Goal: Task Accomplishment & Management: Use online tool/utility

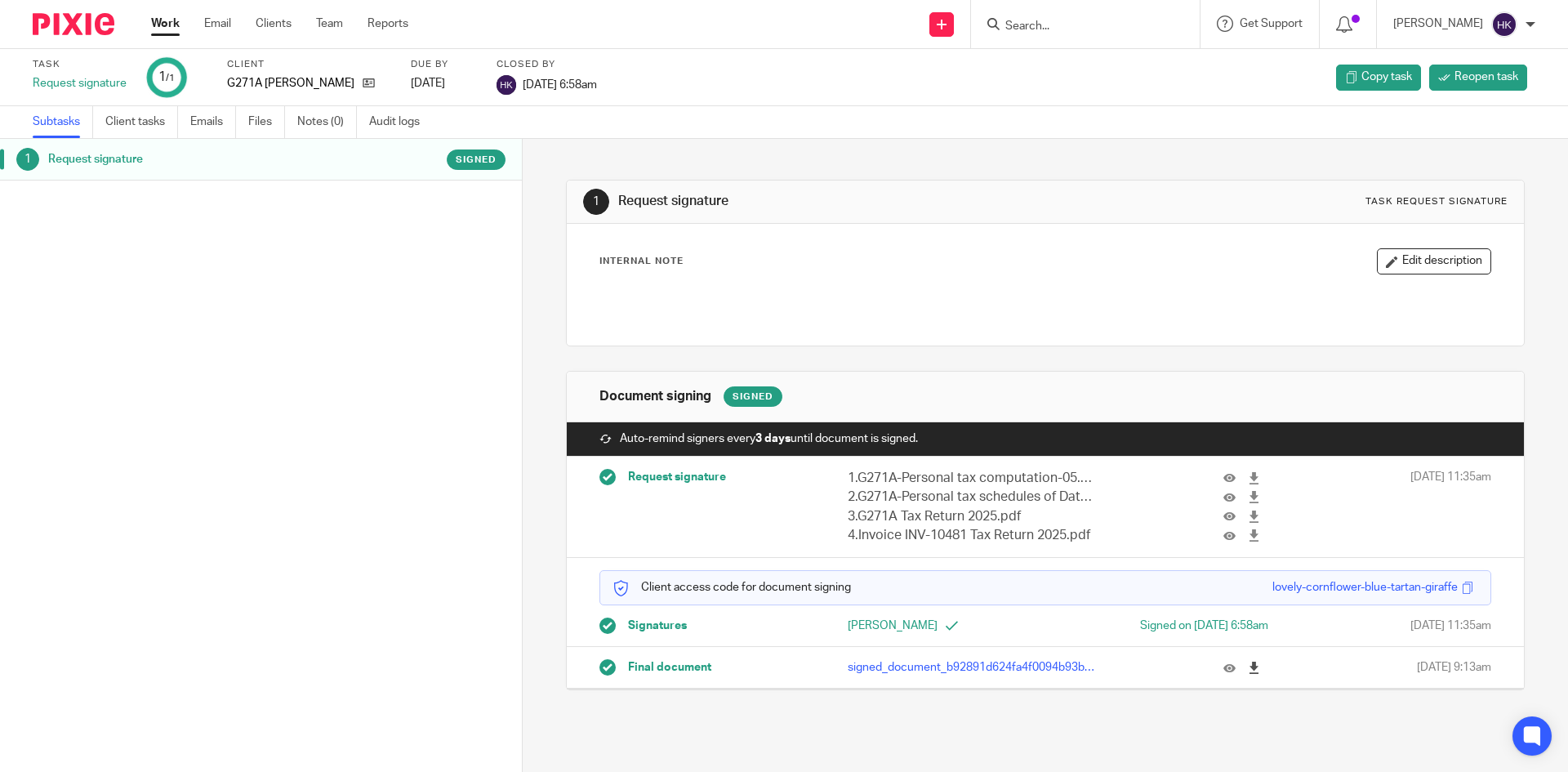
click at [1248, 669] on icon at bounding box center [1254, 667] width 12 height 12
click at [92, 26] on img at bounding box center [73, 24] width 82 height 22
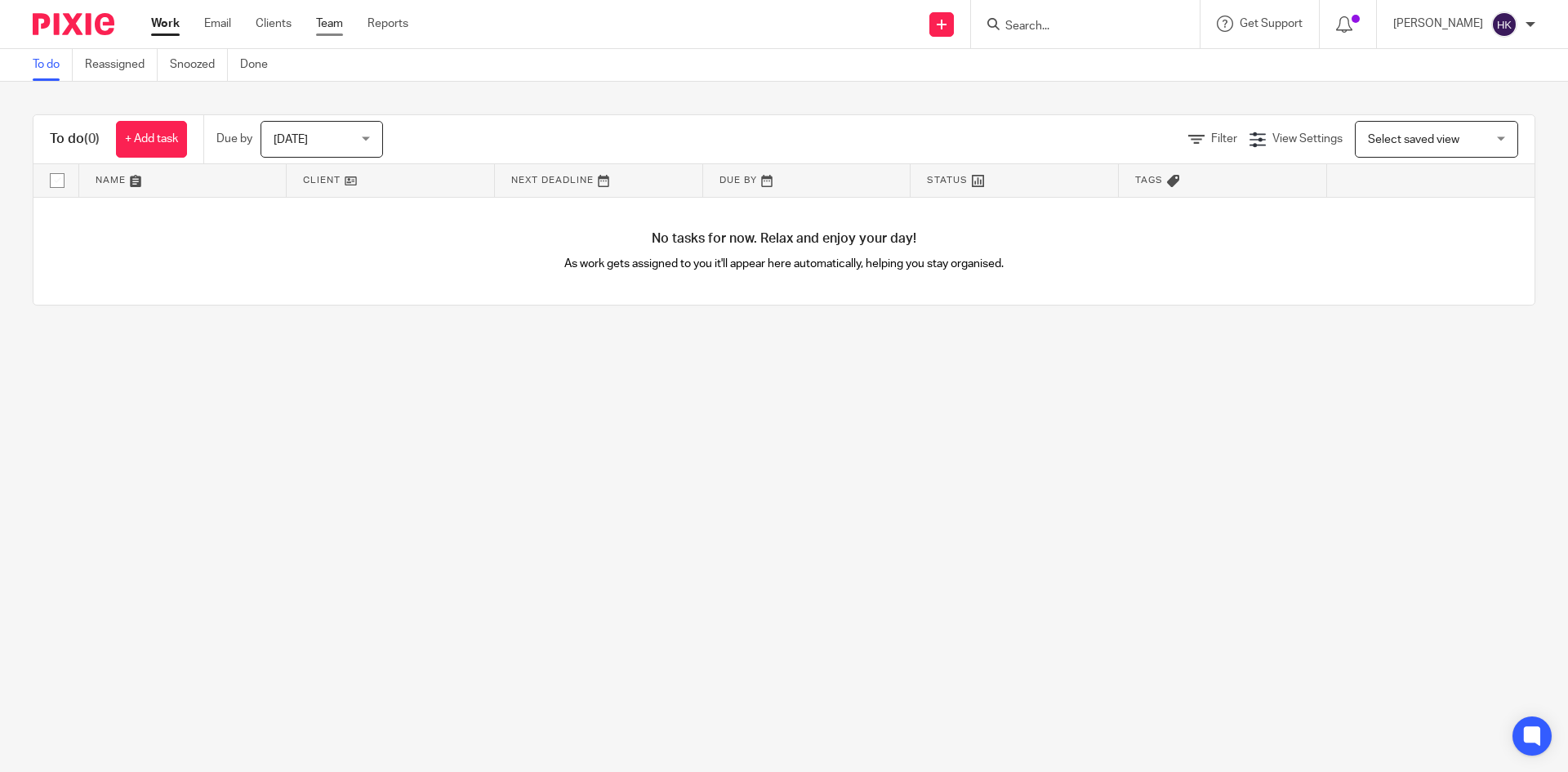
click at [326, 24] on link "Team" at bounding box center [329, 24] width 27 height 16
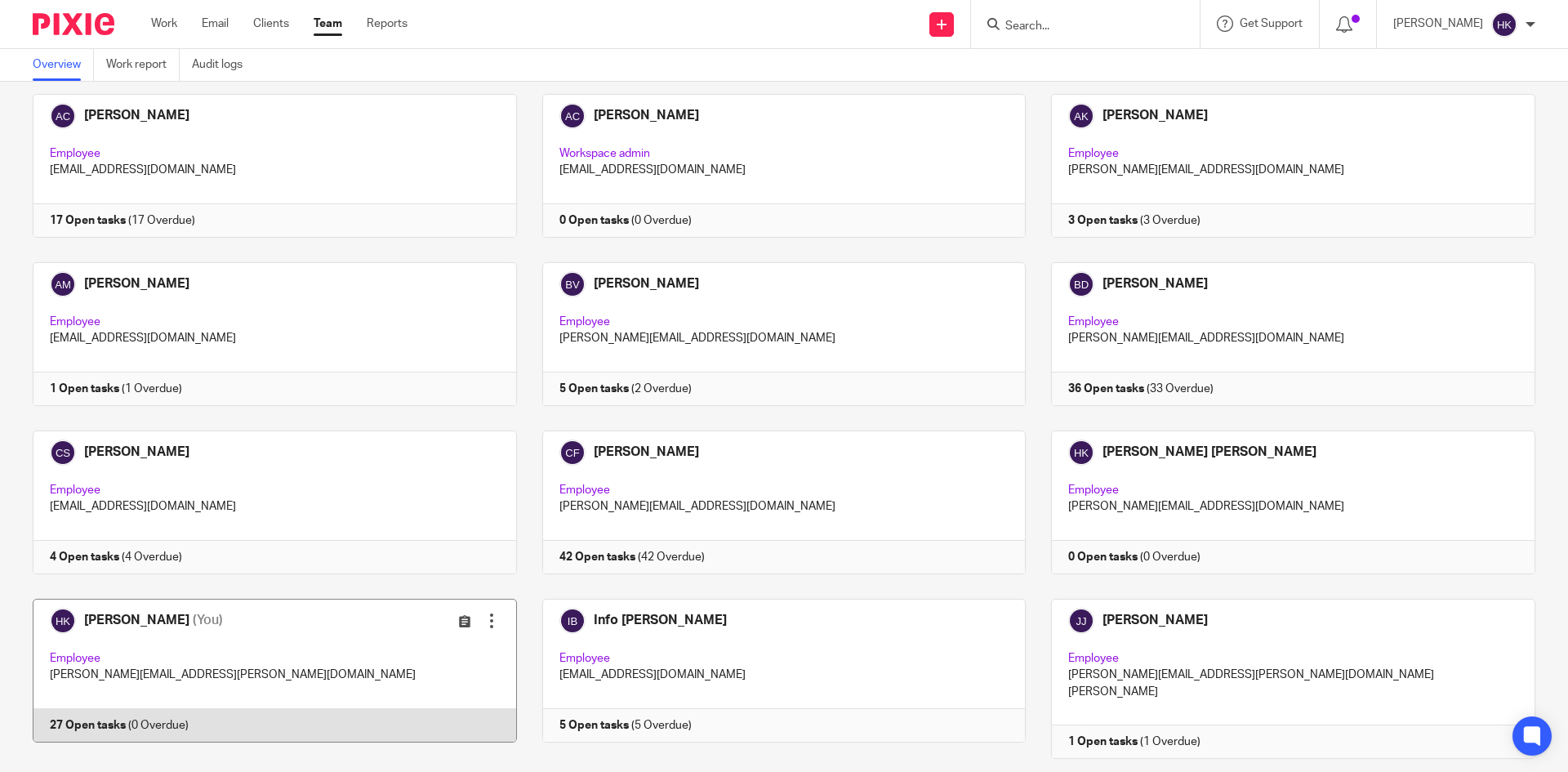
scroll to position [163, 0]
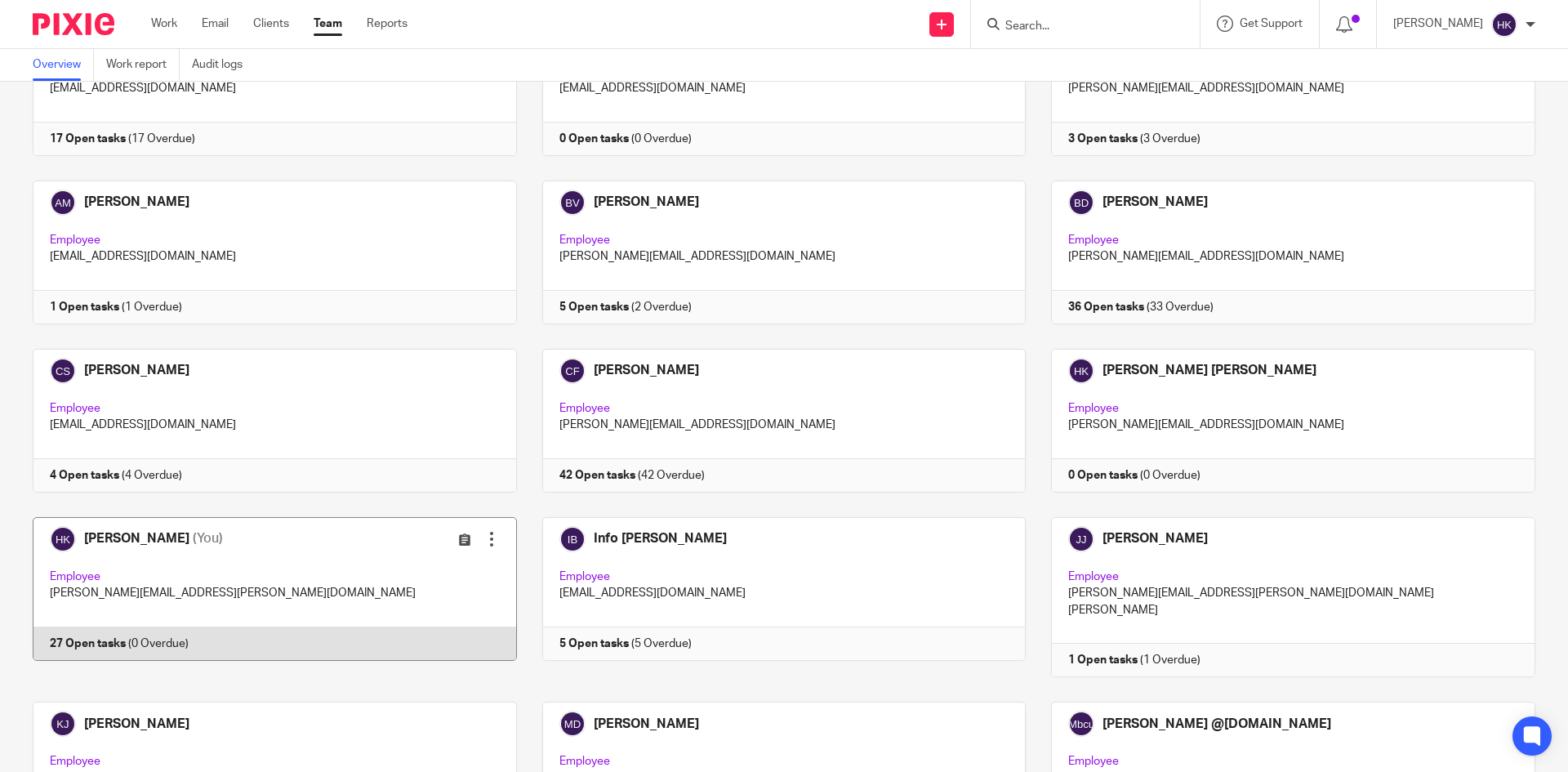
click at [120, 543] on link at bounding box center [262, 597] width 509 height 160
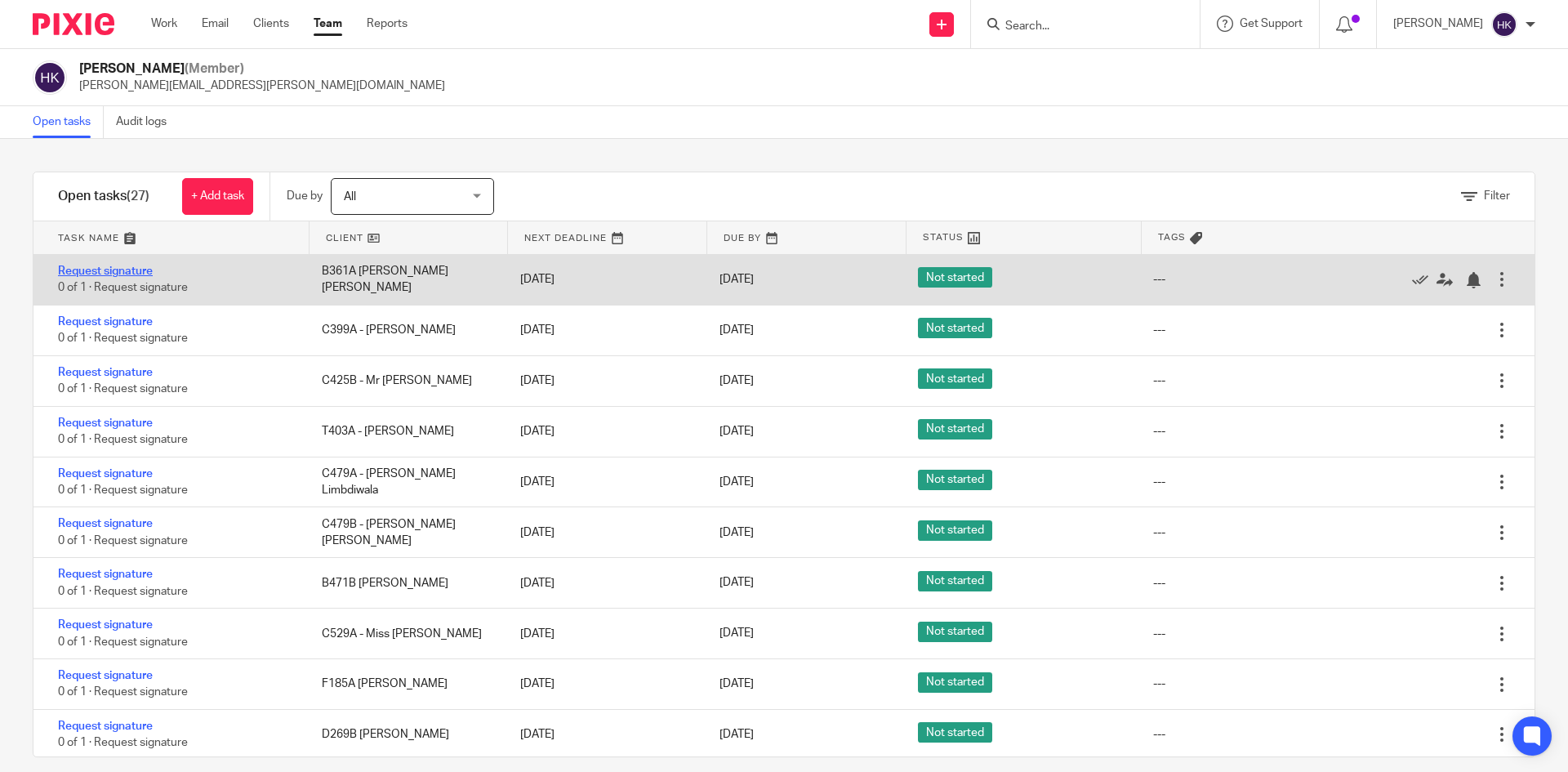
click at [118, 271] on link "Request signature" at bounding box center [105, 271] width 95 height 12
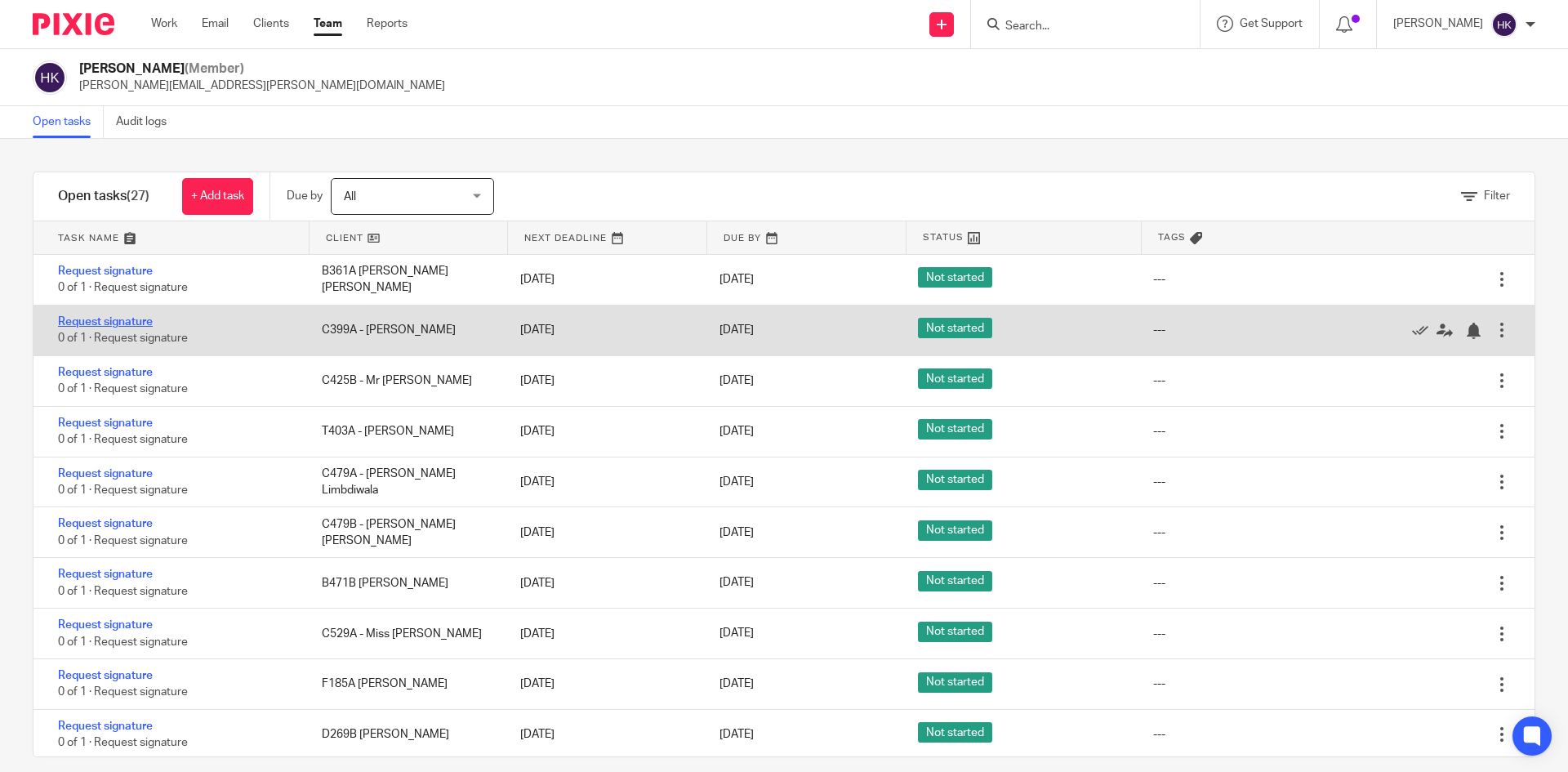
click at [115, 321] on link "Request signature" at bounding box center [105, 322] width 95 height 12
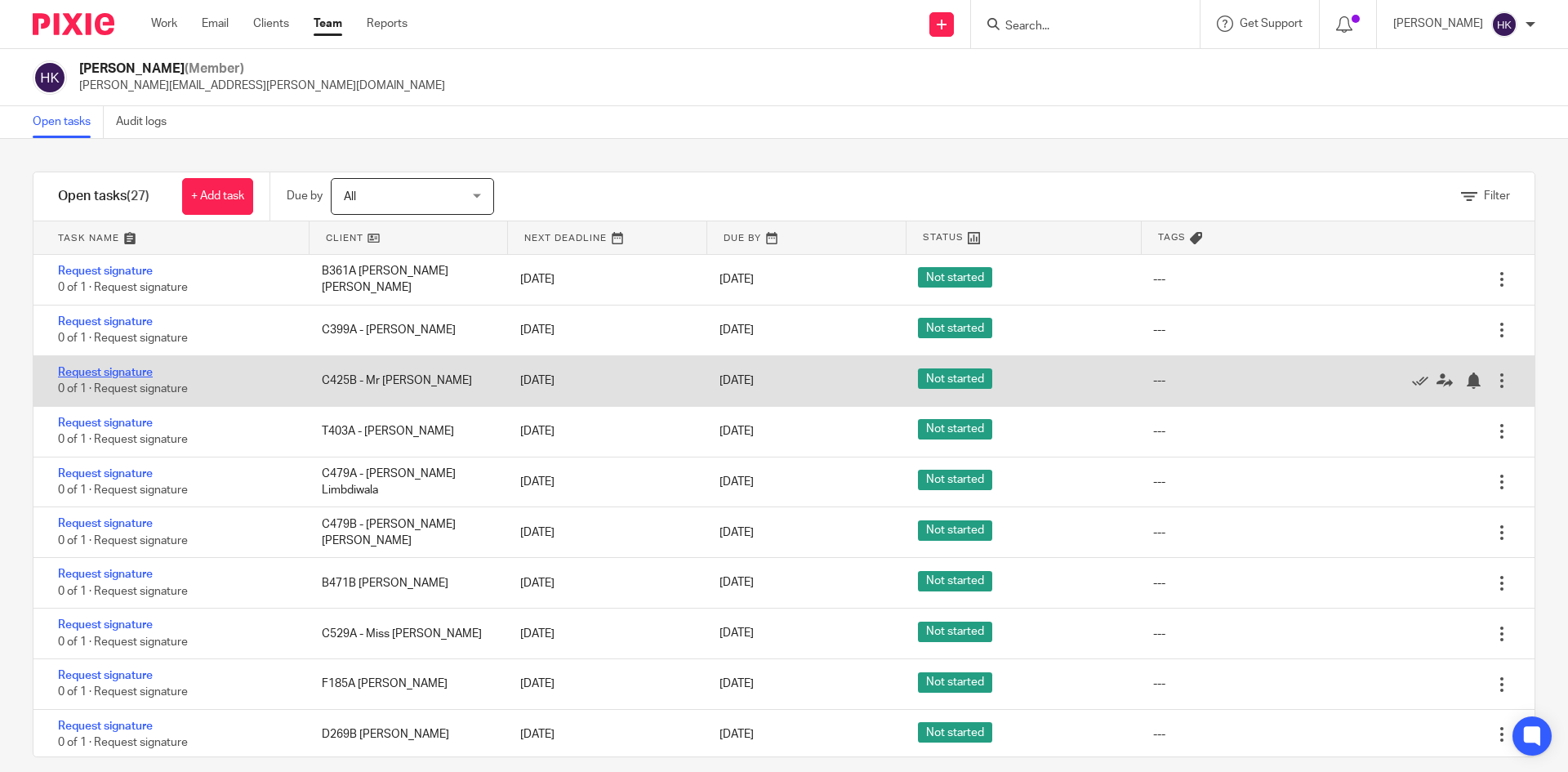
click at [108, 370] on link "Request signature" at bounding box center [105, 373] width 95 height 12
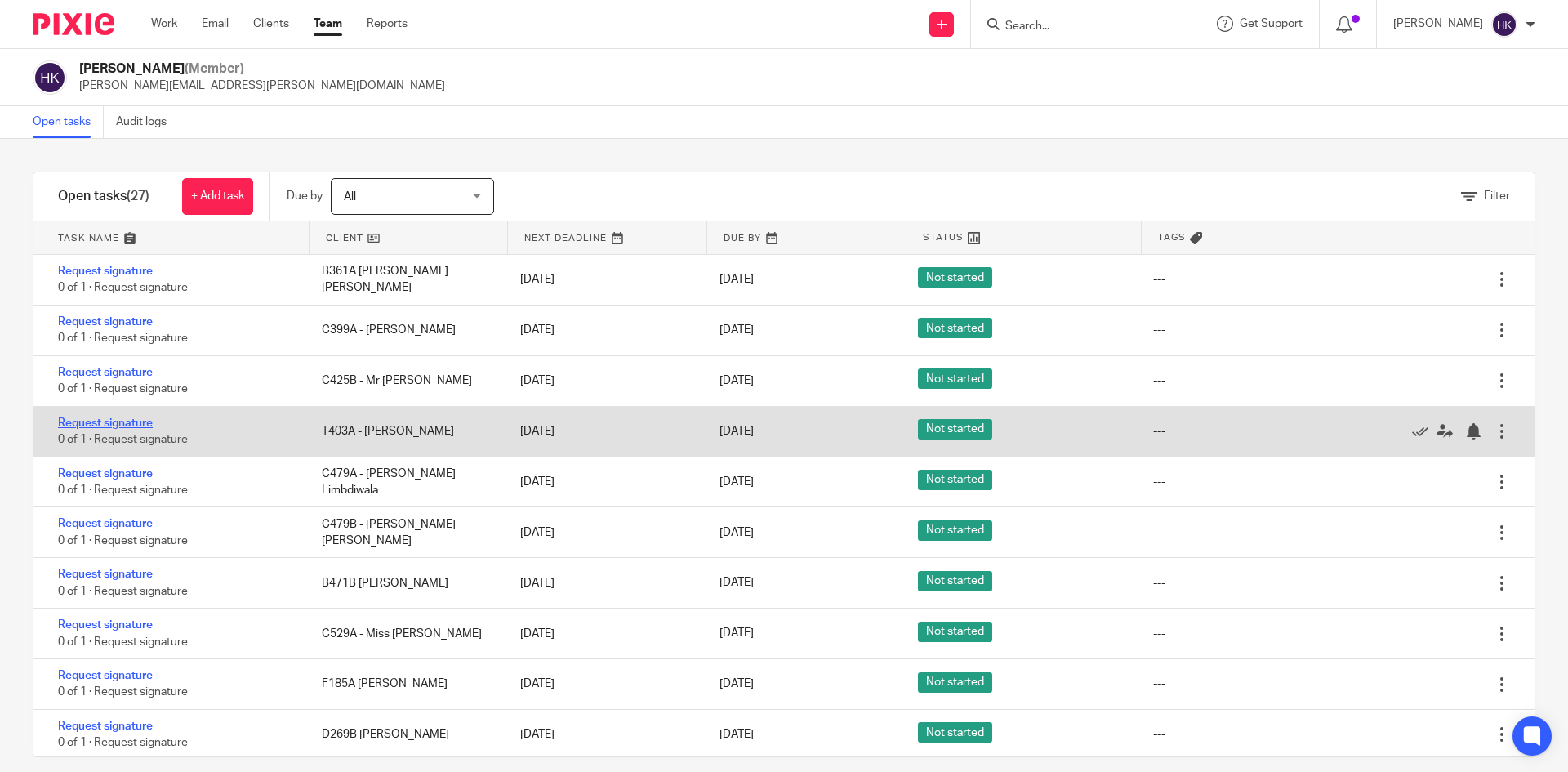
click at [105, 419] on link "Request signature" at bounding box center [105, 423] width 95 height 12
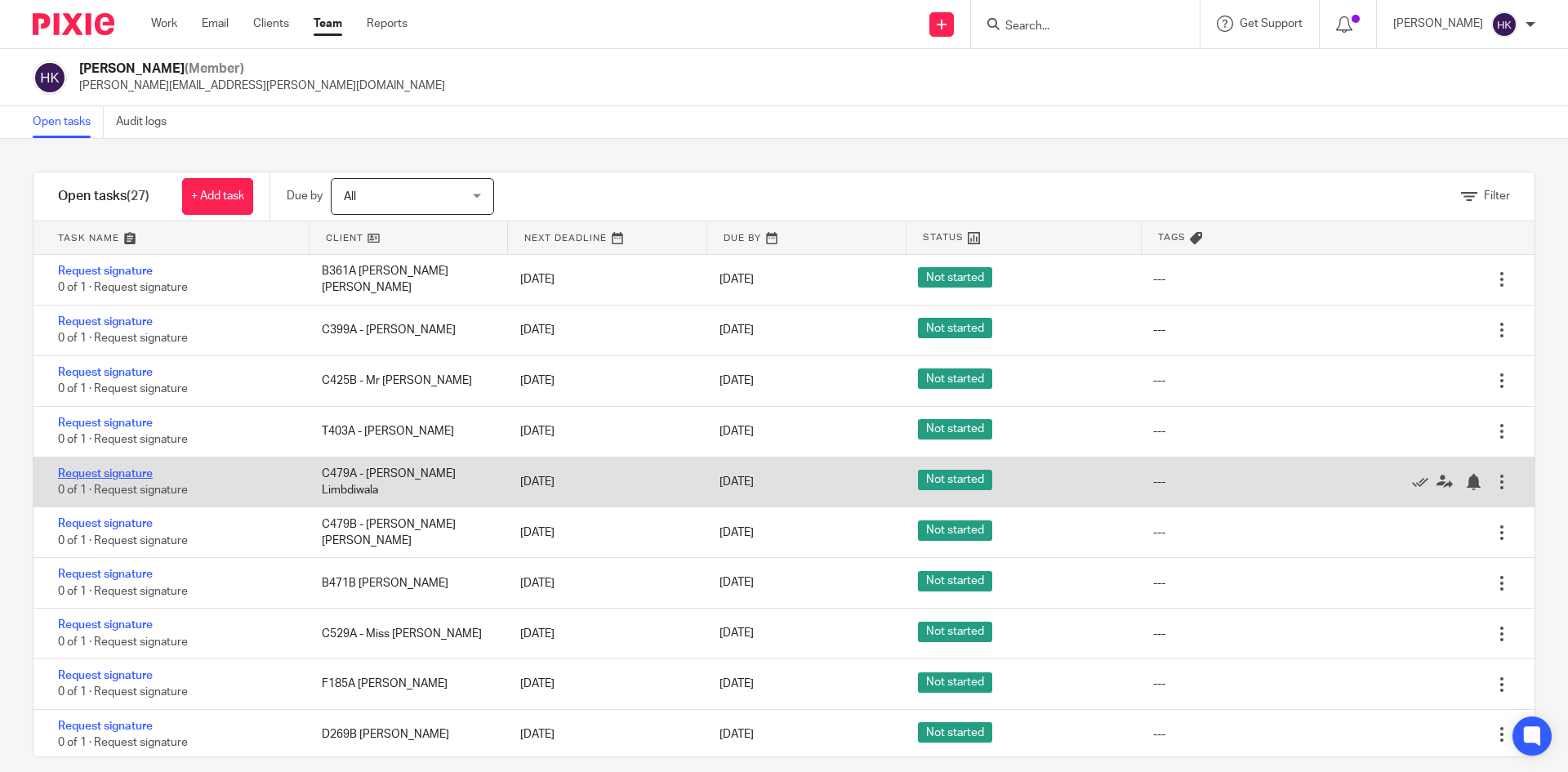
click at [102, 473] on link "Request signature" at bounding box center [105, 474] width 95 height 12
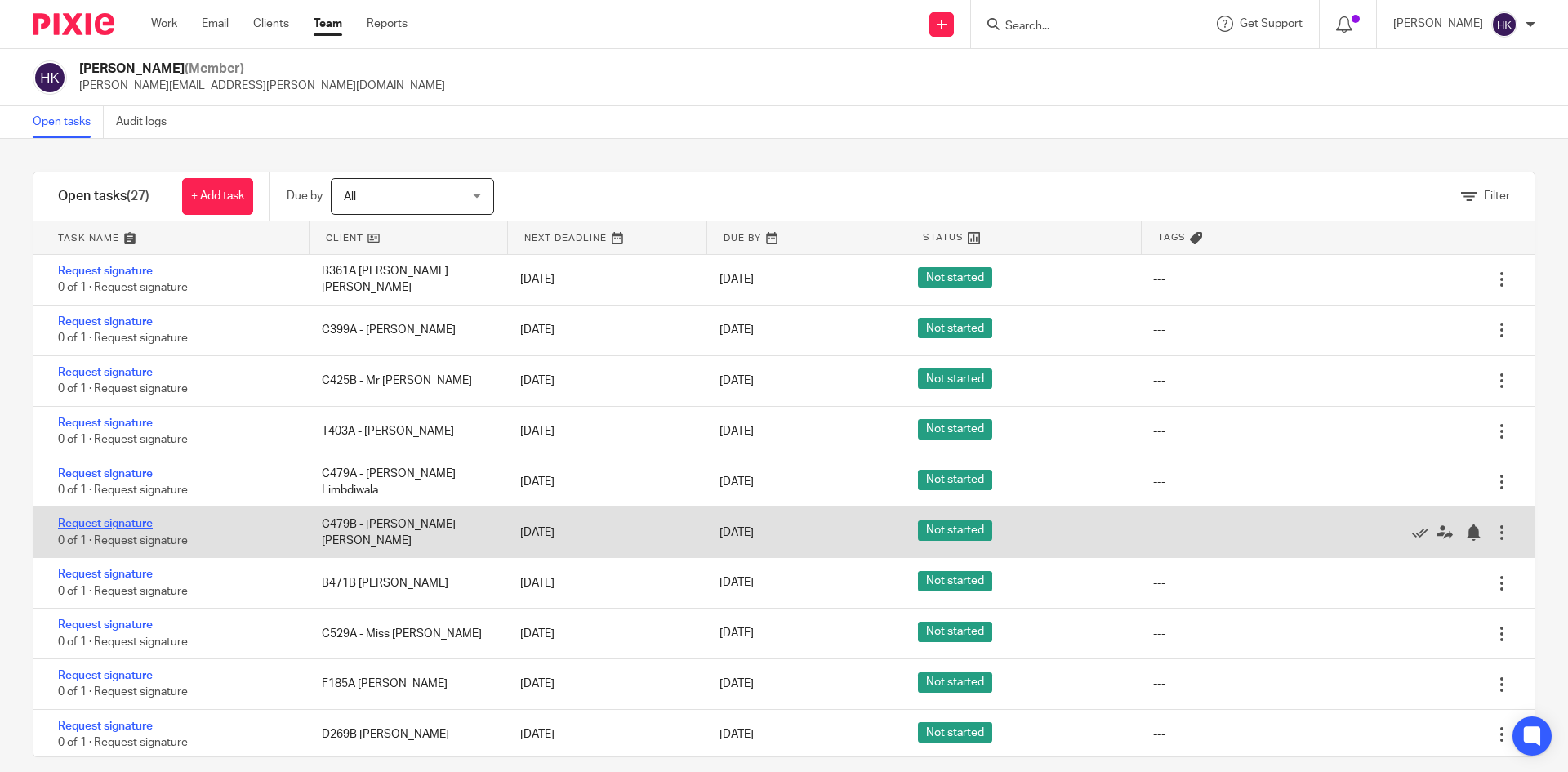
click at [110, 524] on link "Request signature" at bounding box center [105, 524] width 95 height 12
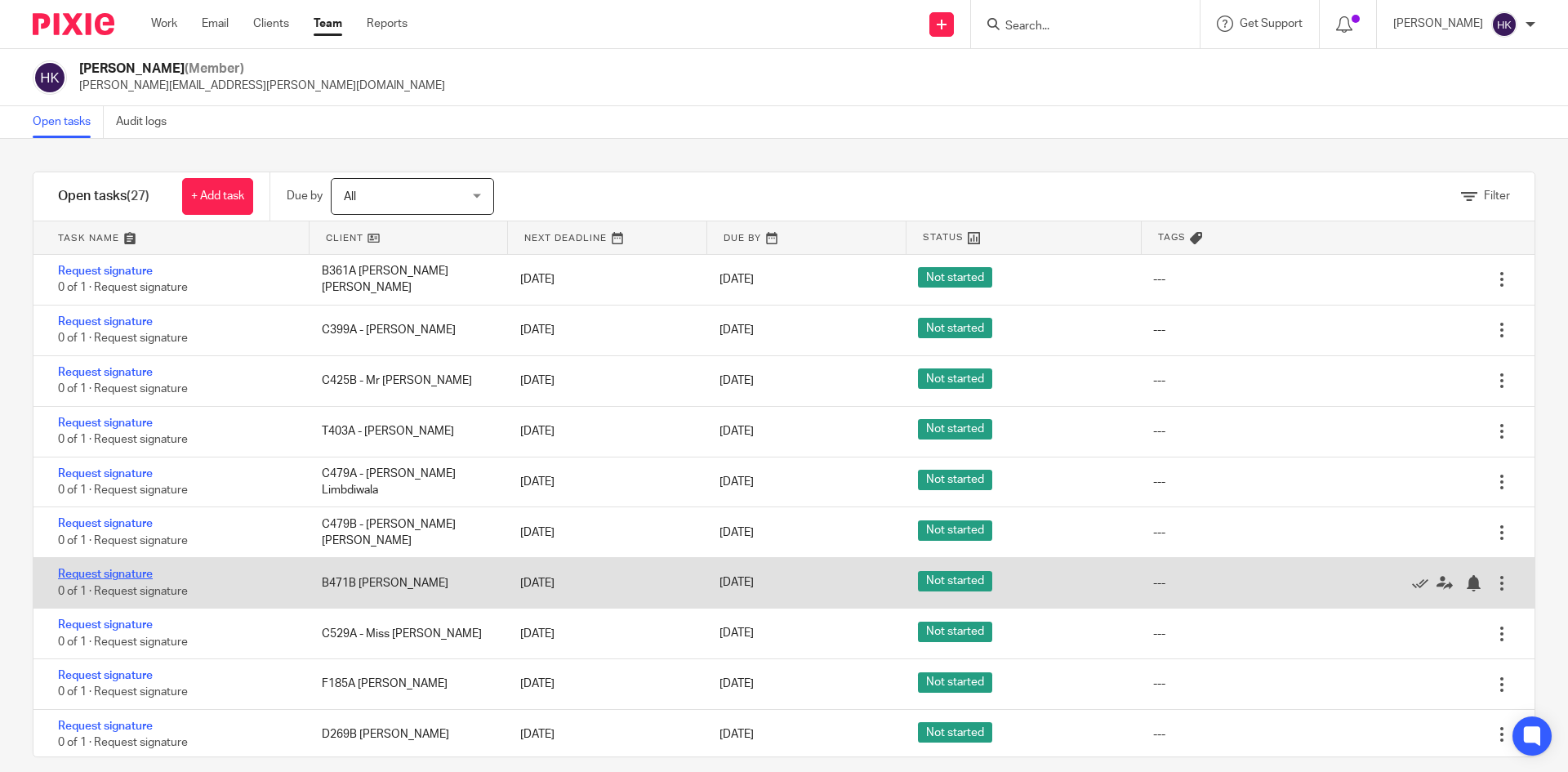
click at [109, 572] on link "Request signature" at bounding box center [105, 574] width 95 height 12
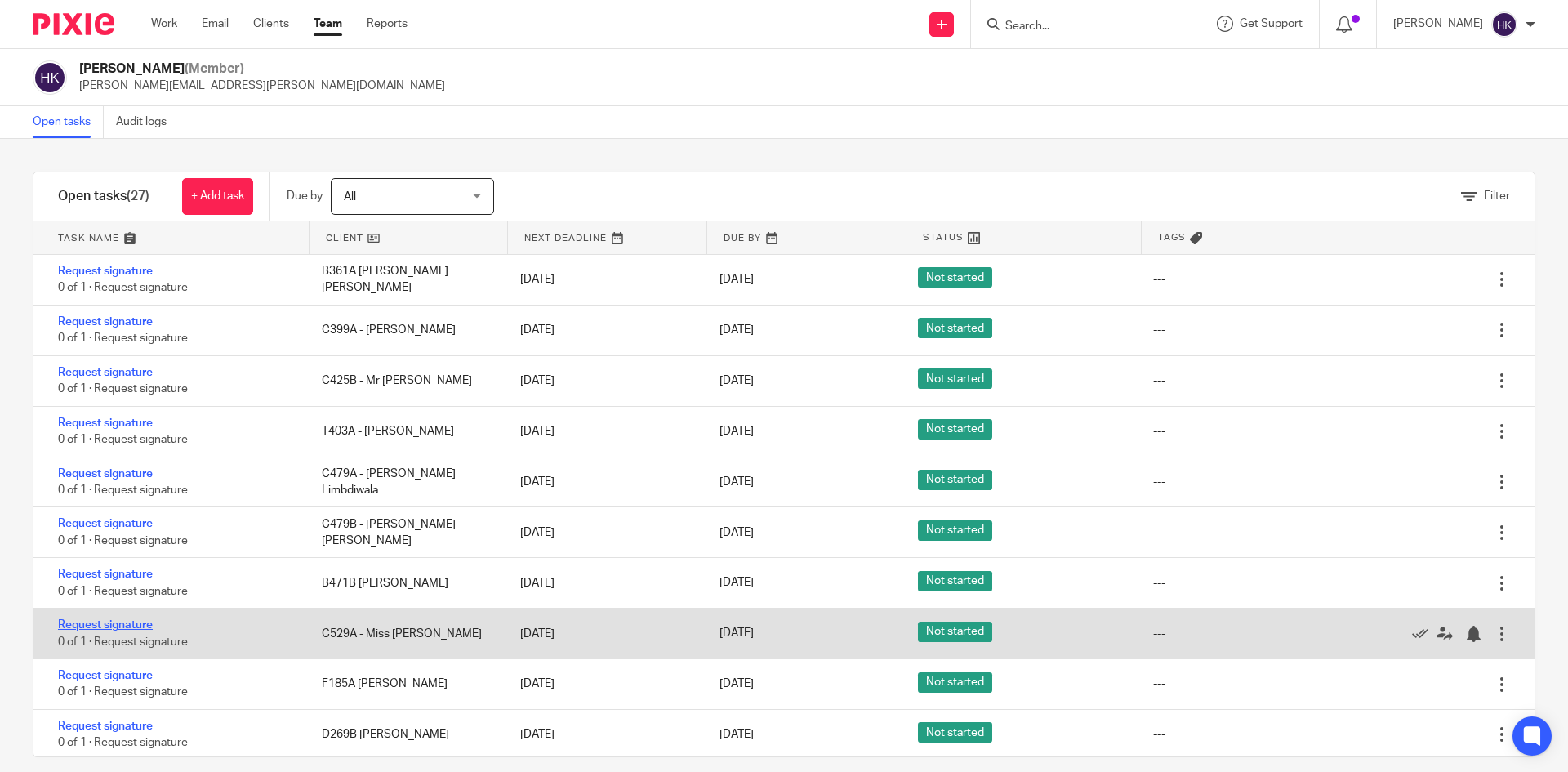
click at [108, 622] on link "Request signature" at bounding box center [105, 625] width 95 height 12
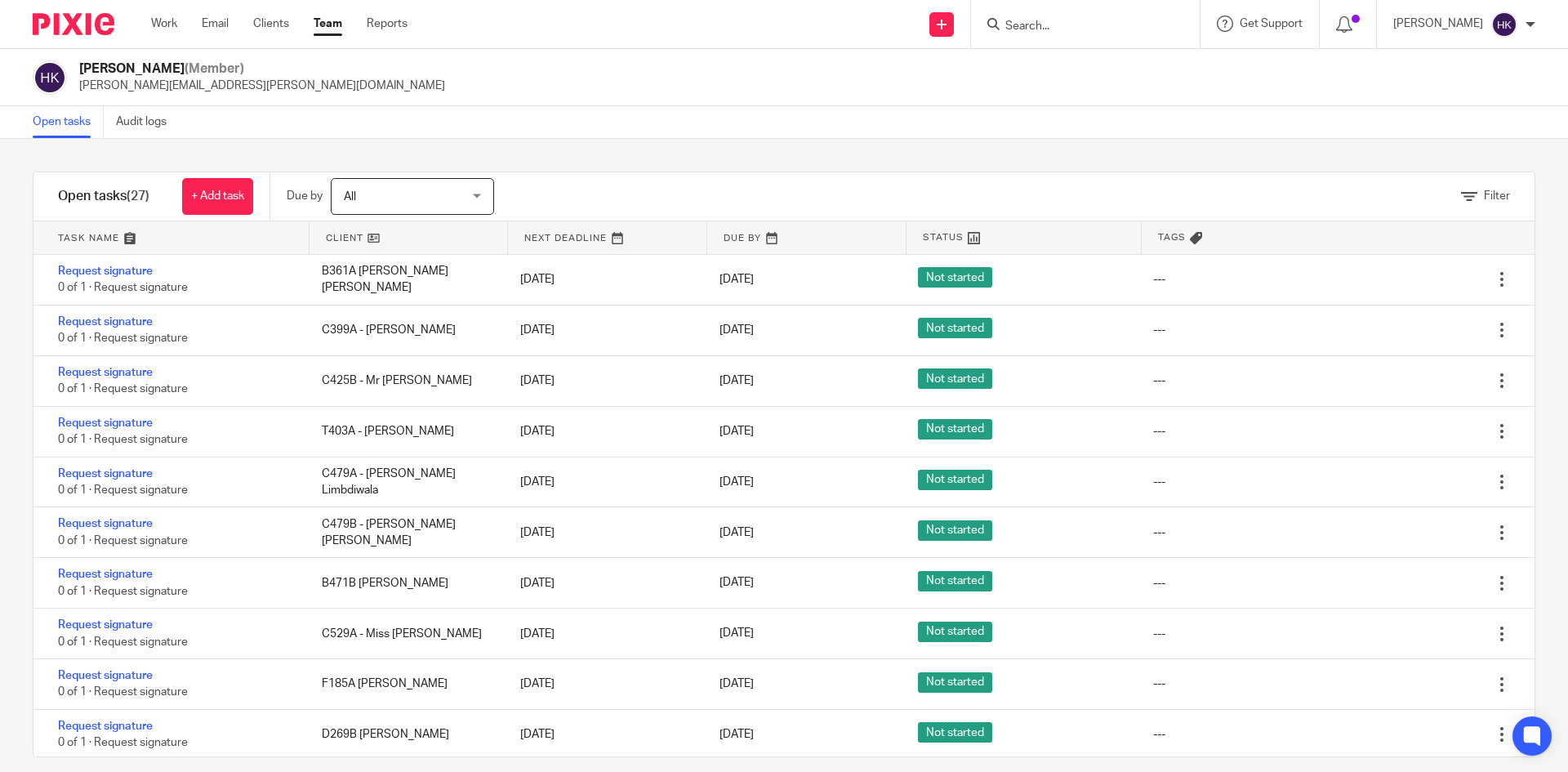
click at [41, 22] on img at bounding box center [73, 24] width 82 height 22
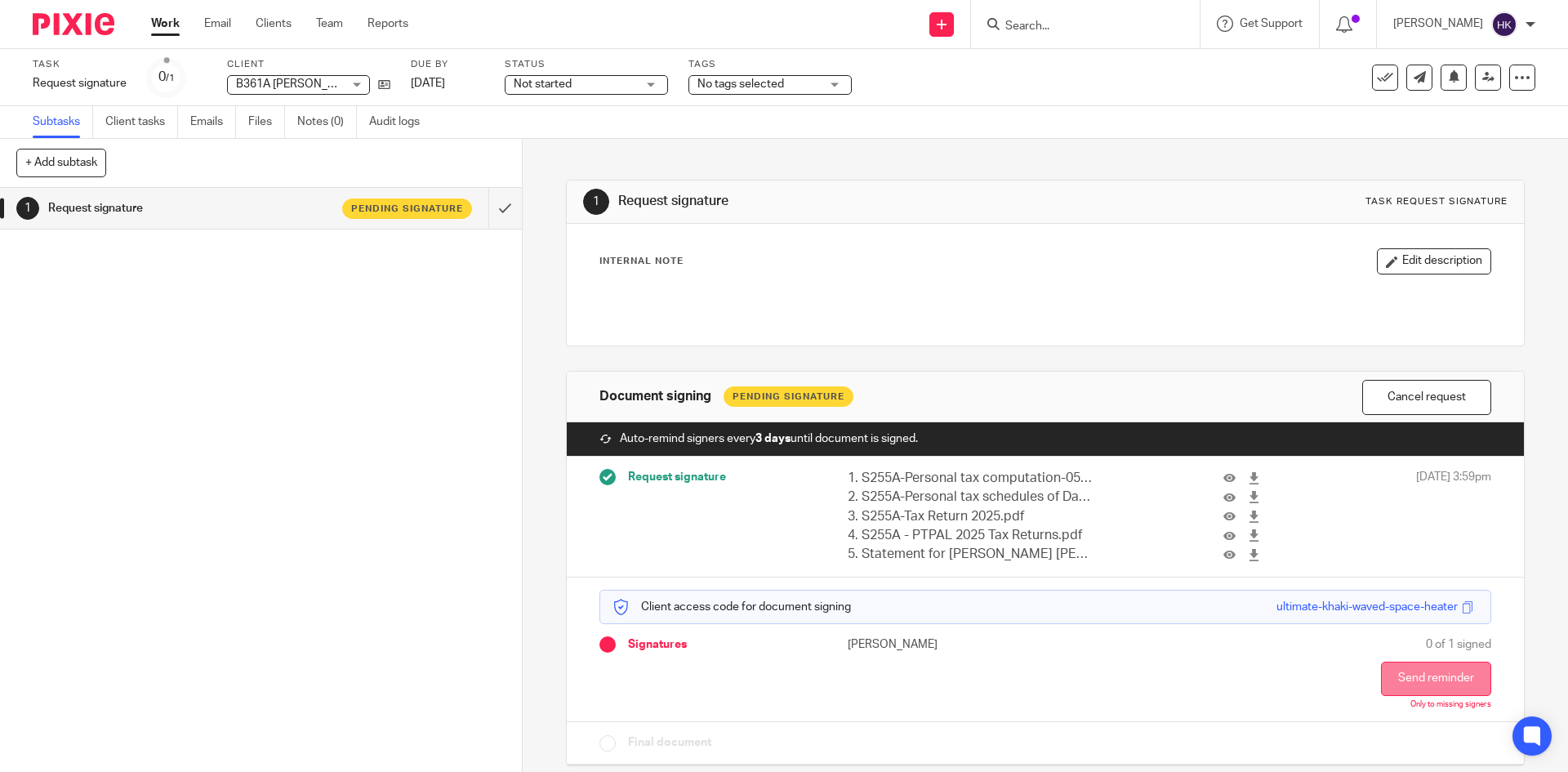
click at [1417, 676] on button "Send reminder" at bounding box center [1436, 679] width 110 height 35
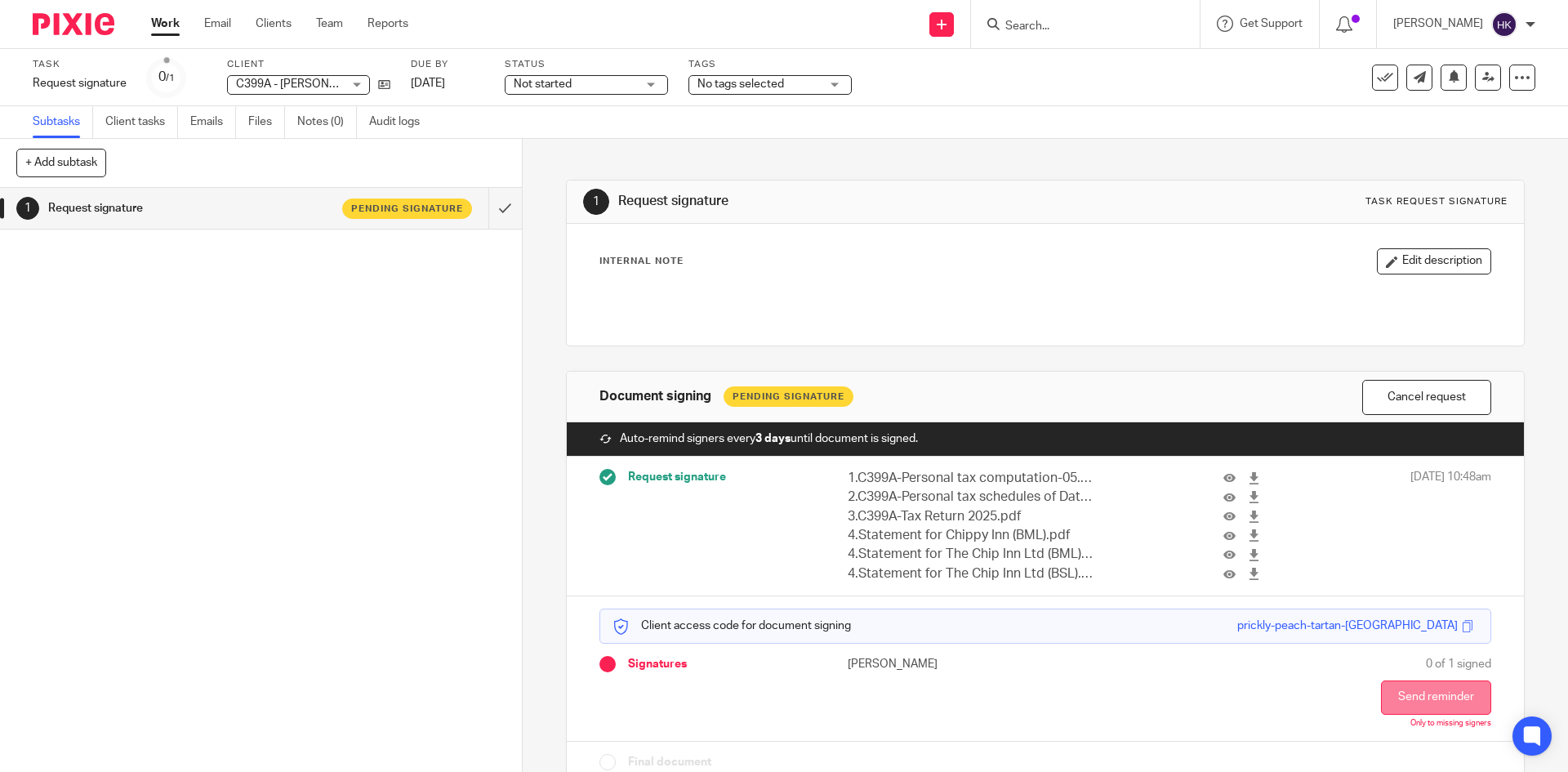
click at [1437, 695] on button "Send reminder" at bounding box center [1436, 698] width 110 height 35
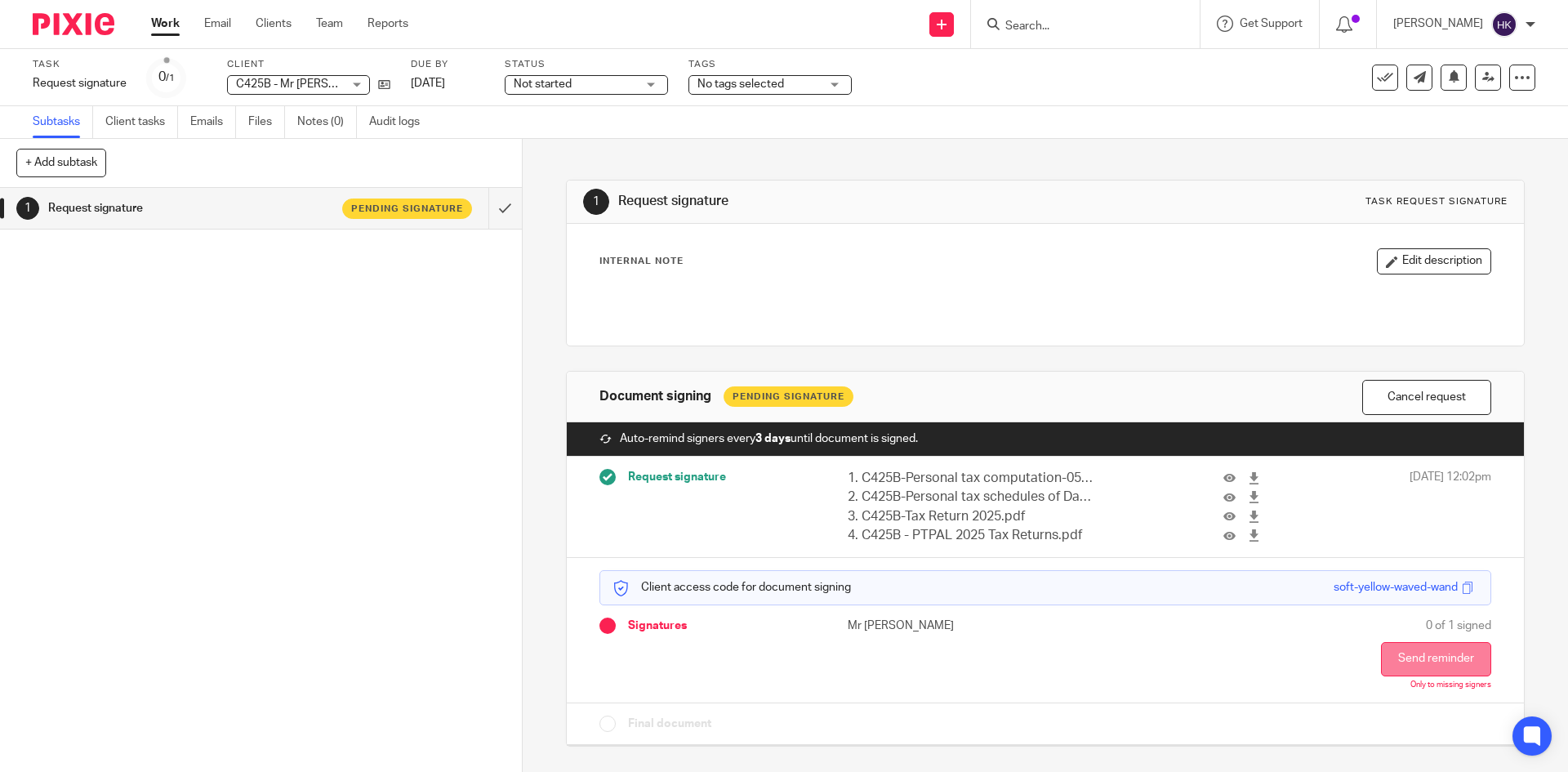
click at [1425, 668] on button "Send reminder" at bounding box center [1436, 660] width 110 height 35
click at [1424, 661] on button "Send reminder" at bounding box center [1436, 660] width 110 height 35
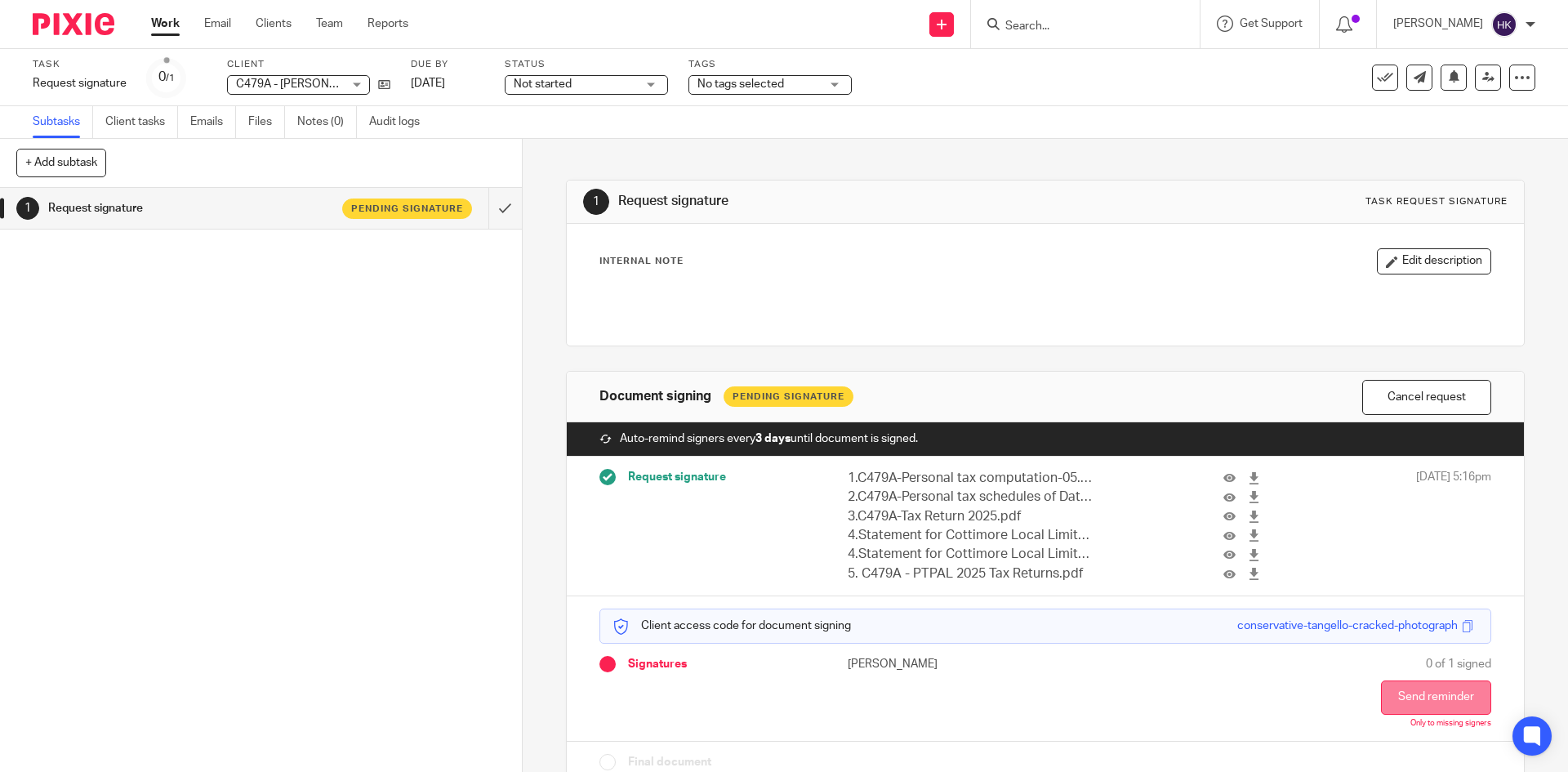
click at [1411, 699] on button "Send reminder" at bounding box center [1436, 698] width 110 height 35
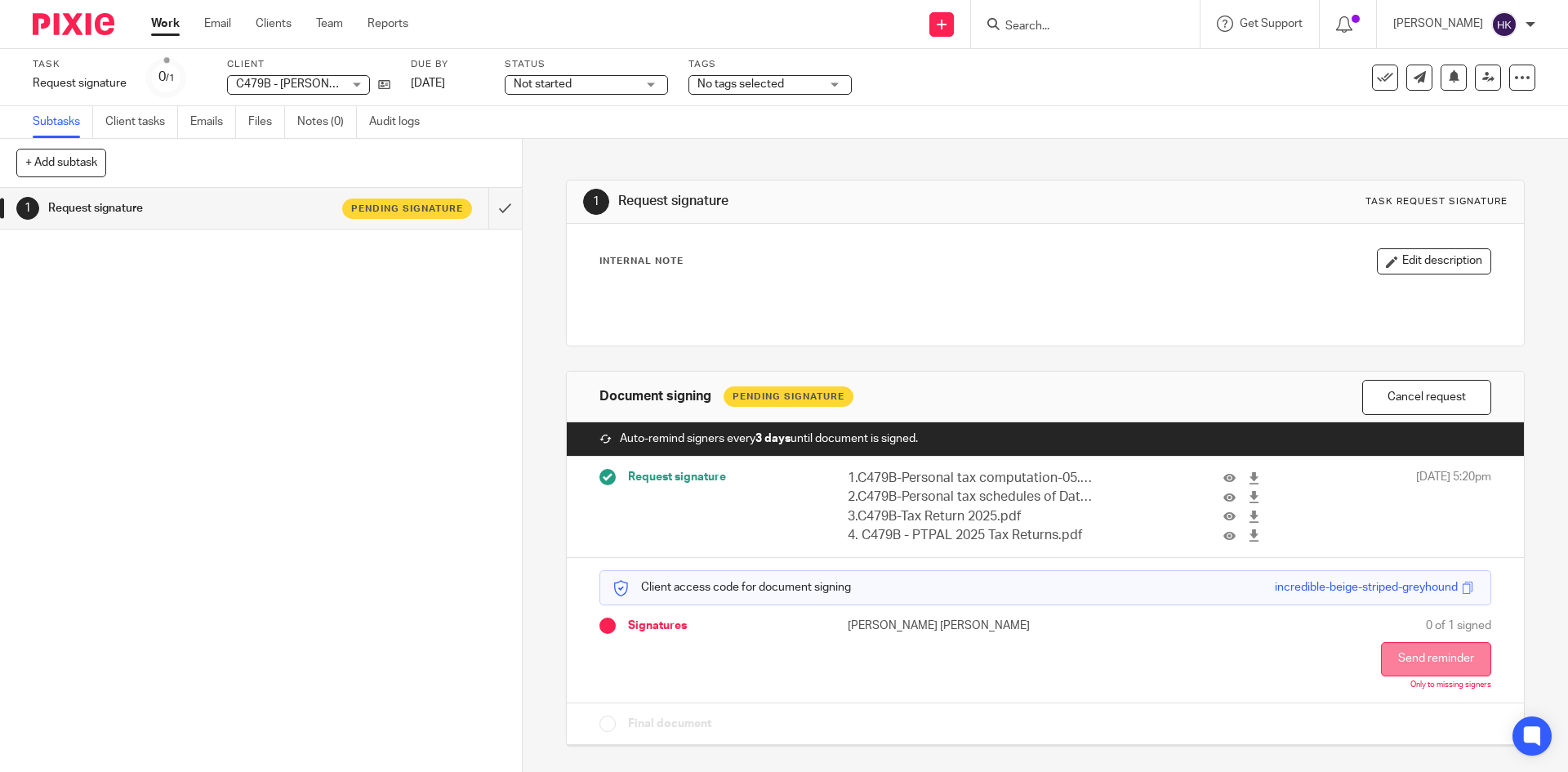
click at [1429, 658] on button "Send reminder" at bounding box center [1436, 660] width 110 height 35
click at [1406, 652] on button "Send reminder" at bounding box center [1436, 660] width 110 height 35
click at [1415, 662] on button "Send reminder" at bounding box center [1436, 660] width 110 height 35
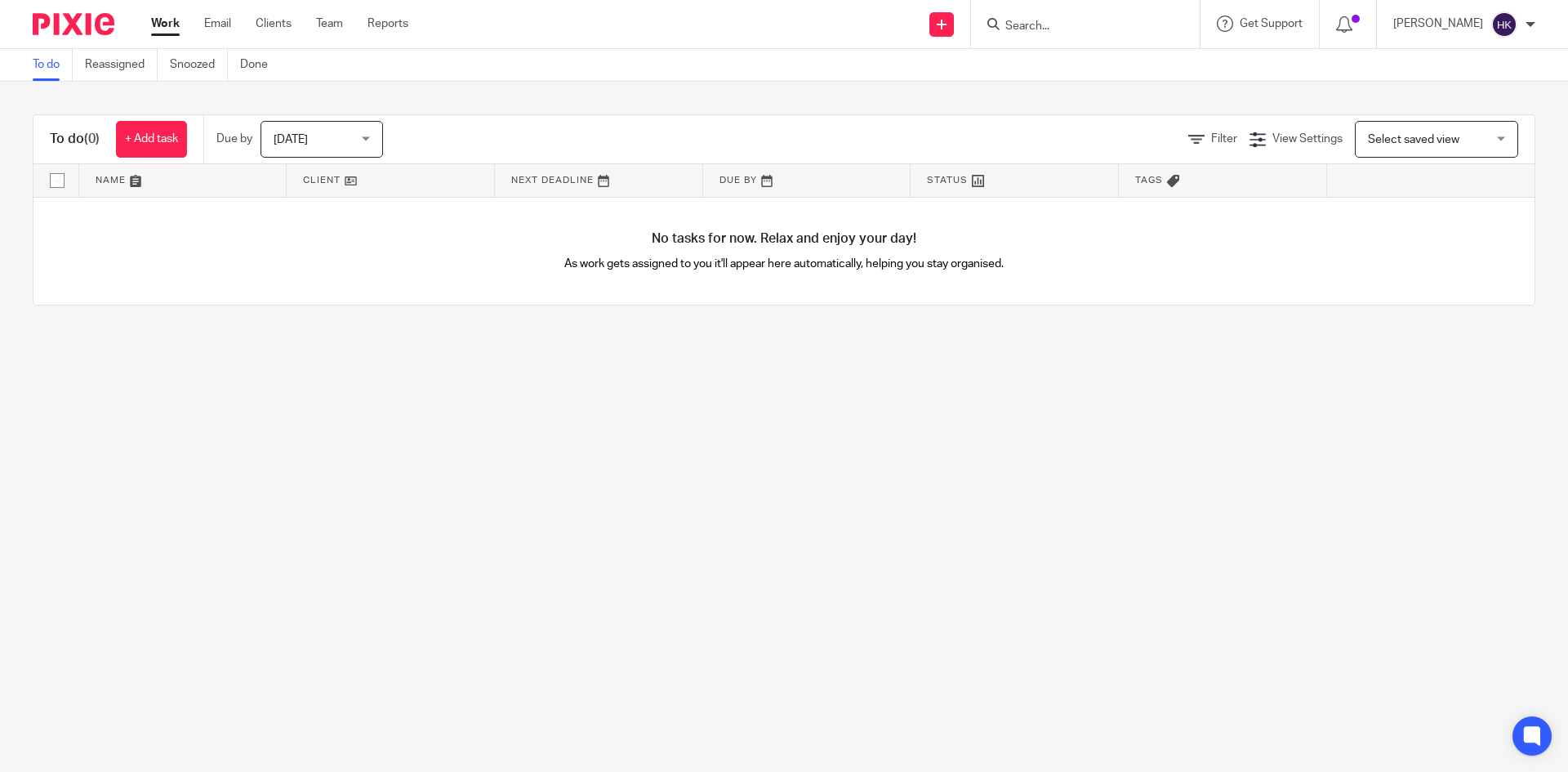
click at [1063, 26] on input "Search" at bounding box center [1077, 27] width 147 height 15
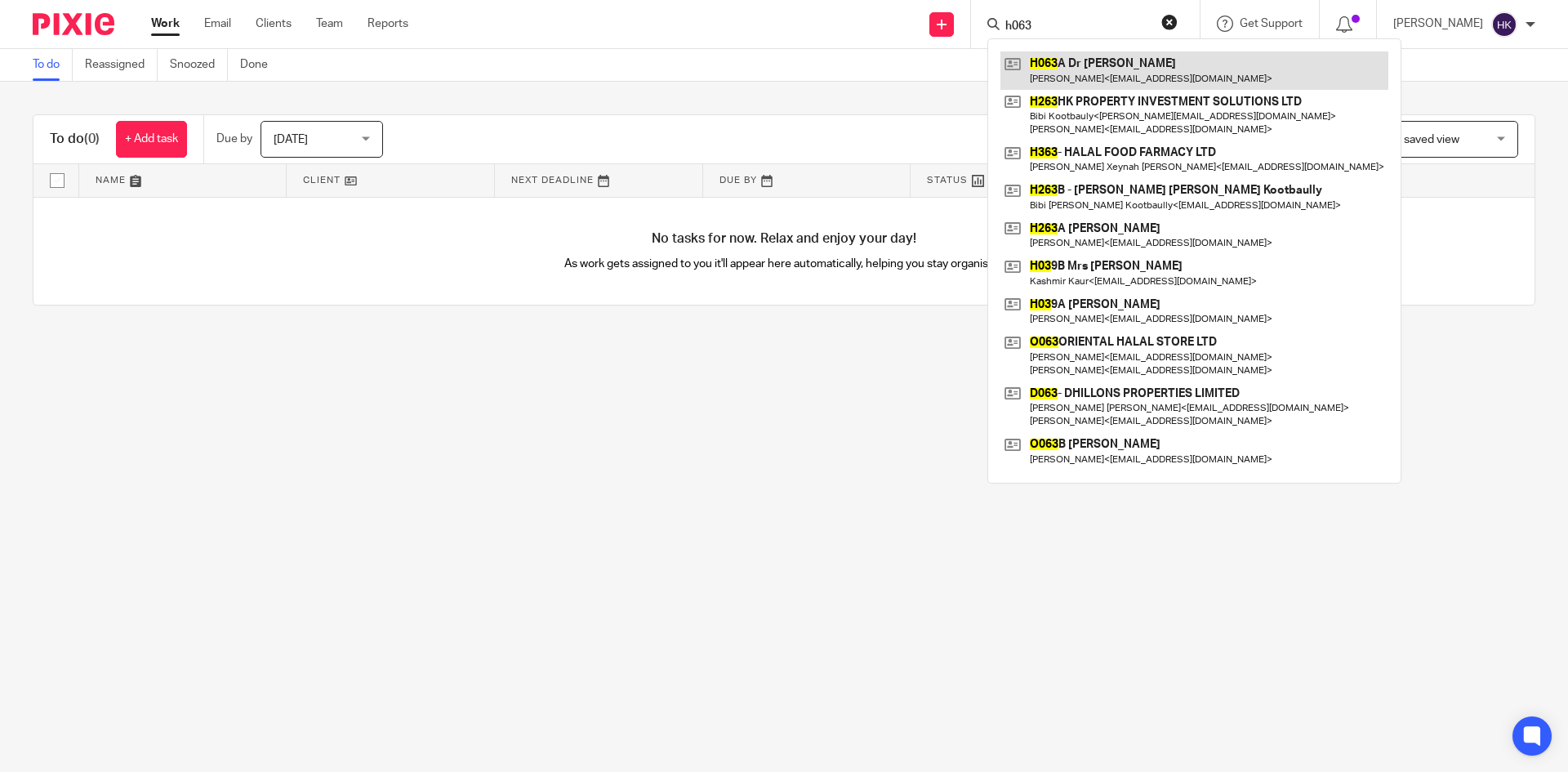
type input "h063"
click at [1078, 69] on link at bounding box center [1195, 70] width 388 height 38
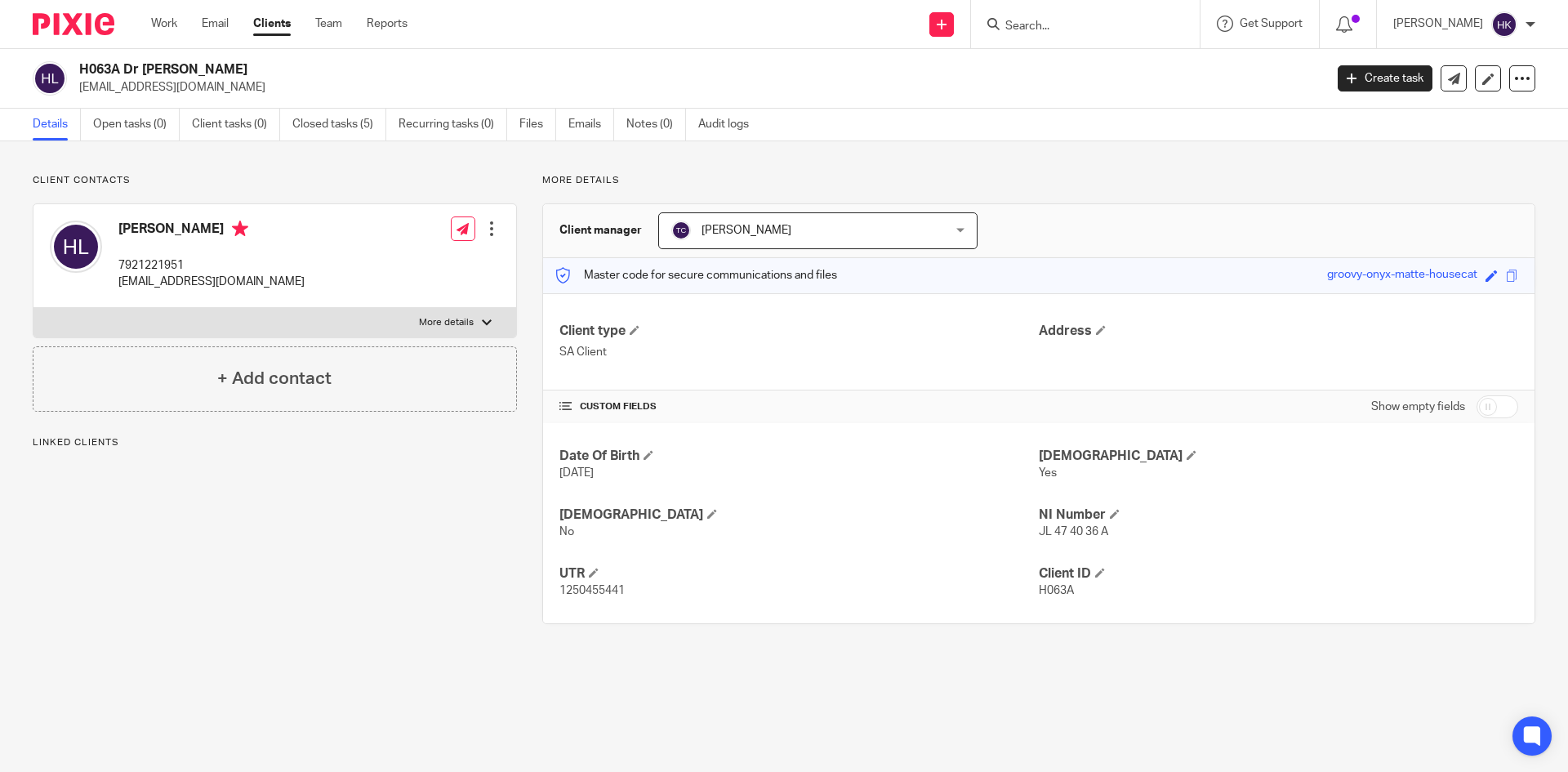
drag, startPoint x: 77, startPoint y: 94, endPoint x: 238, endPoint y: 99, distance: 161.1
click at [238, 99] on div "H063A Dr [PERSON_NAME] [EMAIL_ADDRESS][DOMAIN_NAME] Create task Update from Com…" at bounding box center [784, 78] width 1568 height 59
copy p "[EMAIL_ADDRESS][DOMAIN_NAME]"
click at [1052, 27] on input "Search" at bounding box center [1077, 27] width 147 height 15
type input "g"
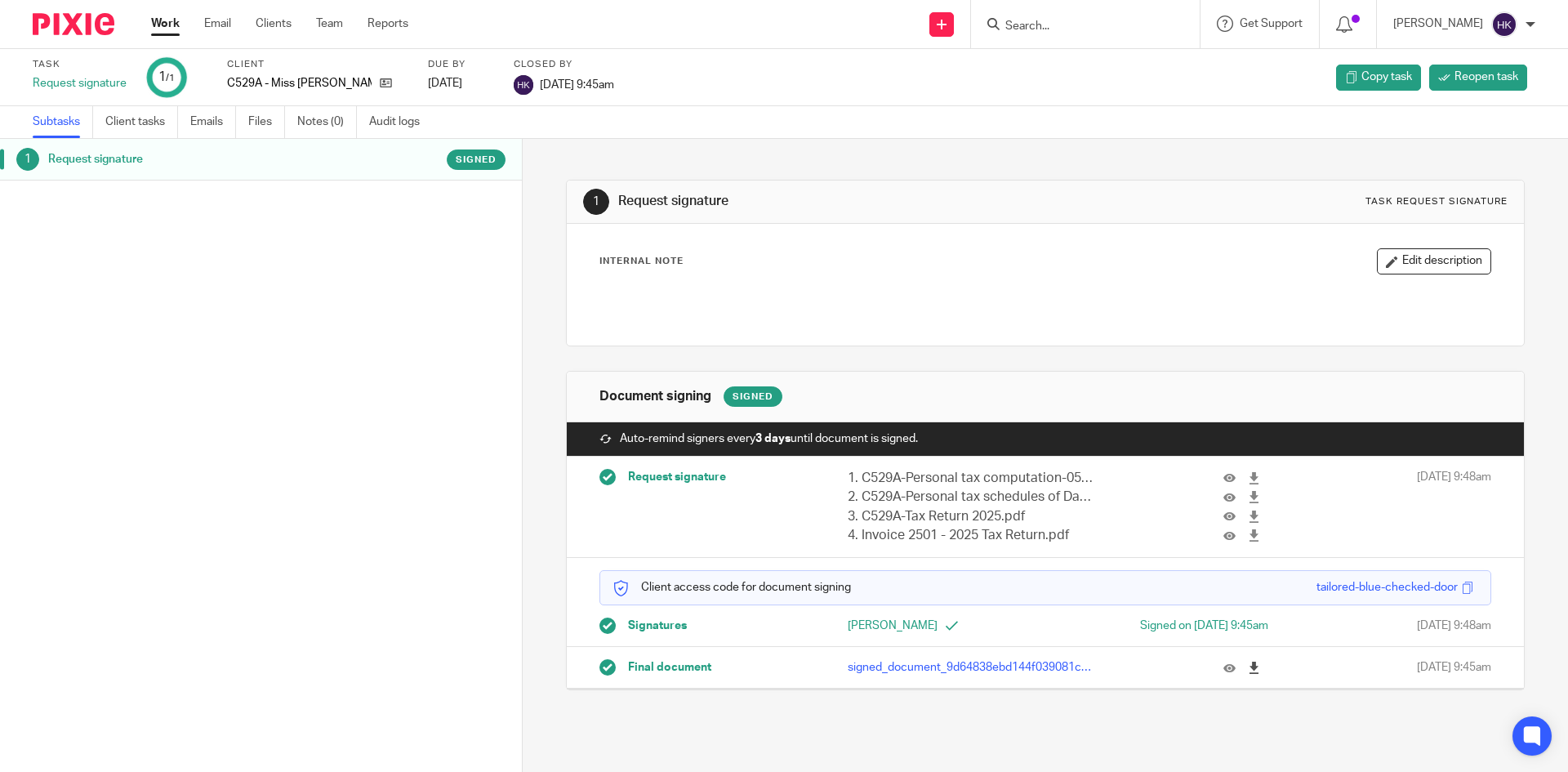
click at [1248, 666] on icon at bounding box center [1254, 667] width 12 height 12
click at [946, 22] on icon at bounding box center [941, 25] width 10 height 10
drag, startPoint x: 955, startPoint y: 149, endPoint x: 982, endPoint y: 111, distance: 46.6
click at [955, 149] on link "Request signature" at bounding box center [959, 148] width 115 height 24
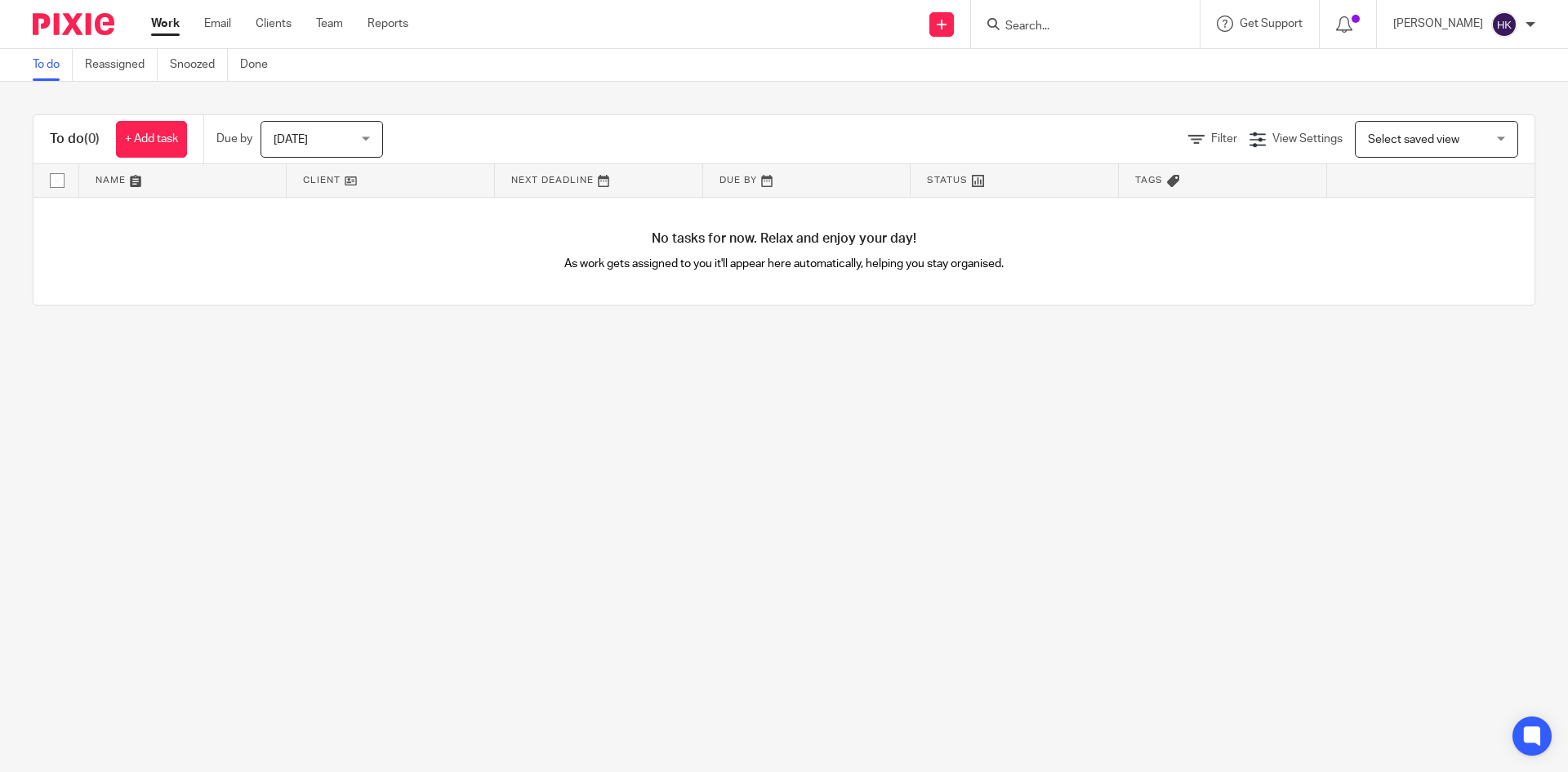
click at [1070, 27] on input "Search" at bounding box center [1077, 27] width 147 height 15
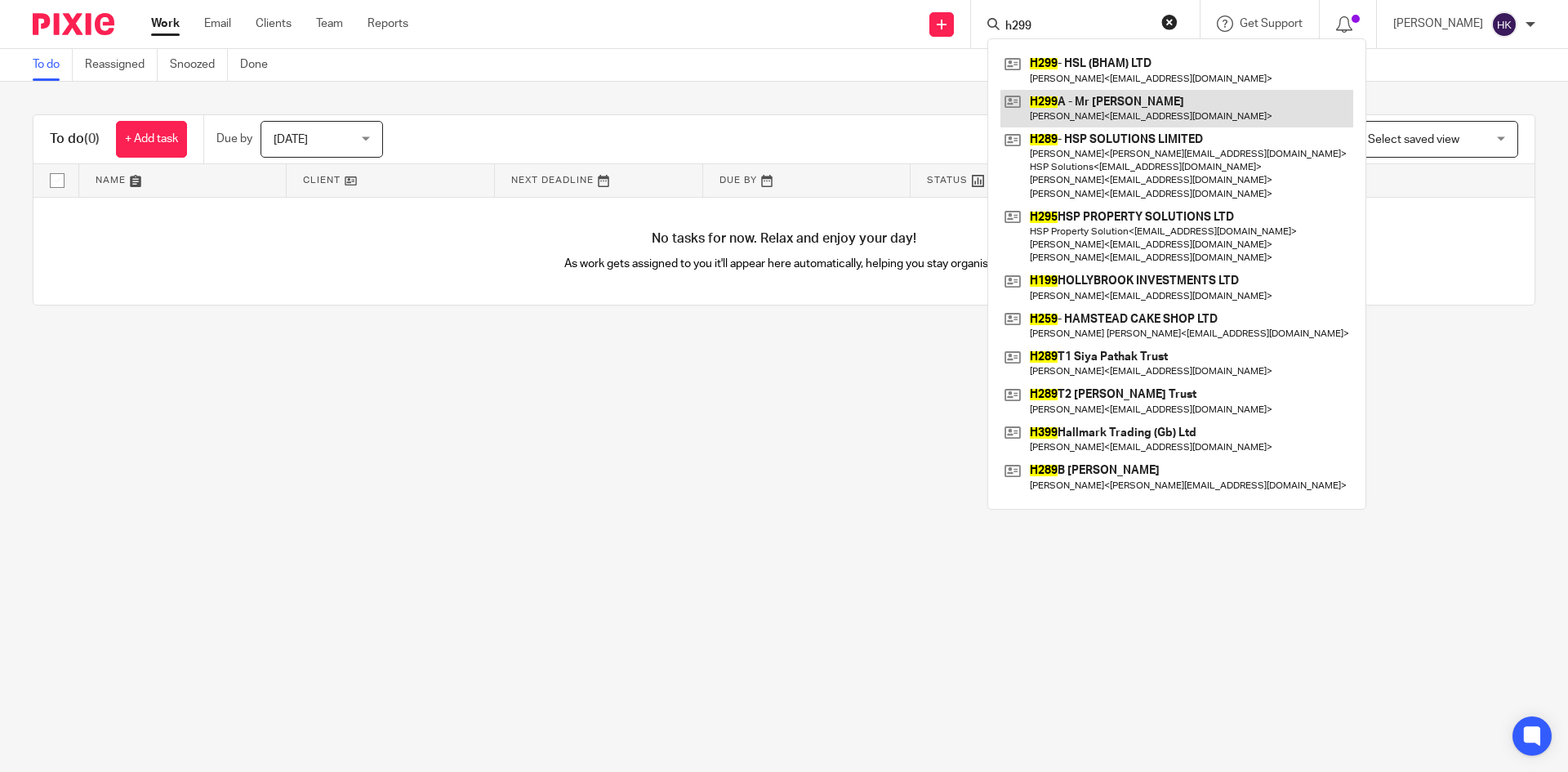
type input "h299"
click at [1099, 107] on link at bounding box center [1177, 109] width 353 height 38
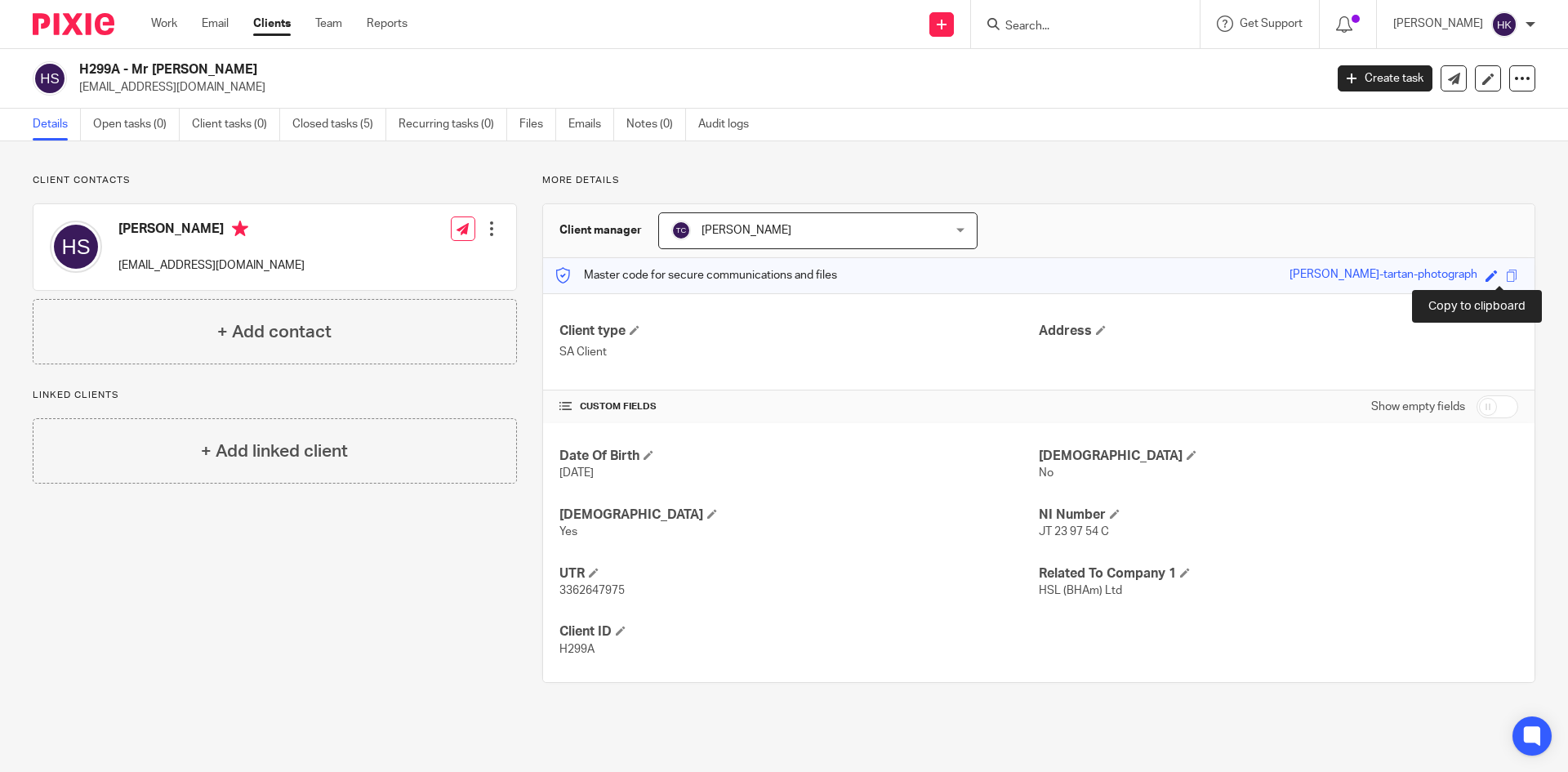
click at [1506, 272] on span at bounding box center [1512, 275] width 12 height 12
click at [1059, 21] on input "Search" at bounding box center [1077, 27] width 147 height 15
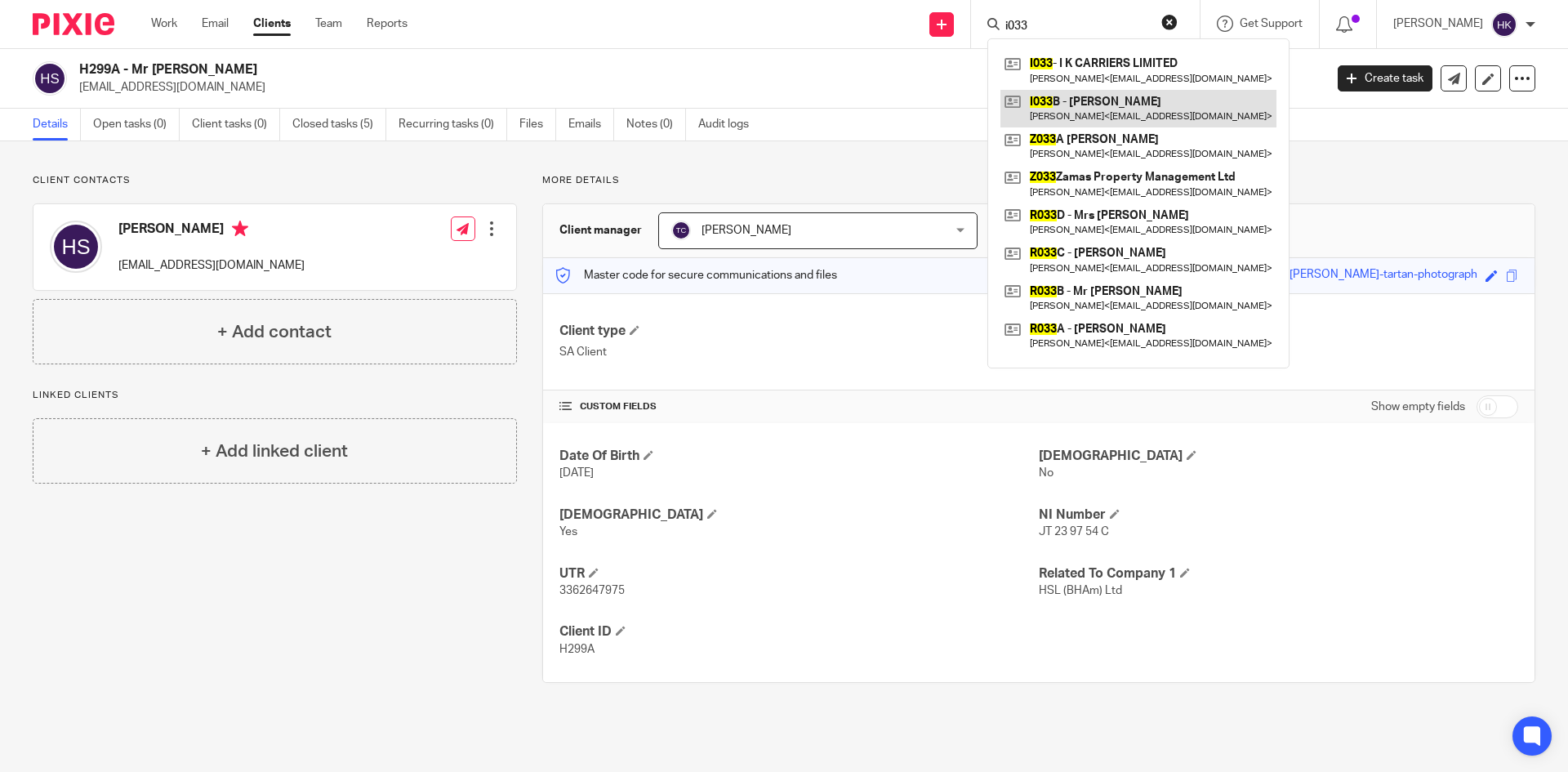
type input "i033"
click at [1104, 124] on link at bounding box center [1138, 109] width 276 height 38
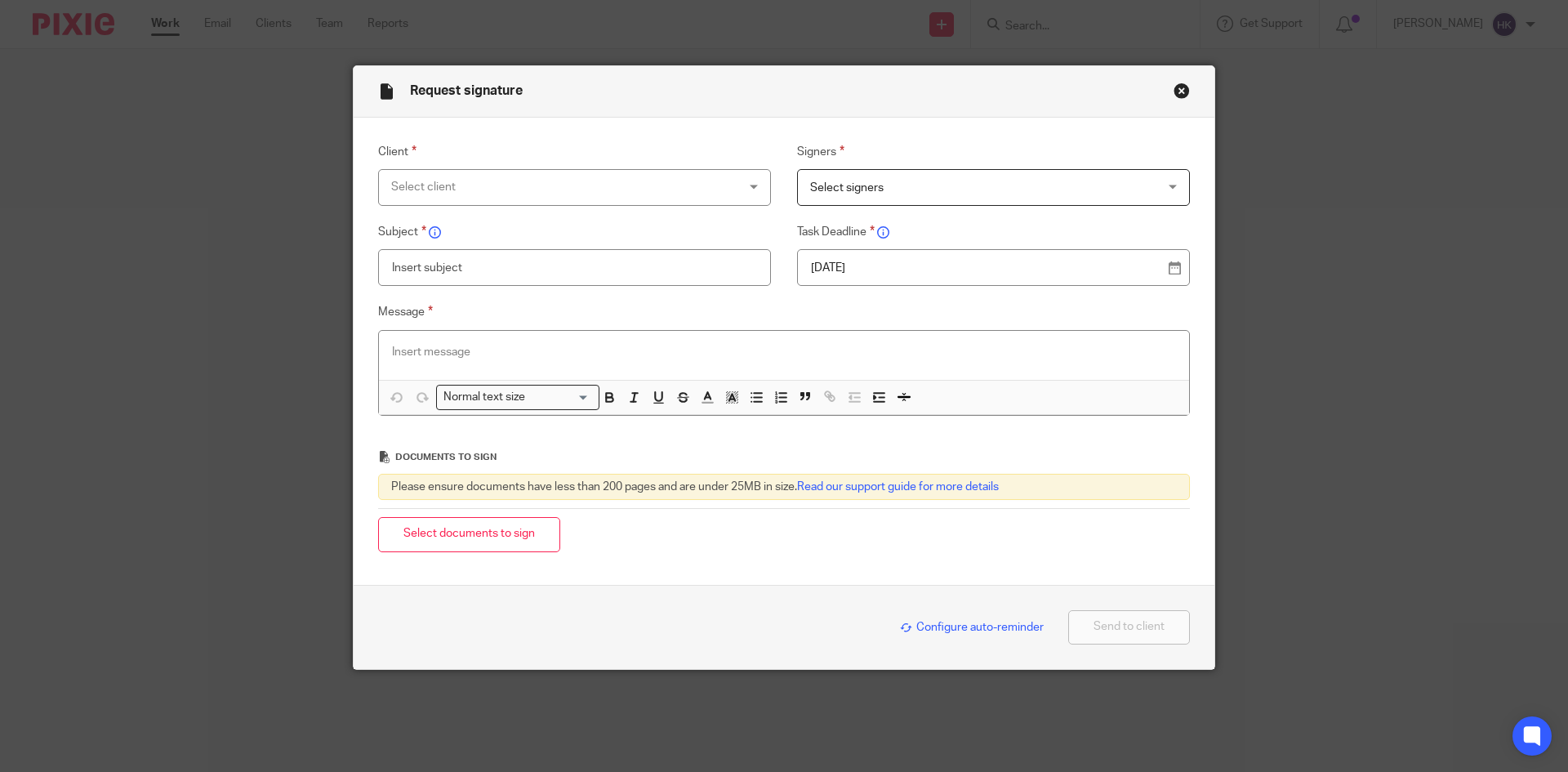
click at [442, 181] on div "Select client" at bounding box center [543, 187] width 304 height 35
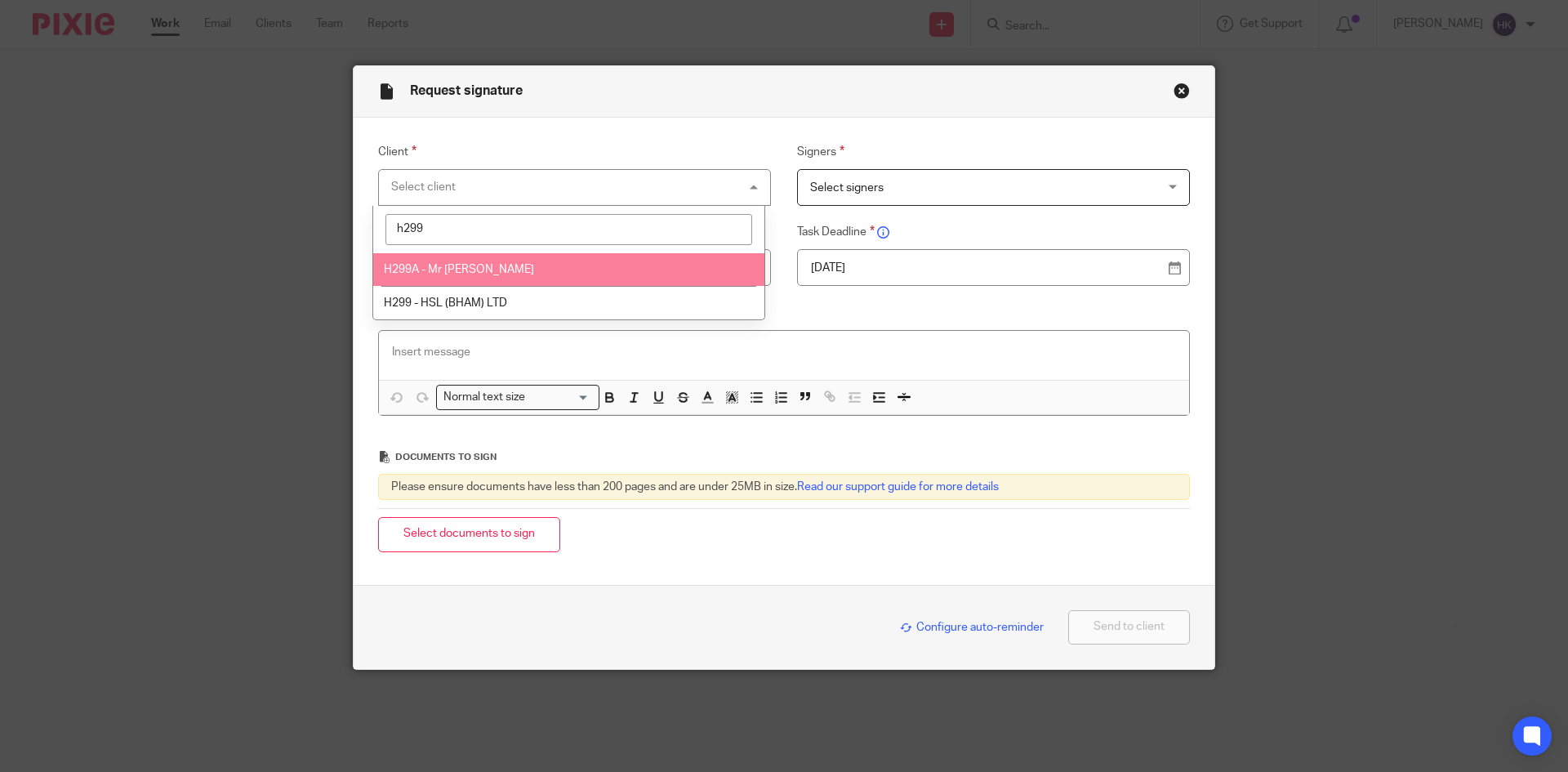
type input "h299"
click at [448, 261] on li "H299A - Mr Harpal Singh" at bounding box center [569, 270] width 392 height 34
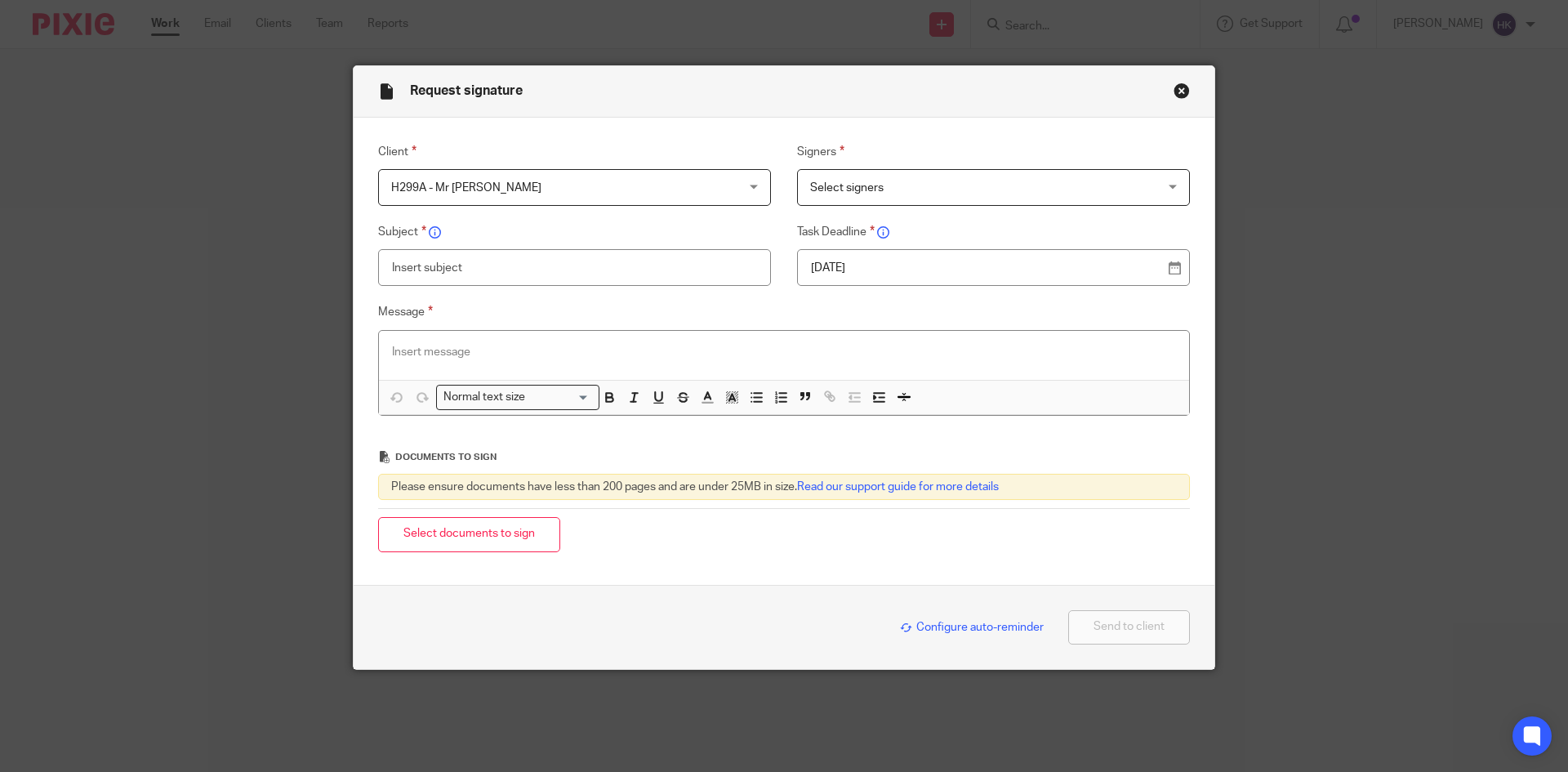
click at [811, 181] on span "Select signers" at bounding box center [962, 187] width 304 height 35
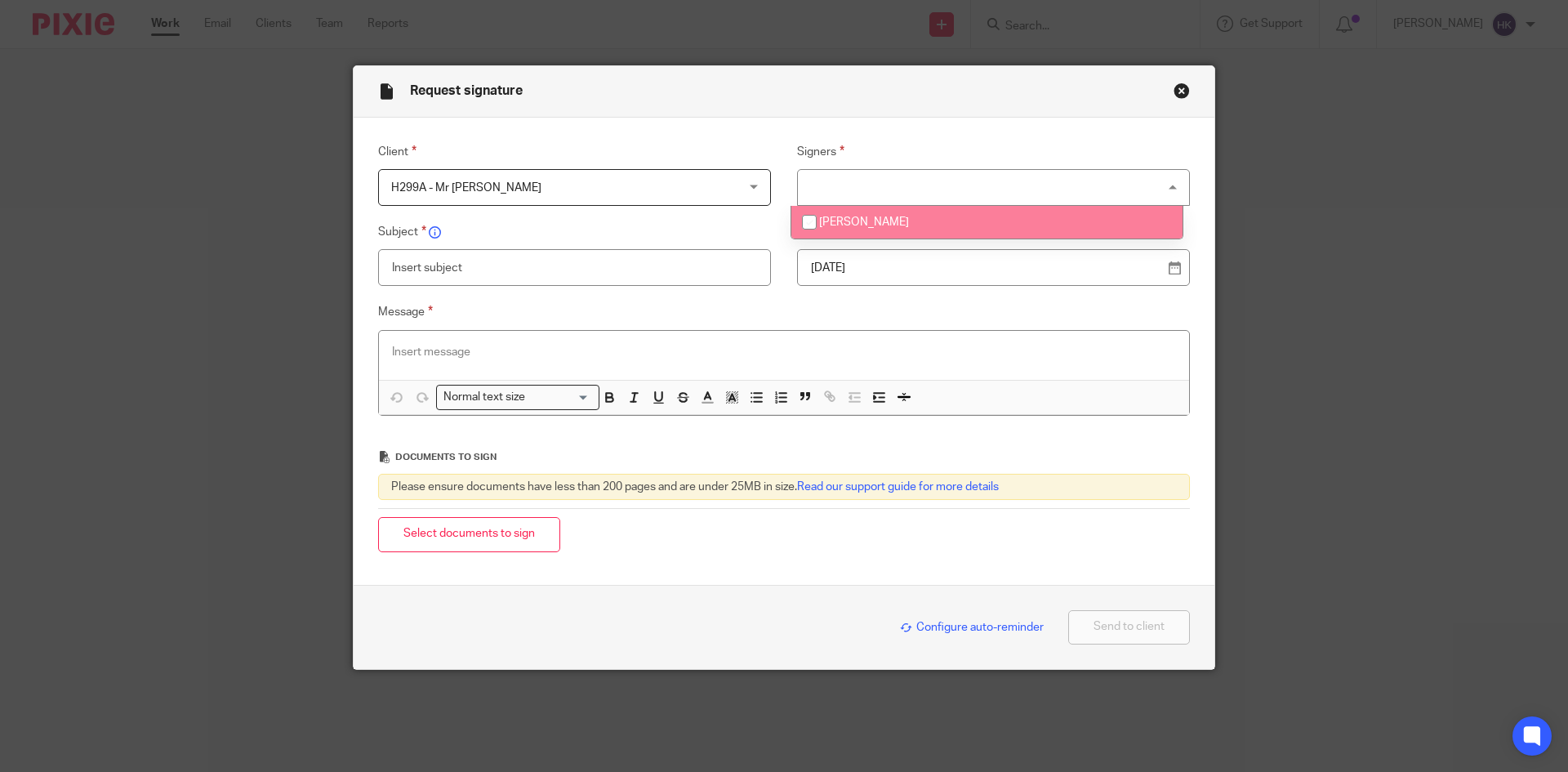
click at [894, 225] on li "Harpal Singh" at bounding box center [987, 223] width 392 height 34
checkbox input "true"
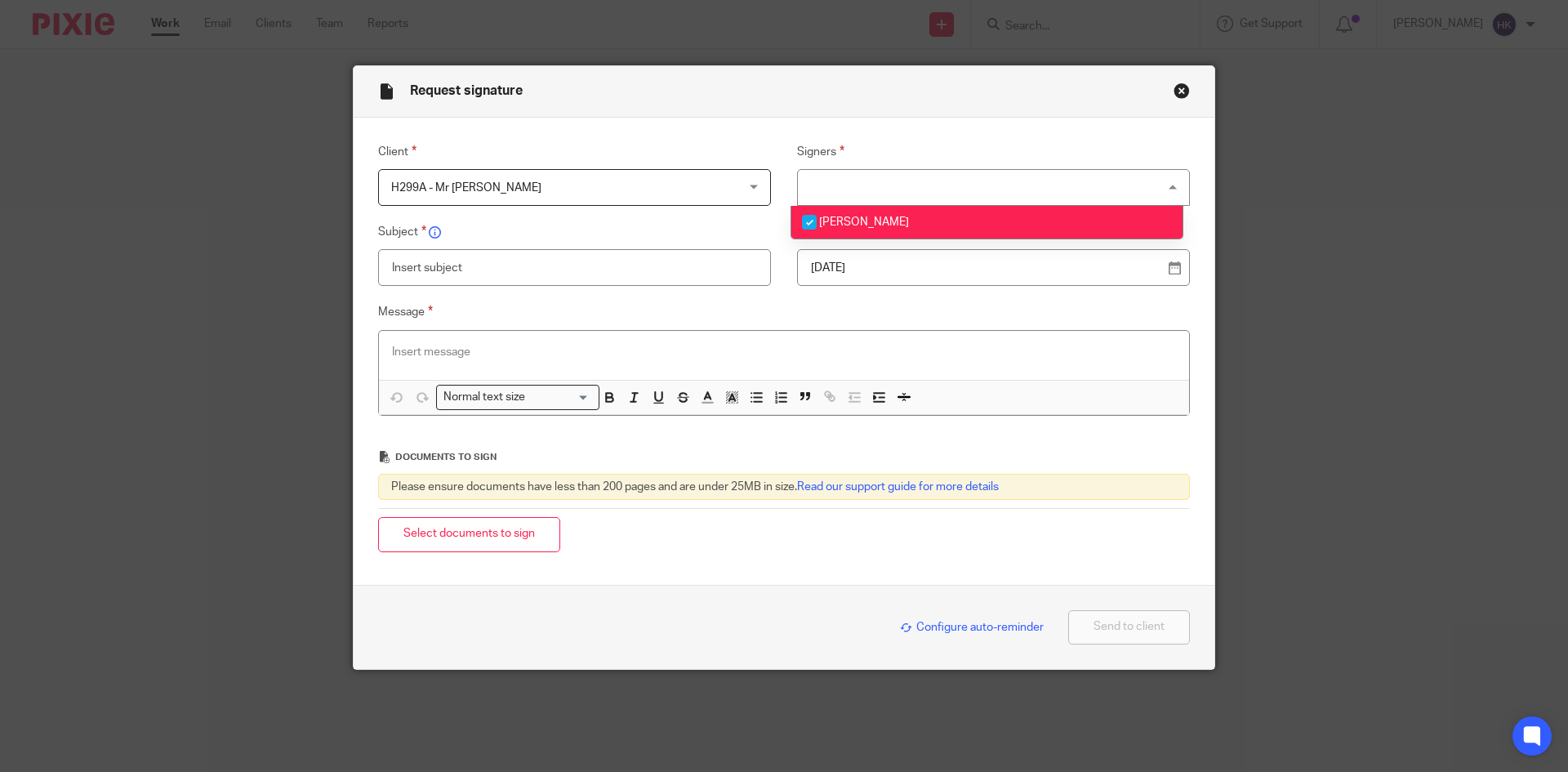
click at [878, 263] on p "20 Aug 2025" at bounding box center [987, 268] width 352 height 16
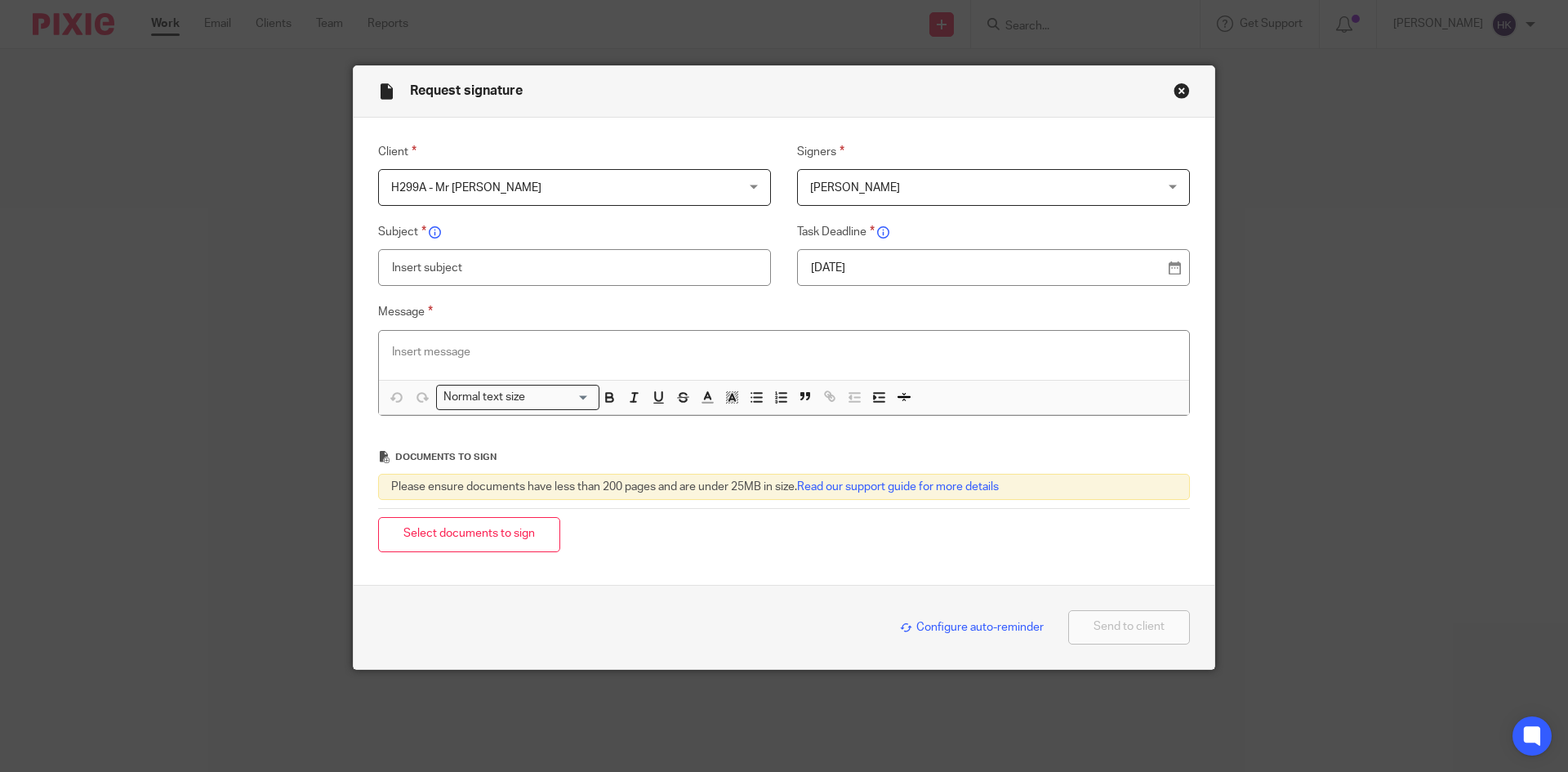
click at [418, 267] on input "text" at bounding box center [575, 267] width 393 height 37
type input "H299A - Personal Tax Return Pack"
paste div
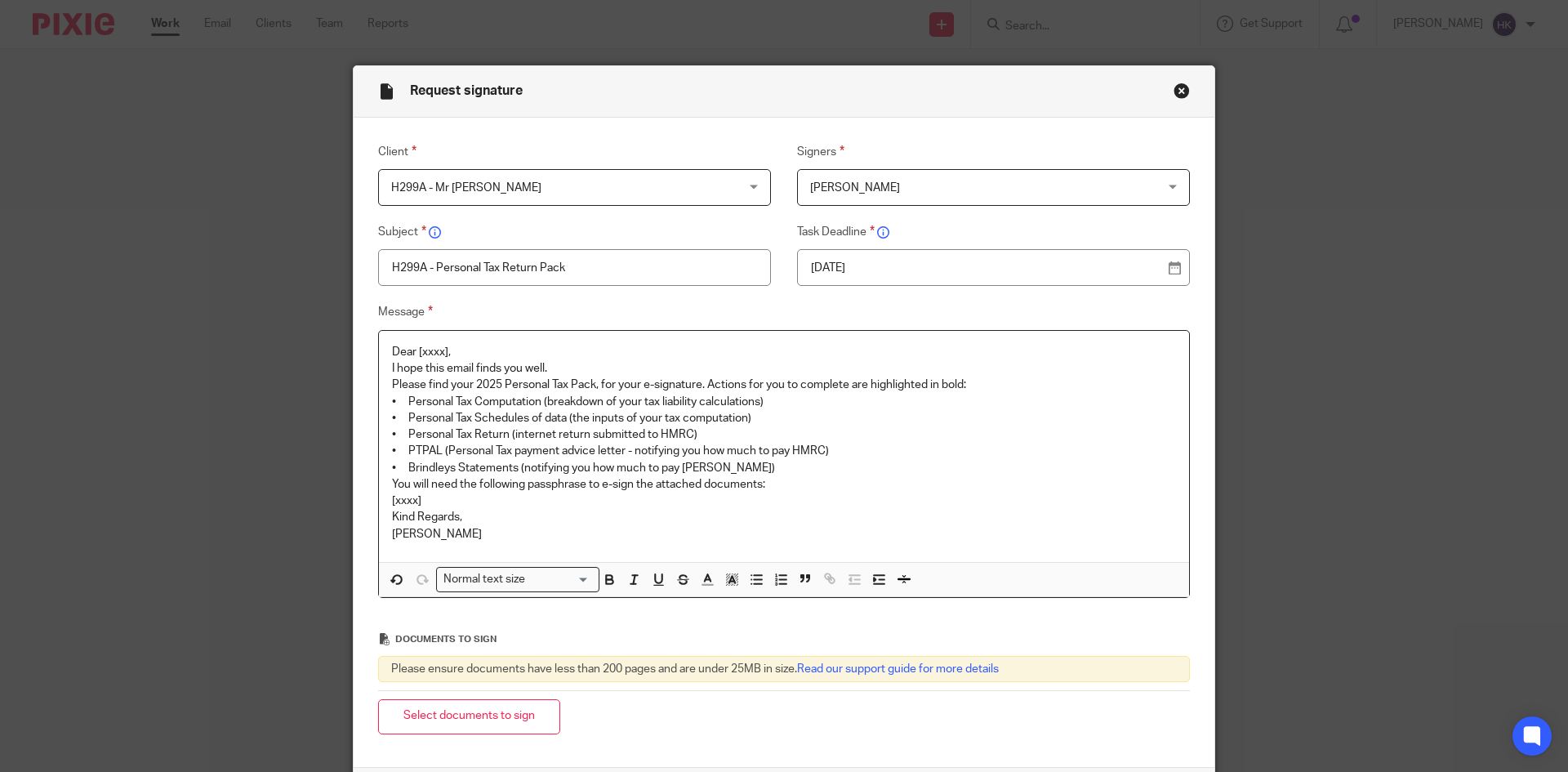
click at [464, 350] on p "Dear [xxxx]," at bounding box center [784, 352] width 784 height 16
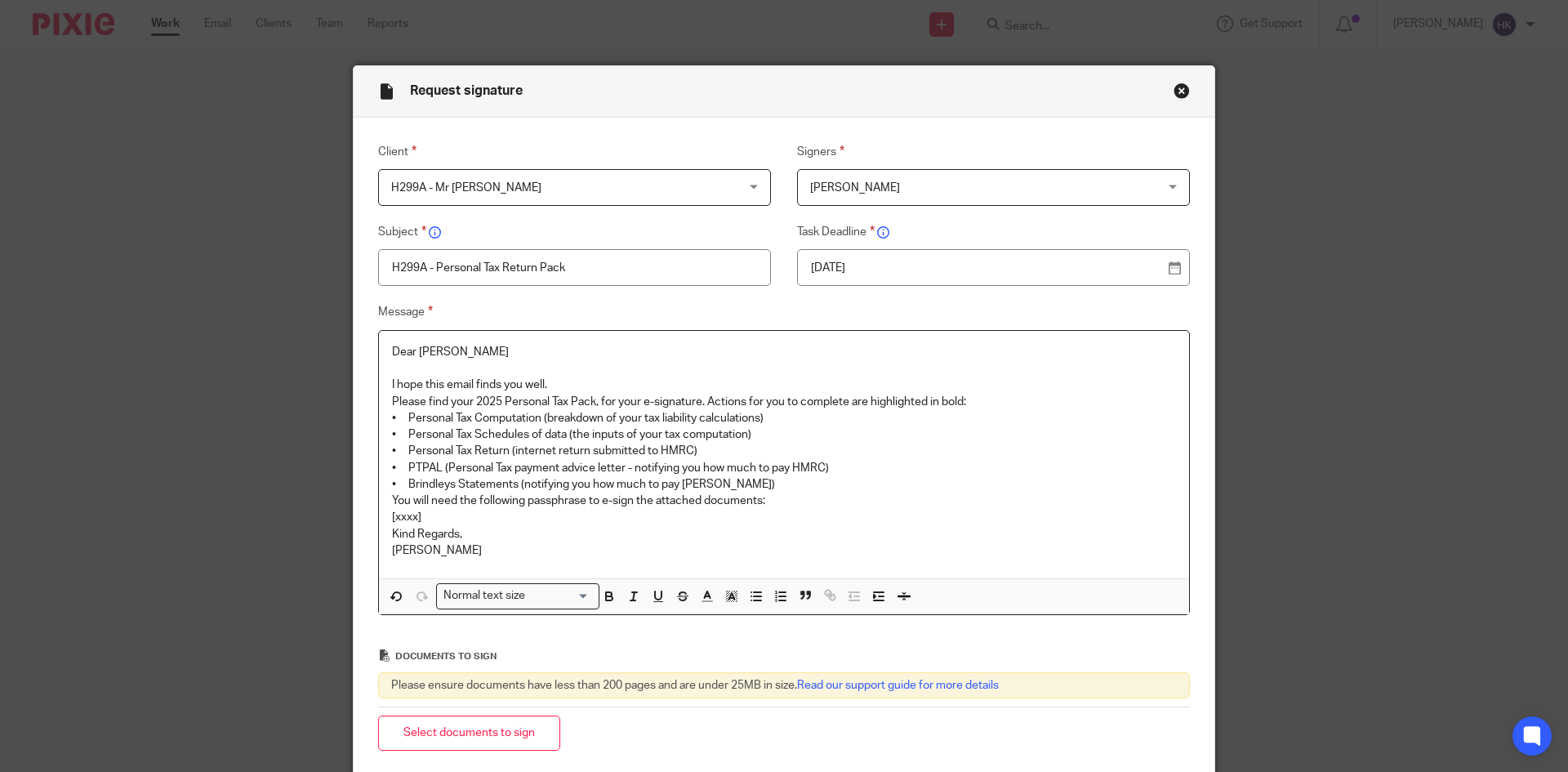
click at [589, 382] on p "I hope this email finds you well." at bounding box center [784, 385] width 784 height 16
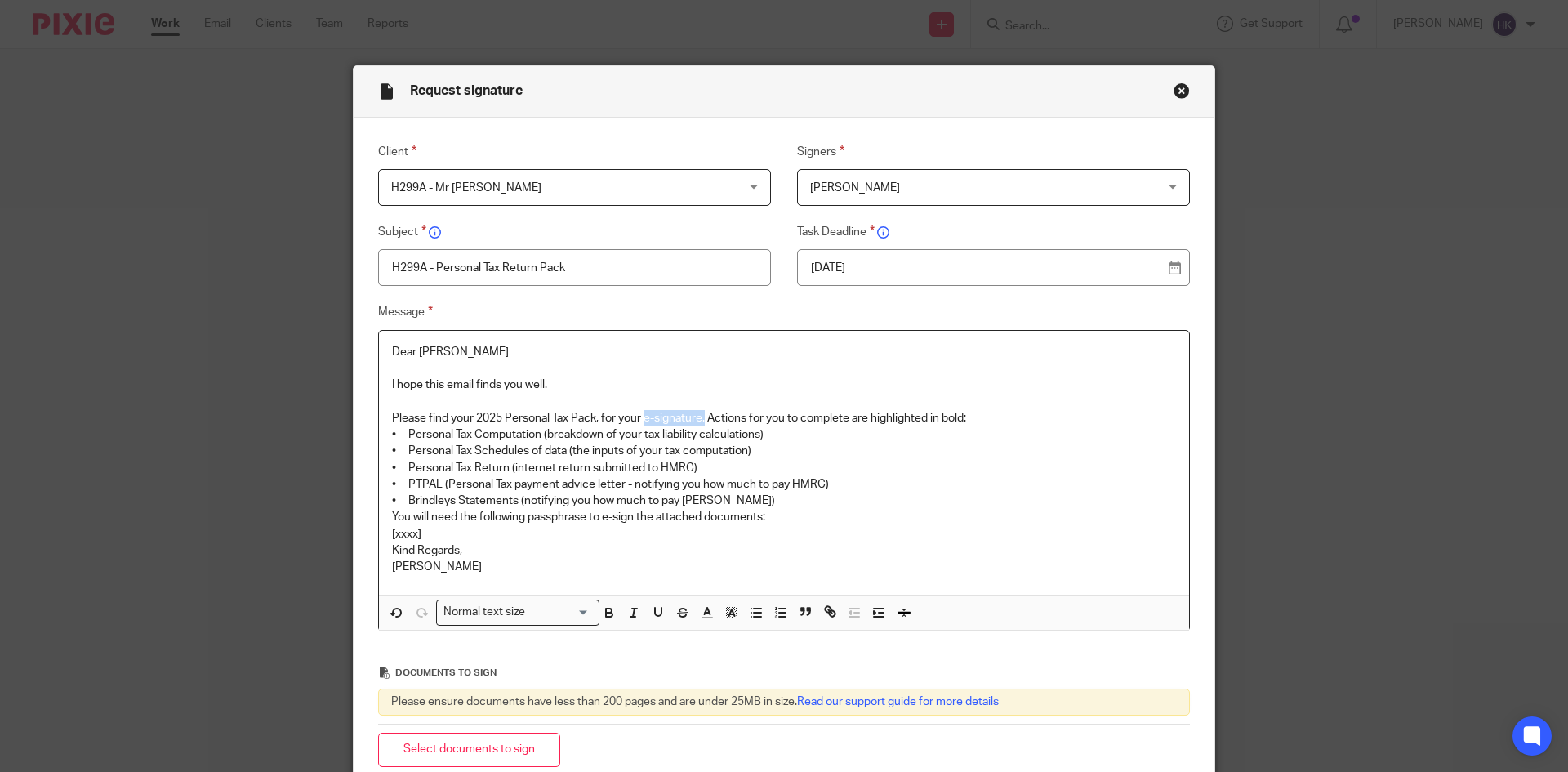
drag, startPoint x: 641, startPoint y: 412, endPoint x: 701, endPoint y: 414, distance: 60.0
click at [701, 414] on p "Please find your 2025 Personal Tax Pack, for your e-signature. Actions for you …" at bounding box center [784, 418] width 784 height 16
click at [991, 421] on p "Please find your 2025 Personal Tax Pack, for your e-signature. Actions for you …" at bounding box center [784, 418] width 784 height 16
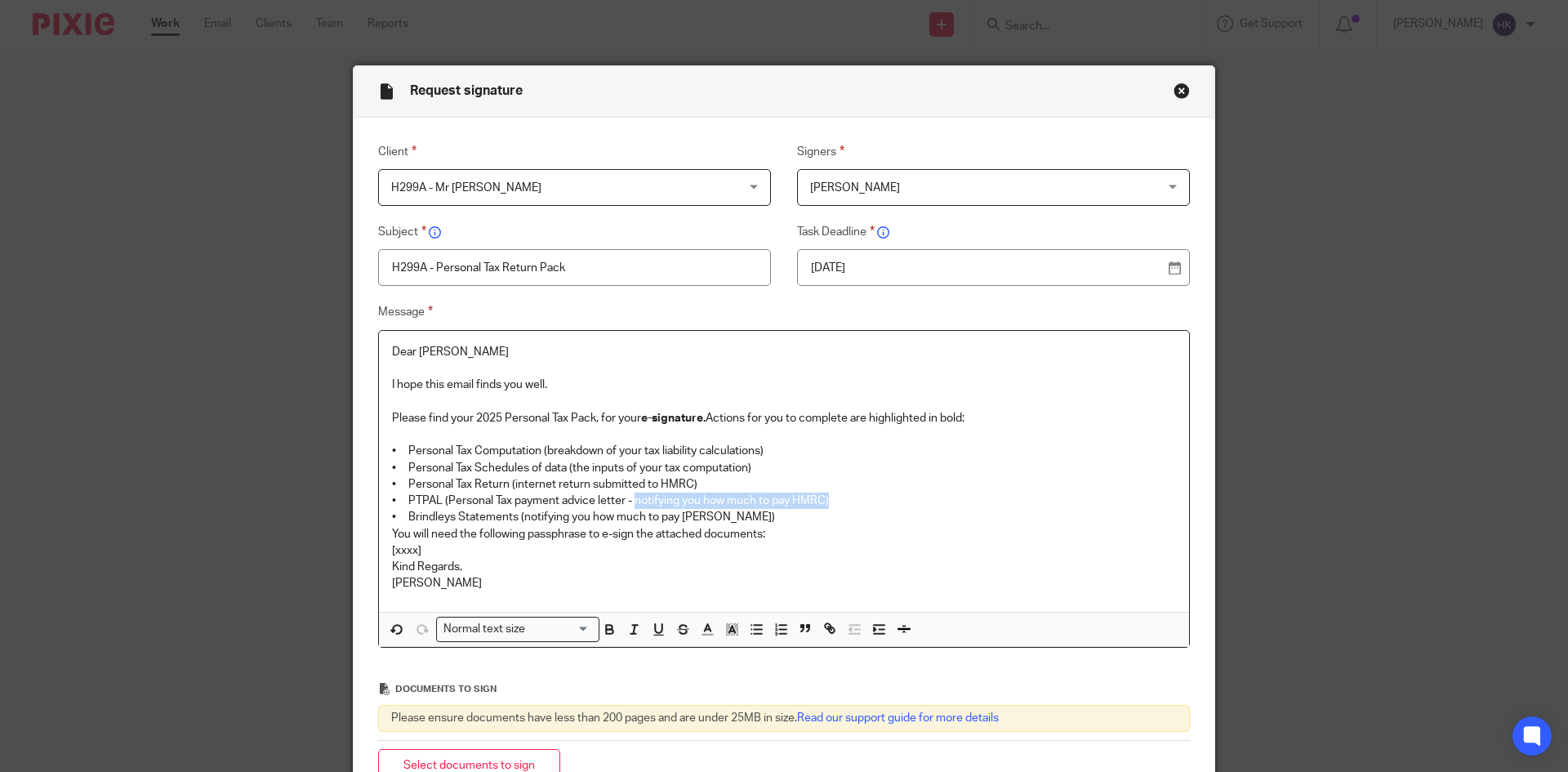
drag, startPoint x: 631, startPoint y: 497, endPoint x: 852, endPoint y: 501, distance: 221.0
click at [852, 501] on p "• PTPAL (Personal Tax payment advice letter - notifying you how much to pay HMR…" at bounding box center [784, 501] width 784 height 16
drag, startPoint x: 517, startPoint y: 515, endPoint x: 733, endPoint y: 522, distance: 216.1
click at [733, 522] on p "• Brindleys Statements (notifying you how much to pay Brindleys)" at bounding box center [784, 517] width 784 height 16
click at [749, 518] on p "• Brindleys Statements ( notifying you how much to pay Brindleys)" at bounding box center [784, 517] width 784 height 16
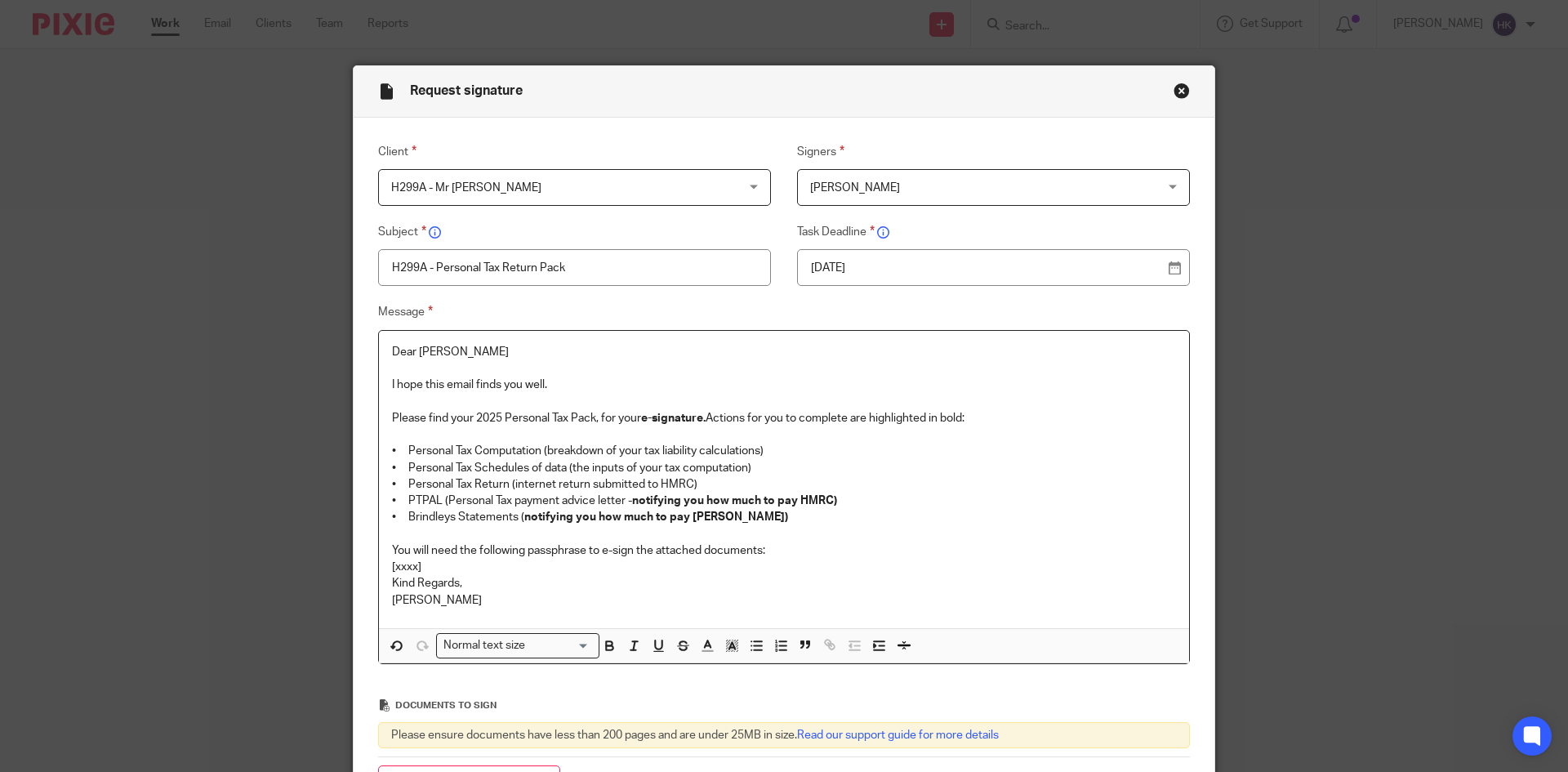
click at [799, 549] on p "You will need the following passphrase to e-sign the attached documents:" at bounding box center [784, 551] width 784 height 16
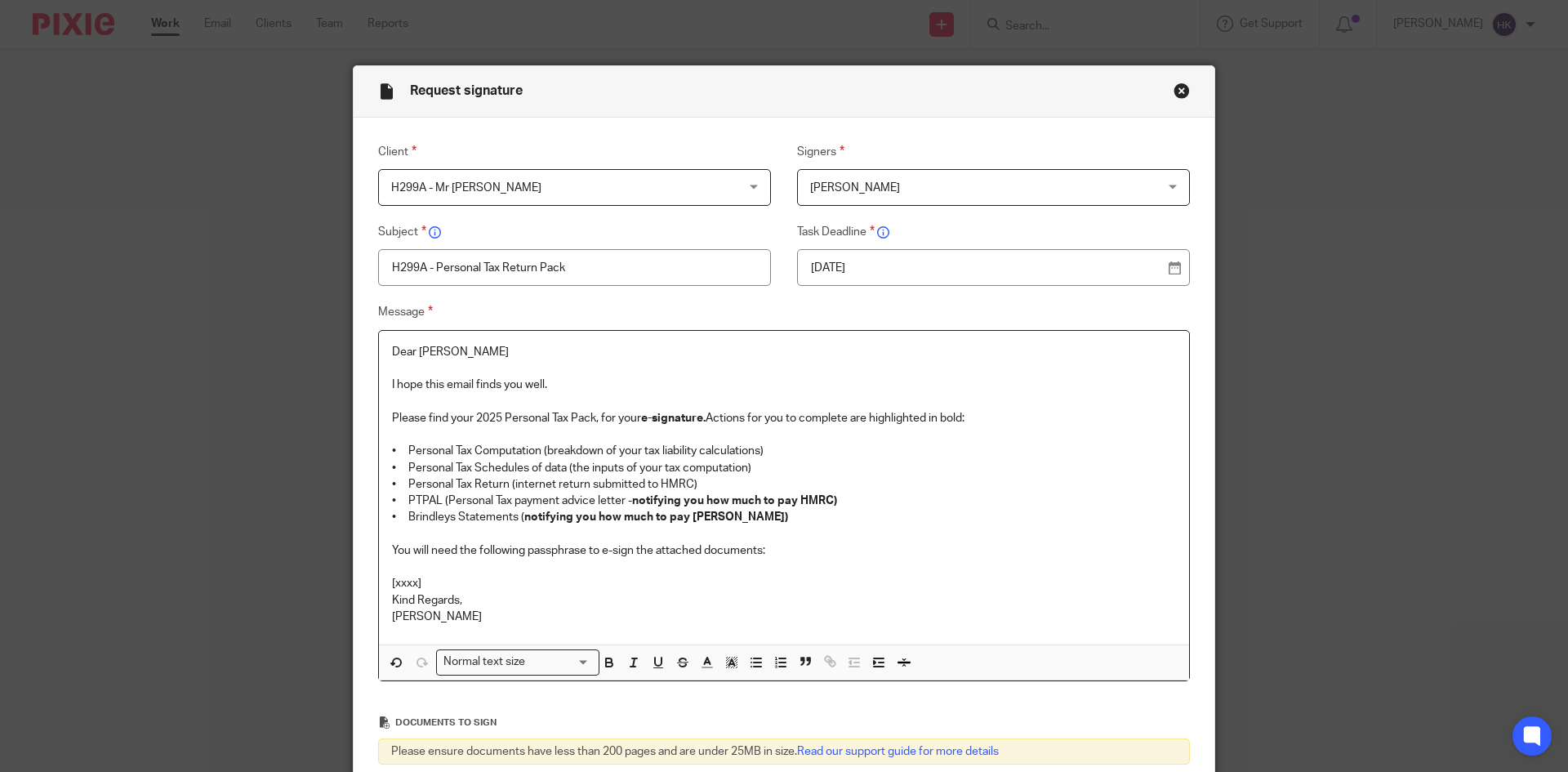
click at [426, 578] on p "[xxxx]" at bounding box center [784, 583] width 784 height 16
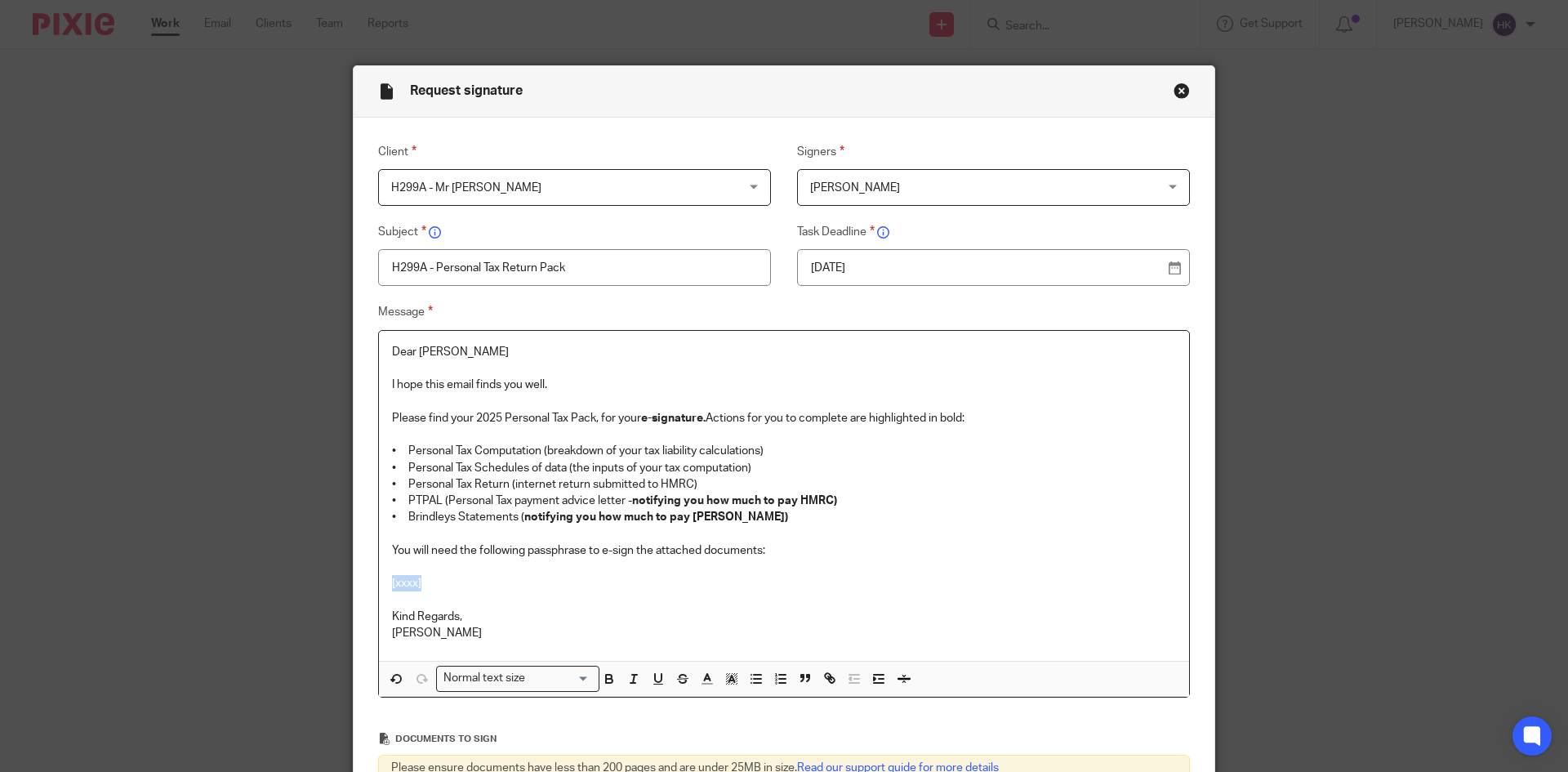
drag, startPoint x: 426, startPoint y: 580, endPoint x: 361, endPoint y: 584, distance: 65.1
click at [361, 584] on div "Message Dear Harpal I hope this email finds you well. Please find your 2025 Per…" at bounding box center [771, 500] width 837 height 395
drag, startPoint x: 595, startPoint y: 585, endPoint x: 378, endPoint y: 588, distance: 217.0
click at [379, 588] on div "Dear Harpal I hope this email finds you well. Please find your 2025 Personal Ta…" at bounding box center [784, 496] width 810 height 331
click at [516, 686] on div "Normal text size" at bounding box center [514, 676] width 154 height 21
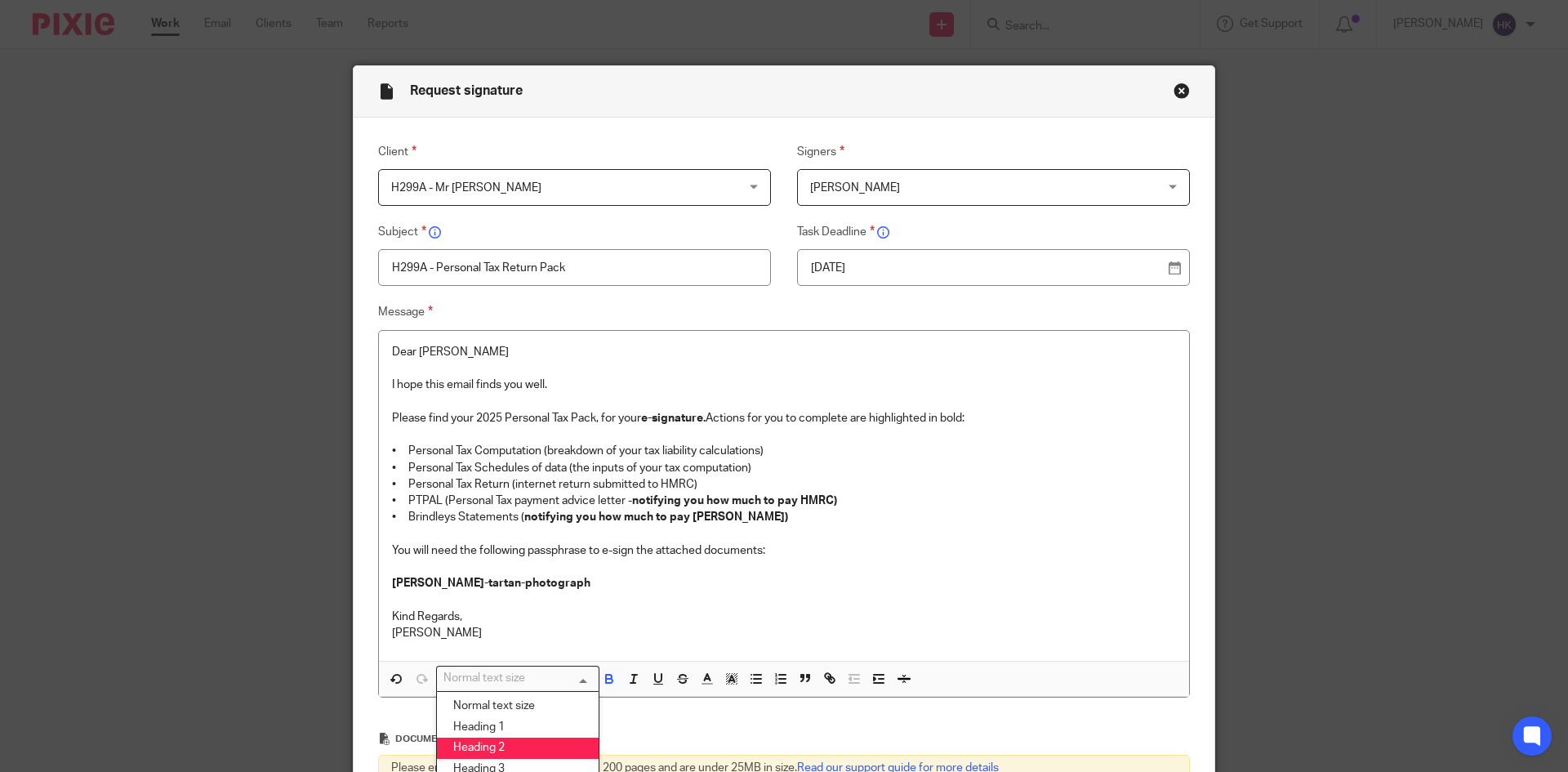
click at [519, 743] on li "Heading 2" at bounding box center [518, 749] width 162 height 21
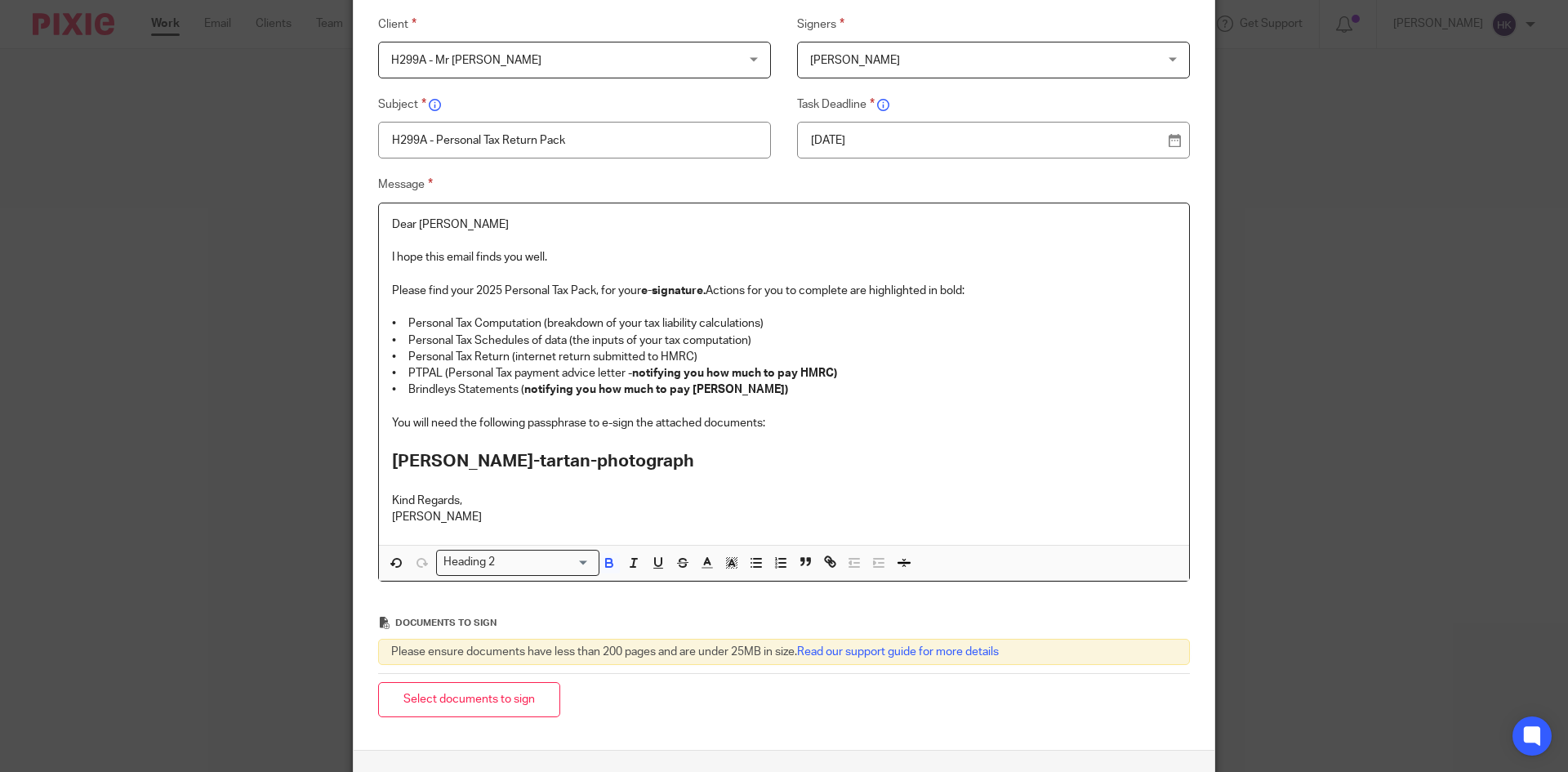
scroll to position [163, 0]
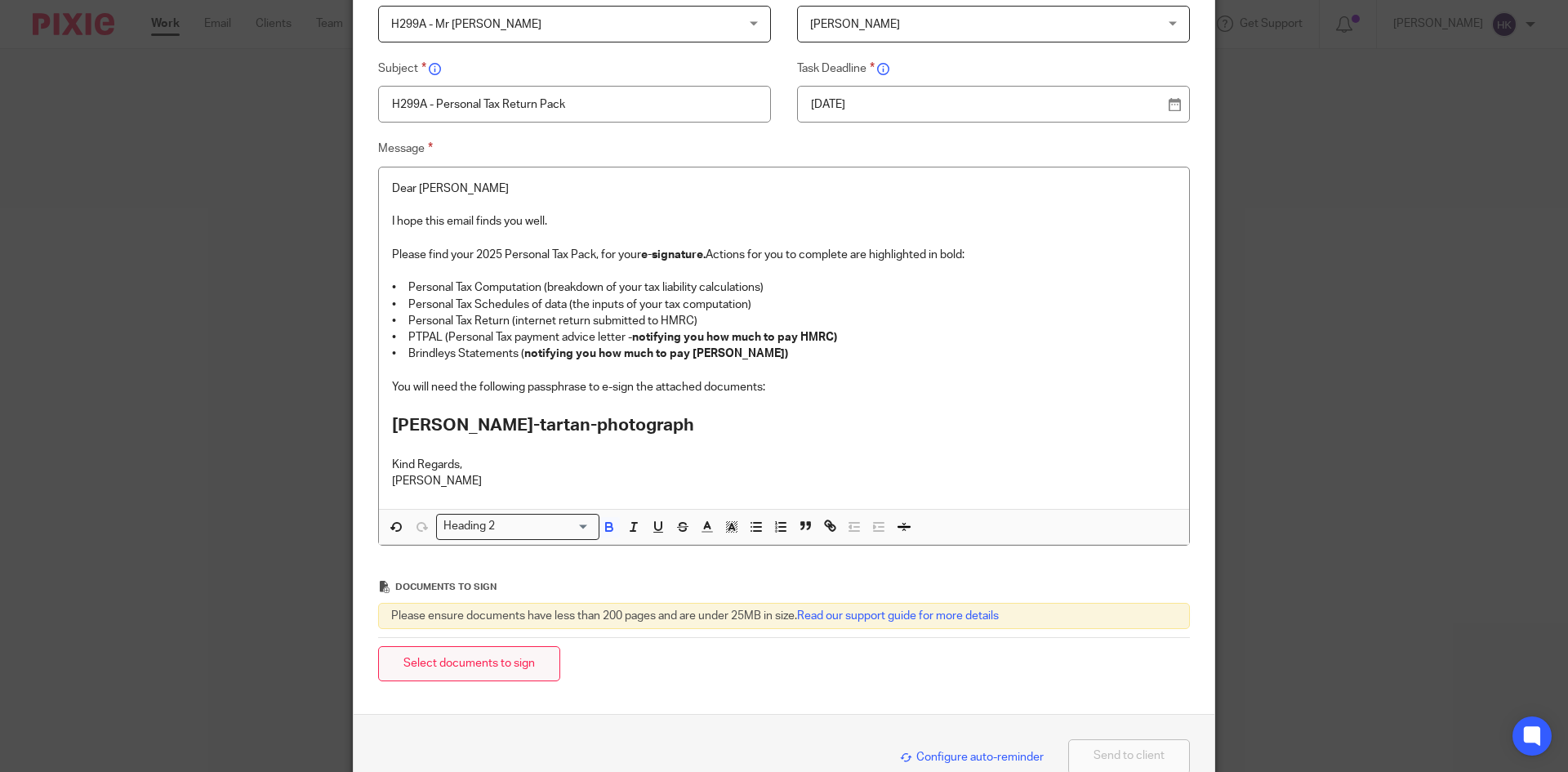
click at [500, 675] on button "Select documents to sign" at bounding box center [469, 664] width 182 height 35
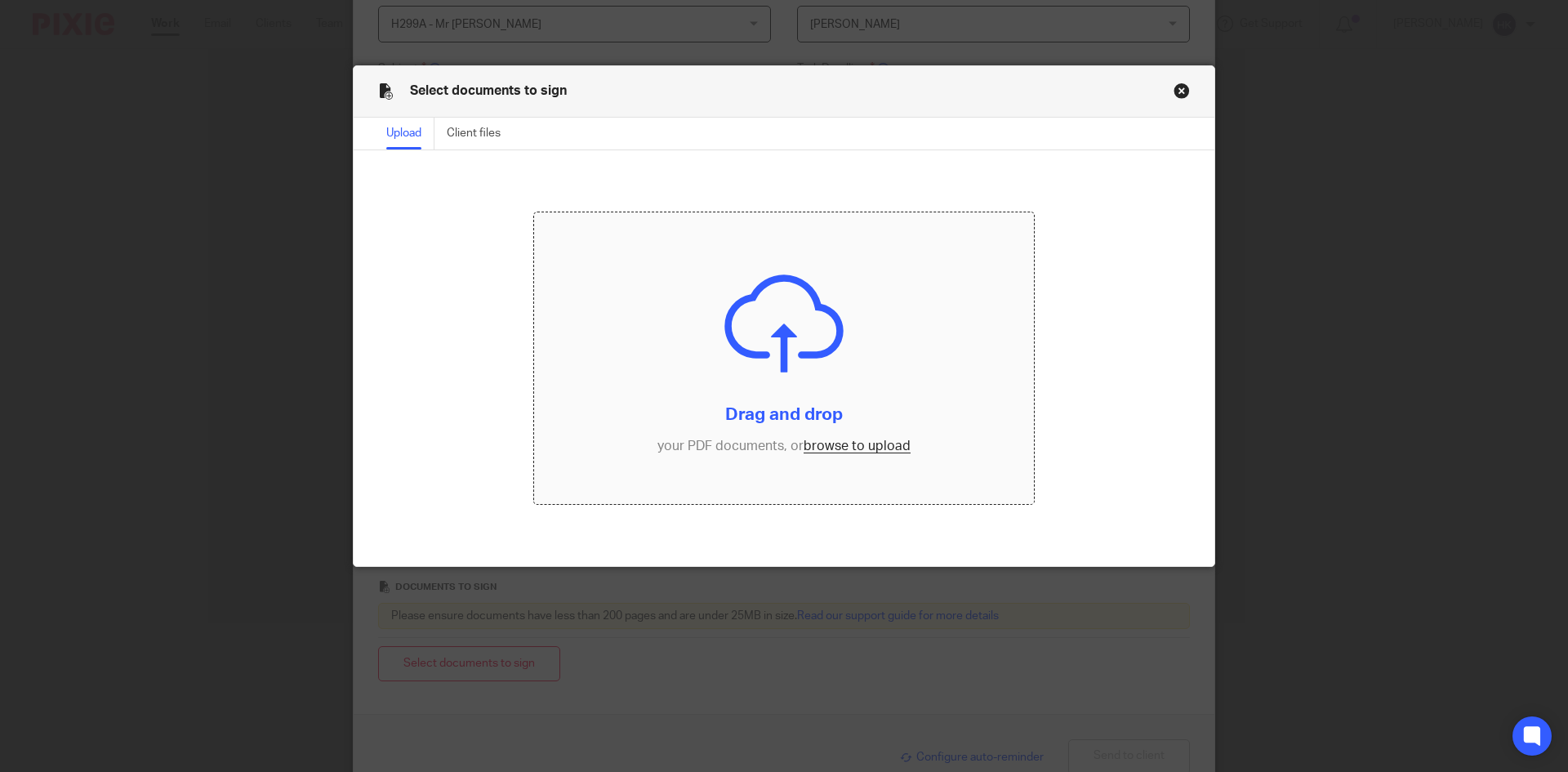
click at [808, 445] on input "file" at bounding box center [784, 359] width 500 height 293
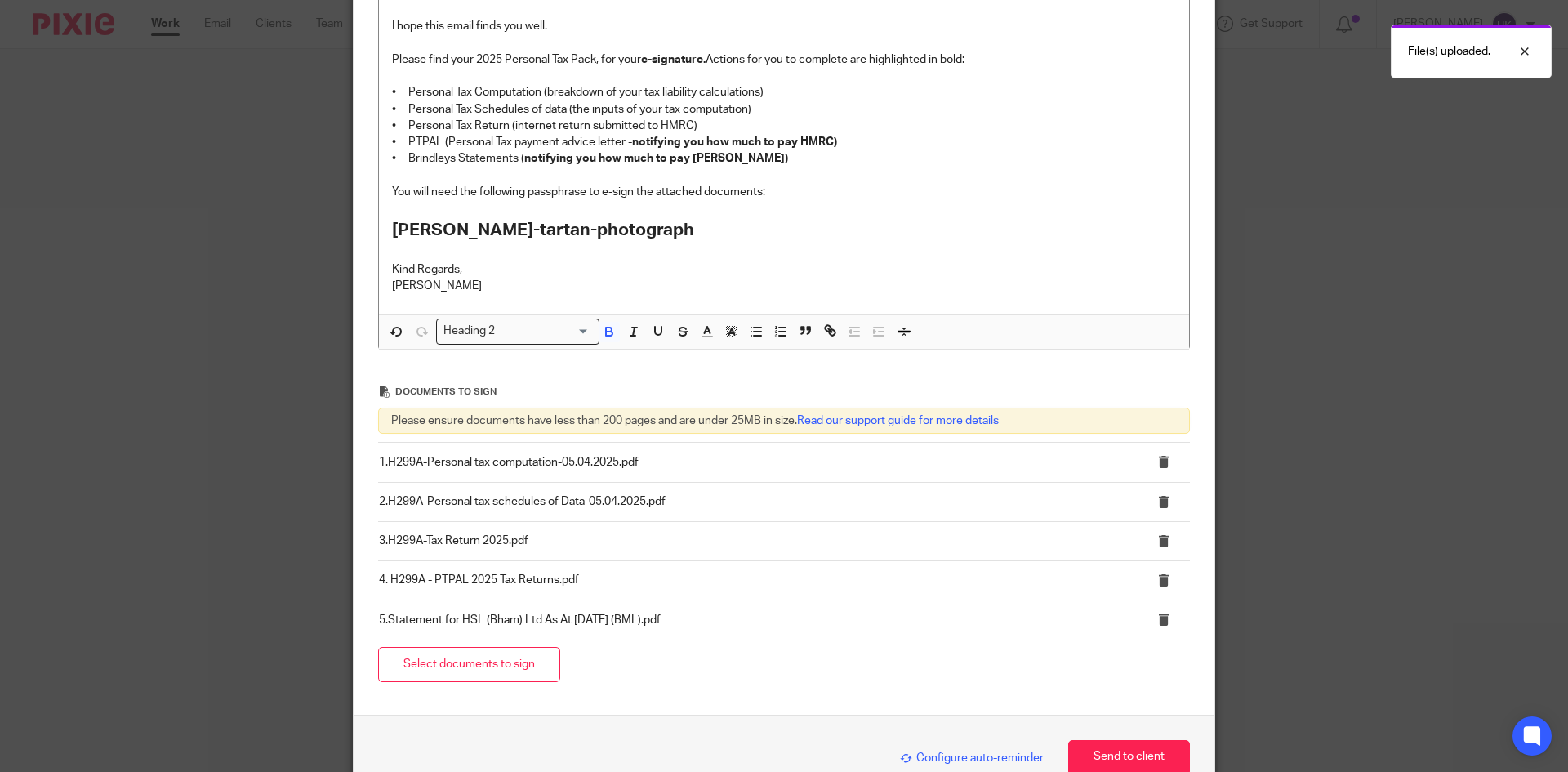
scroll to position [453, 0]
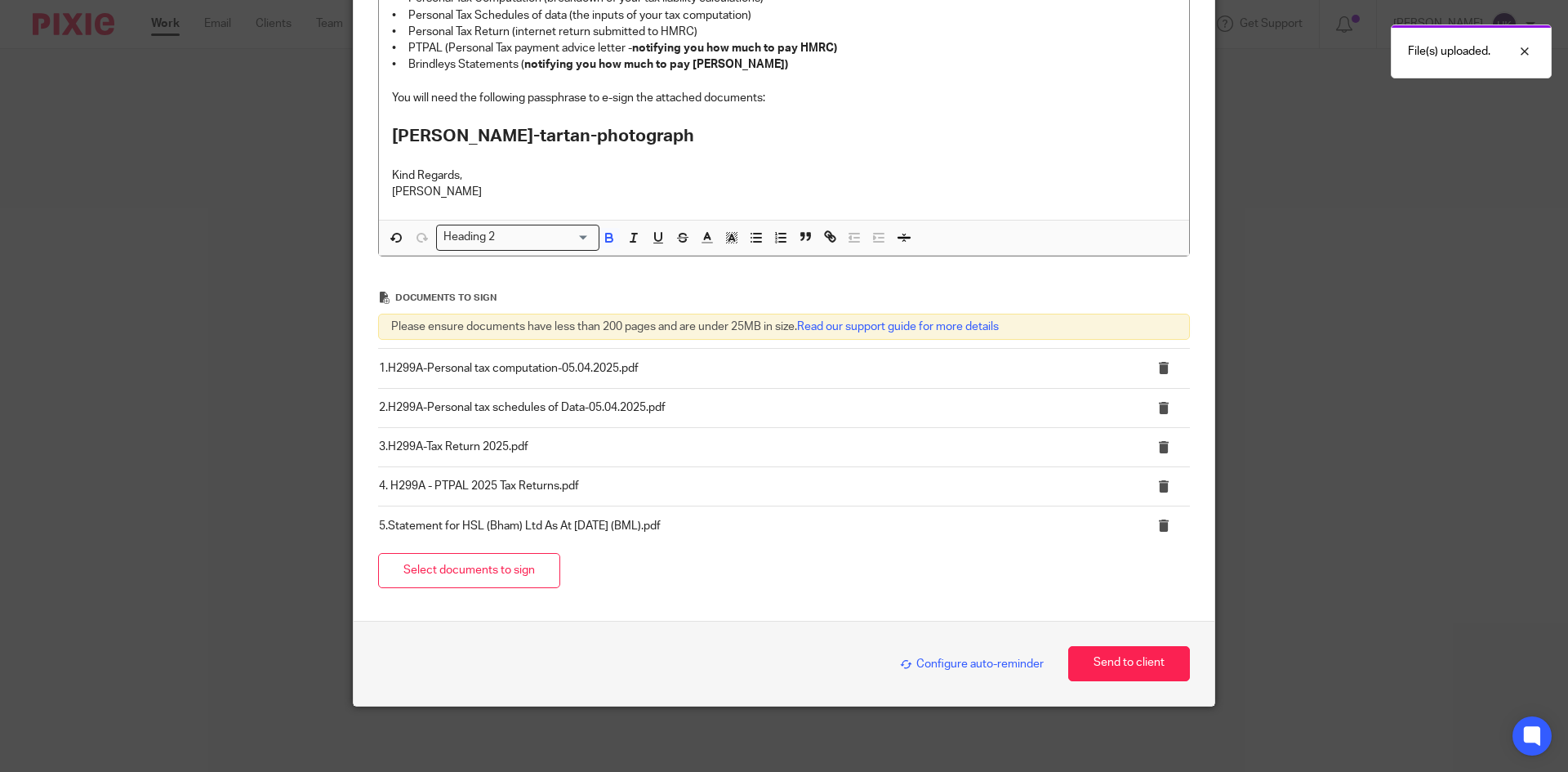
click at [934, 661] on span "Configure auto-reminder" at bounding box center [972, 664] width 143 height 12
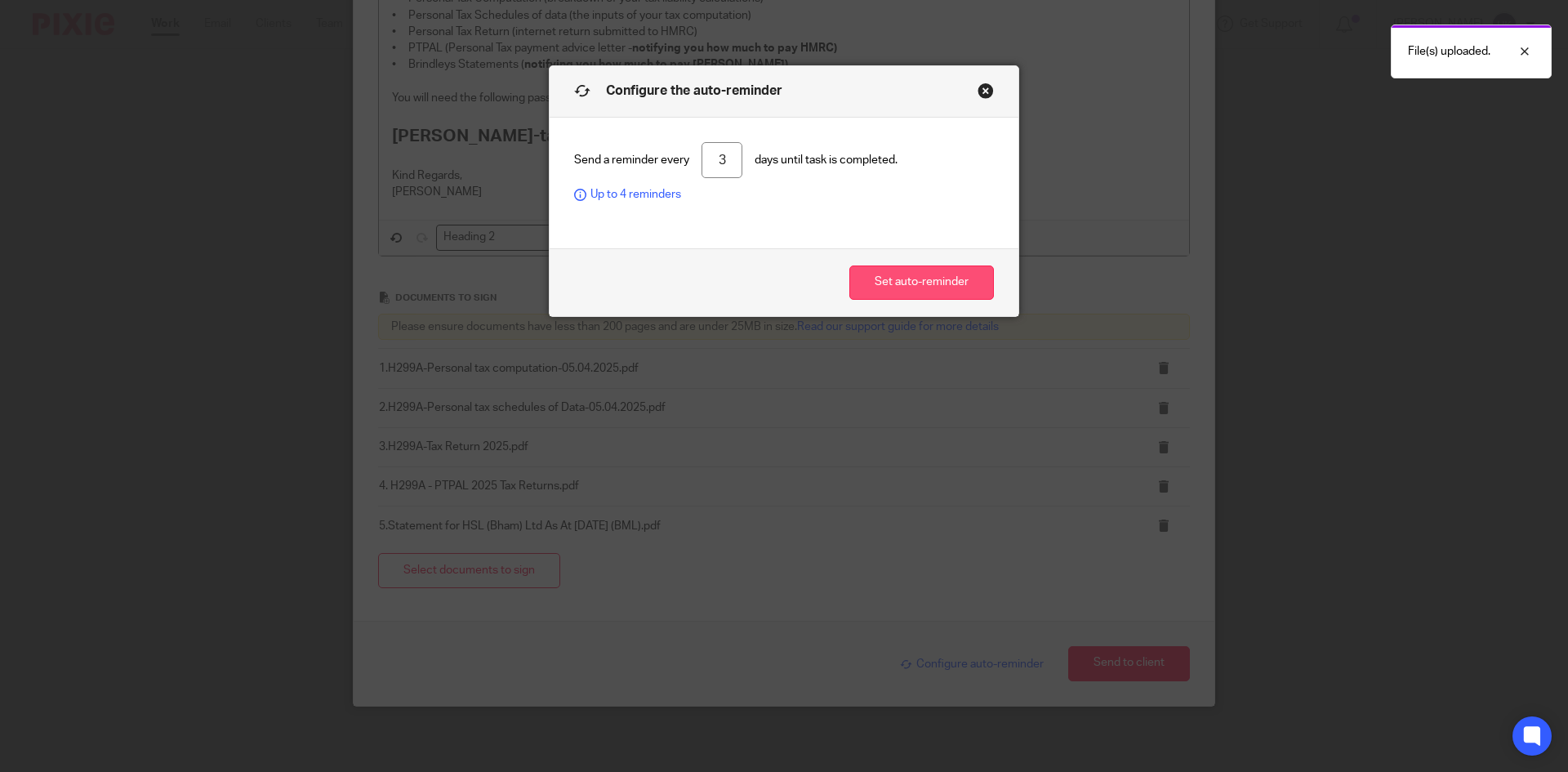
click at [889, 280] on button "Set auto-reminder" at bounding box center [921, 283] width 144 height 35
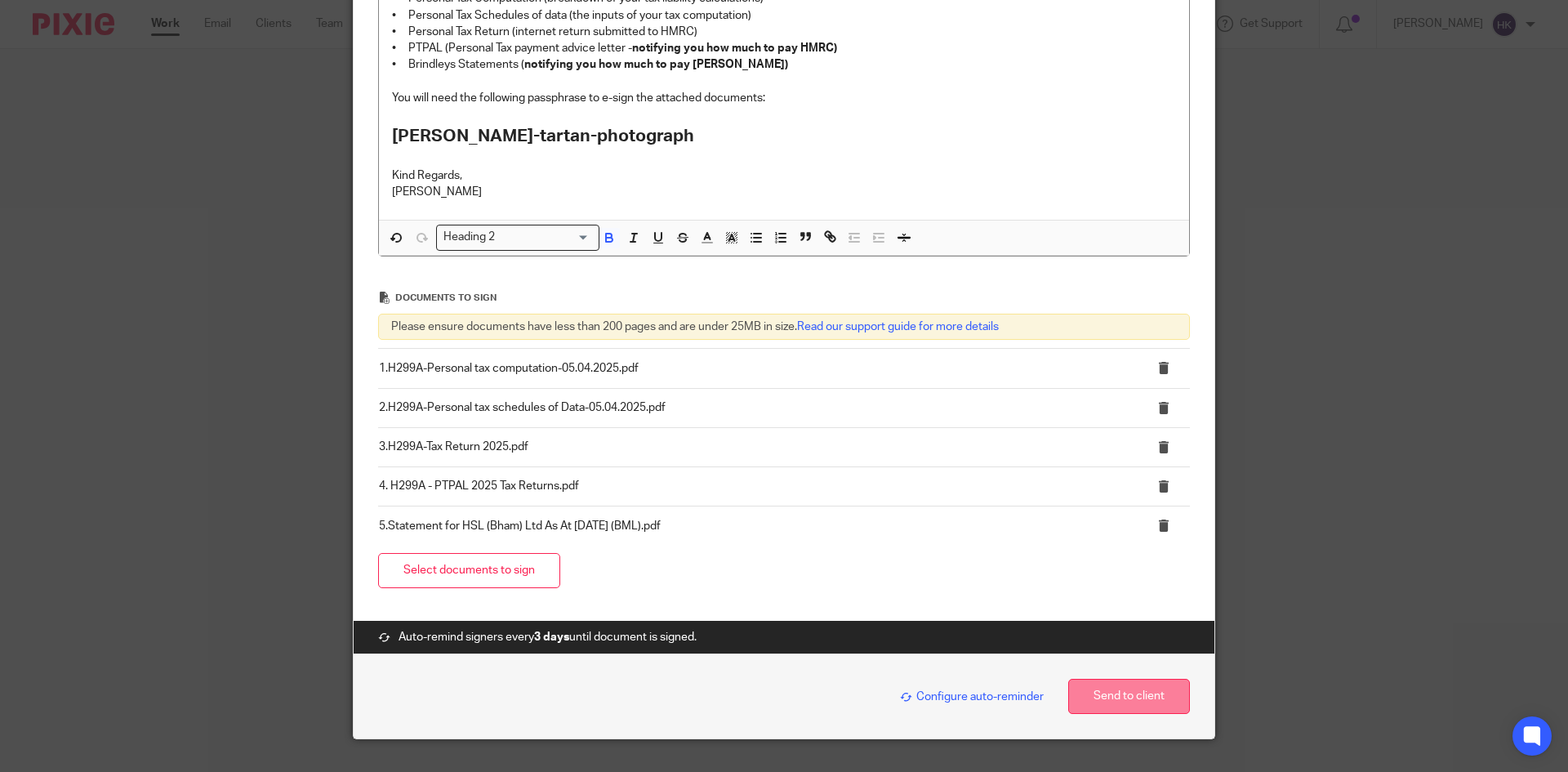
drag, startPoint x: 1110, startPoint y: 694, endPoint x: 1088, endPoint y: 699, distance: 22.6
click at [1105, 695] on button "Send to client" at bounding box center [1129, 696] width 122 height 35
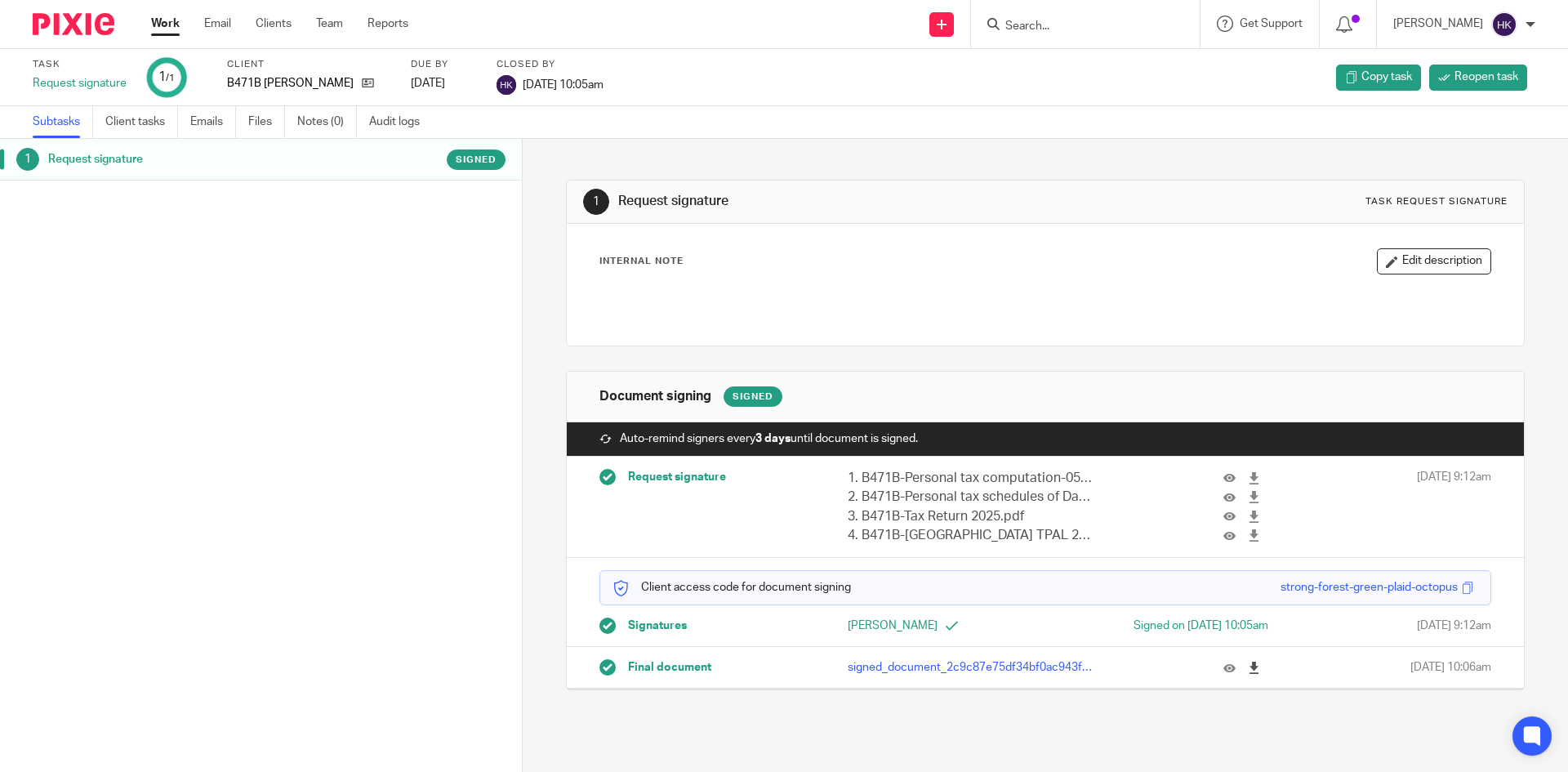
click at [1248, 662] on icon at bounding box center [1254, 667] width 12 height 12
click at [946, 28] on icon at bounding box center [941, 25] width 10 height 10
click at [966, 148] on link "Request signature" at bounding box center [959, 148] width 115 height 24
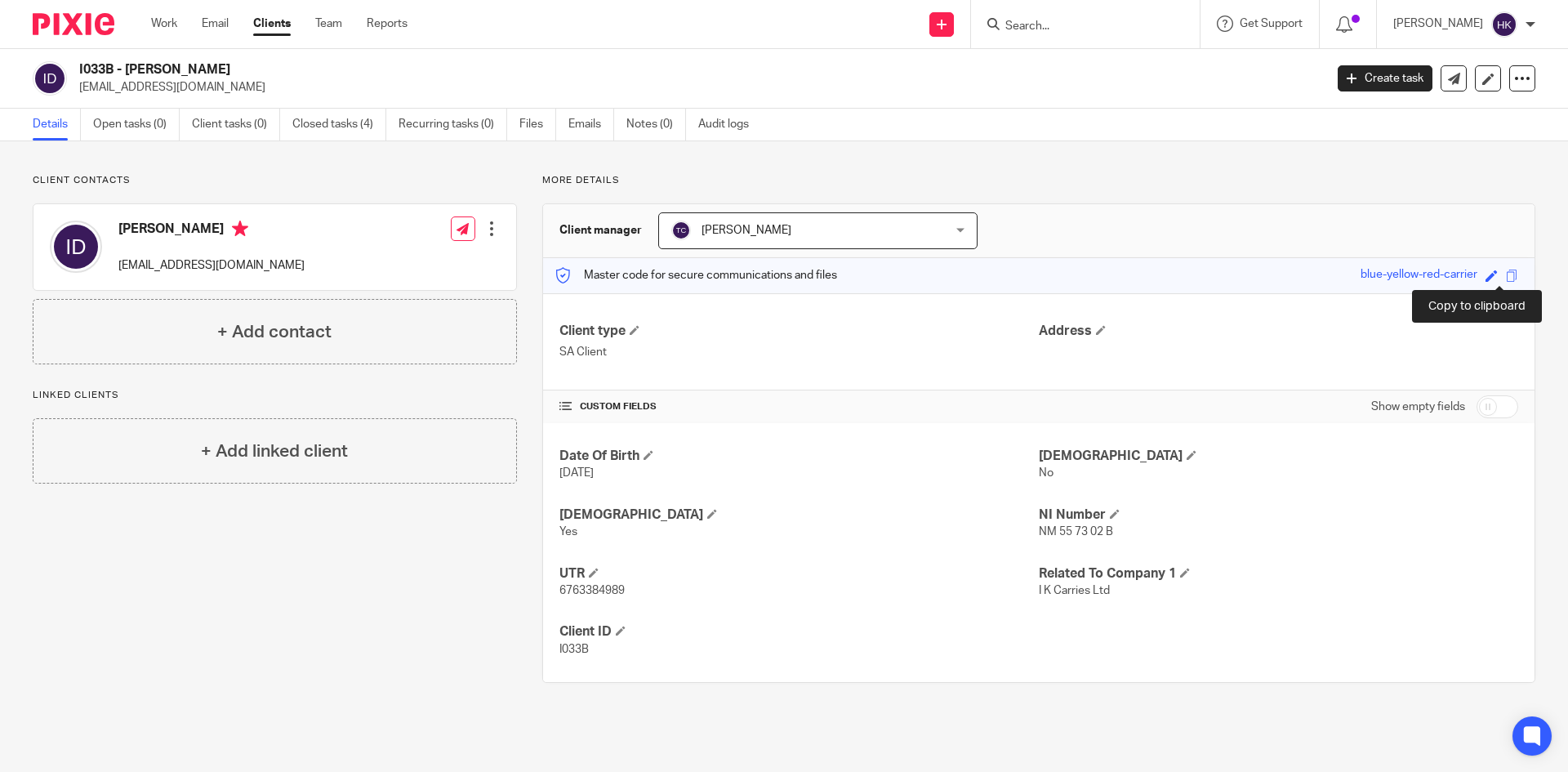
click at [1506, 276] on span at bounding box center [1512, 275] width 12 height 12
click at [1083, 31] on input "Search" at bounding box center [1077, 27] width 147 height 15
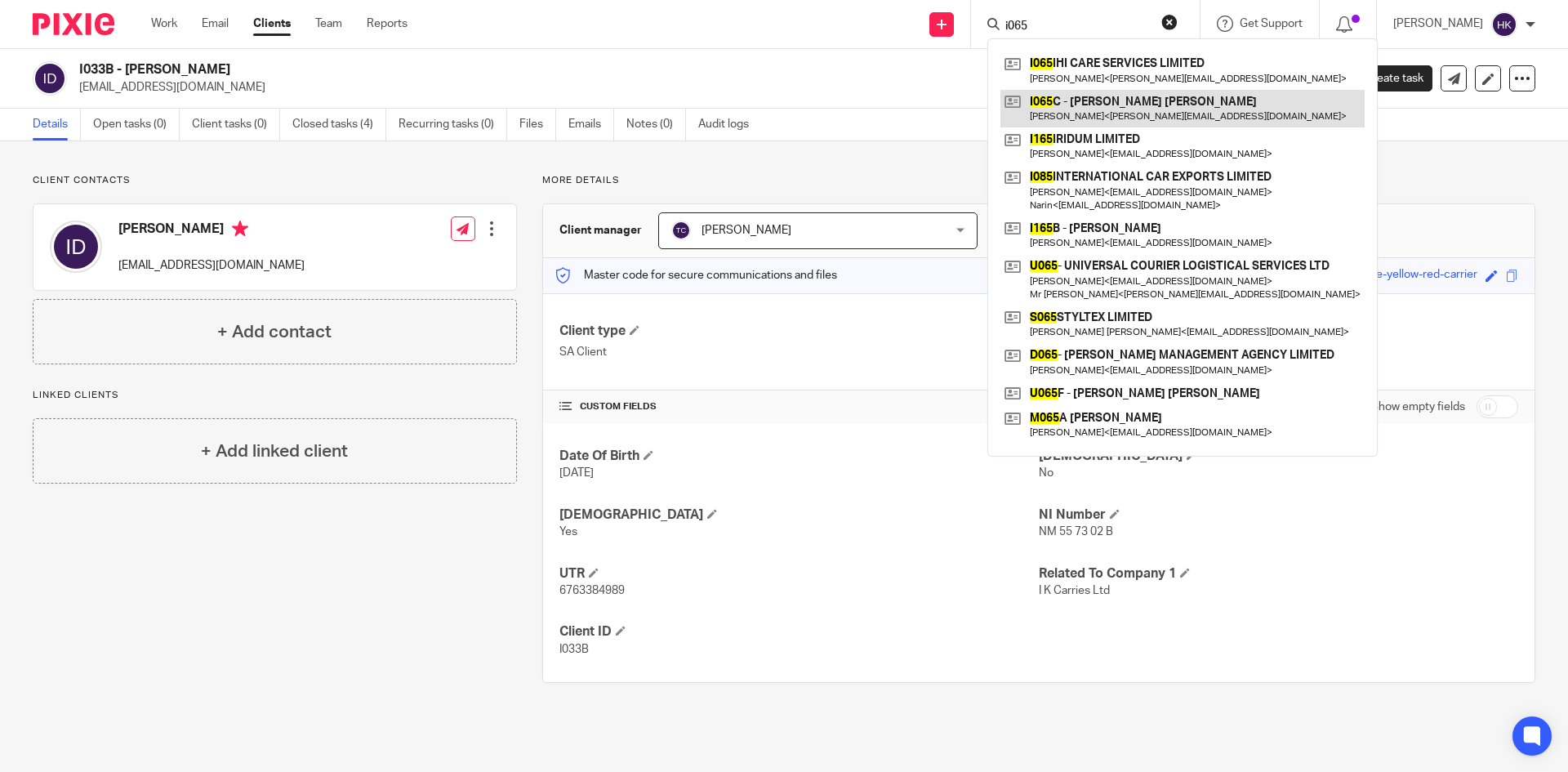
type input "i065"
click at [1113, 112] on link at bounding box center [1183, 109] width 364 height 38
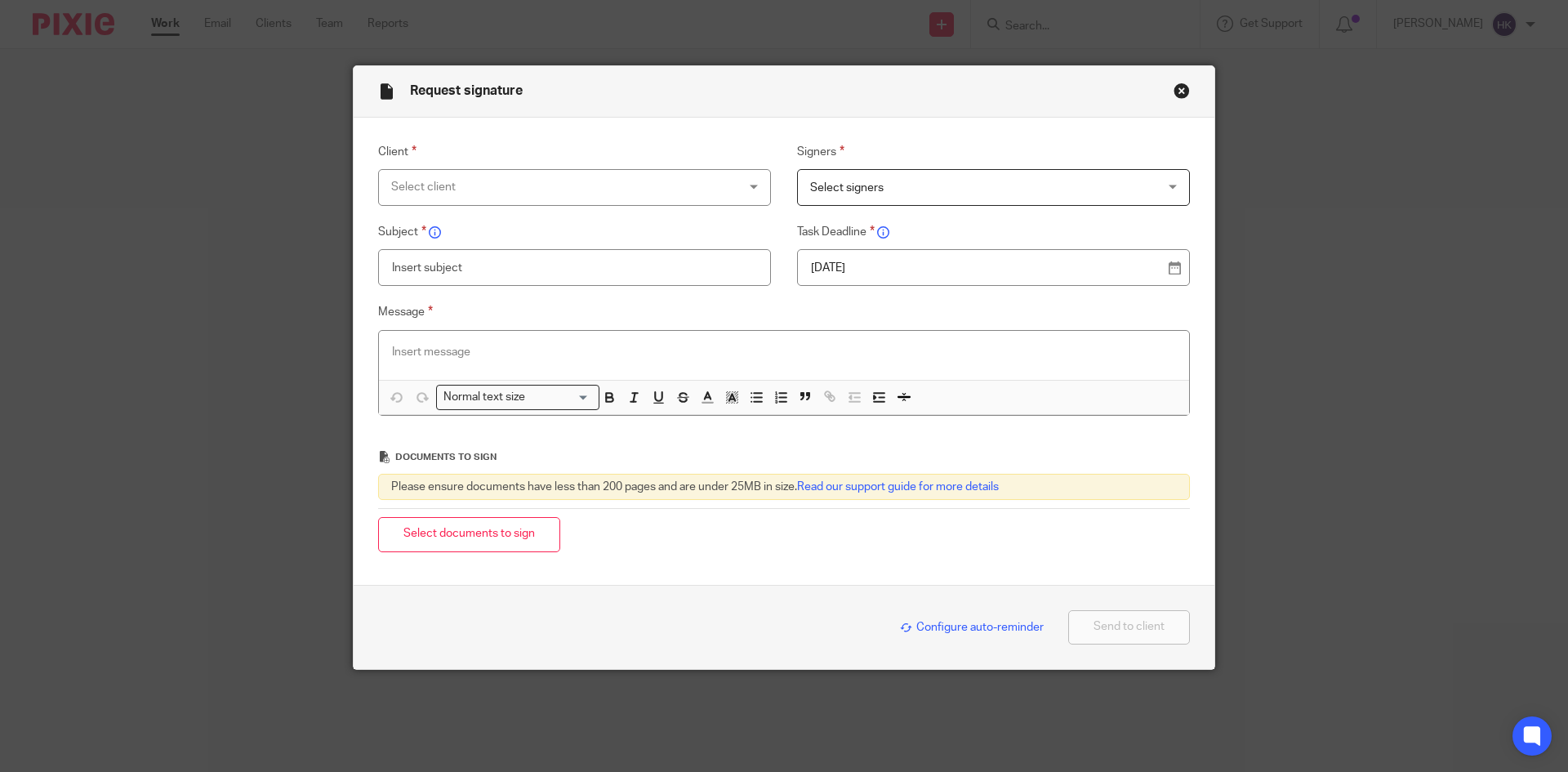
click at [438, 184] on div "Select client" at bounding box center [543, 187] width 304 height 35
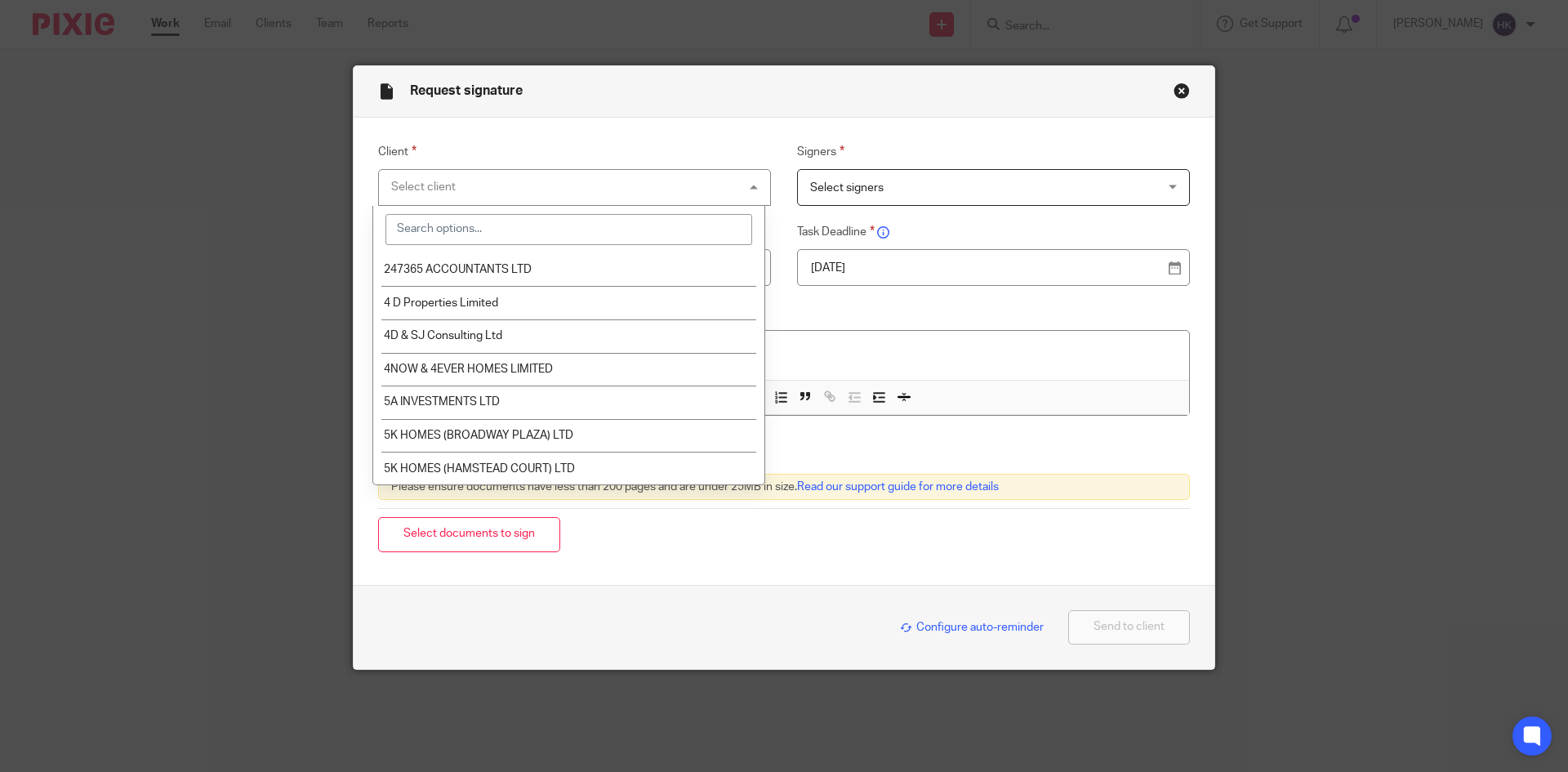
type input "0"
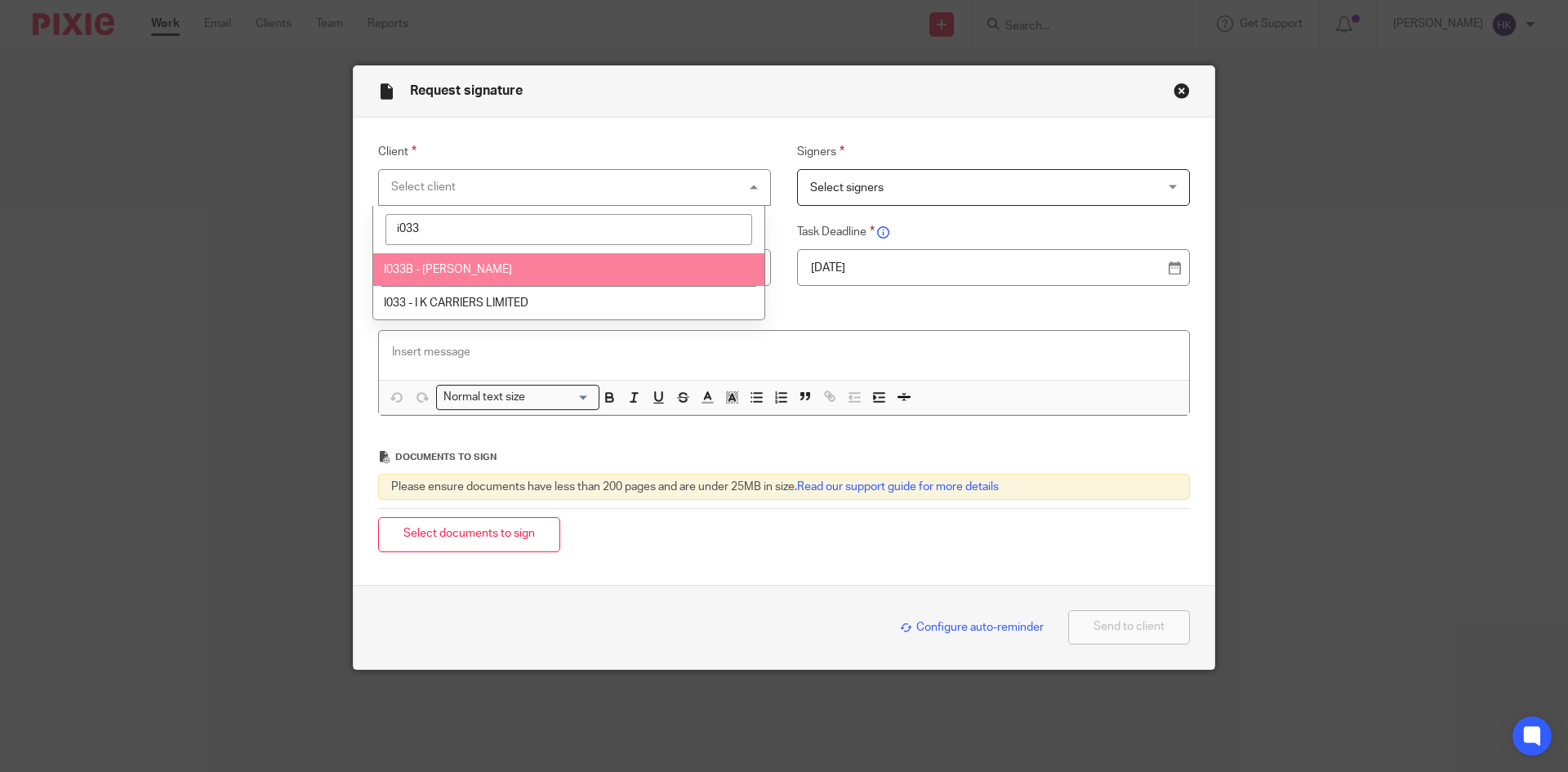
type input "i033"
click at [448, 271] on span "I033B - Mr Inderjit Singh Dadral" at bounding box center [448, 270] width 129 height 12
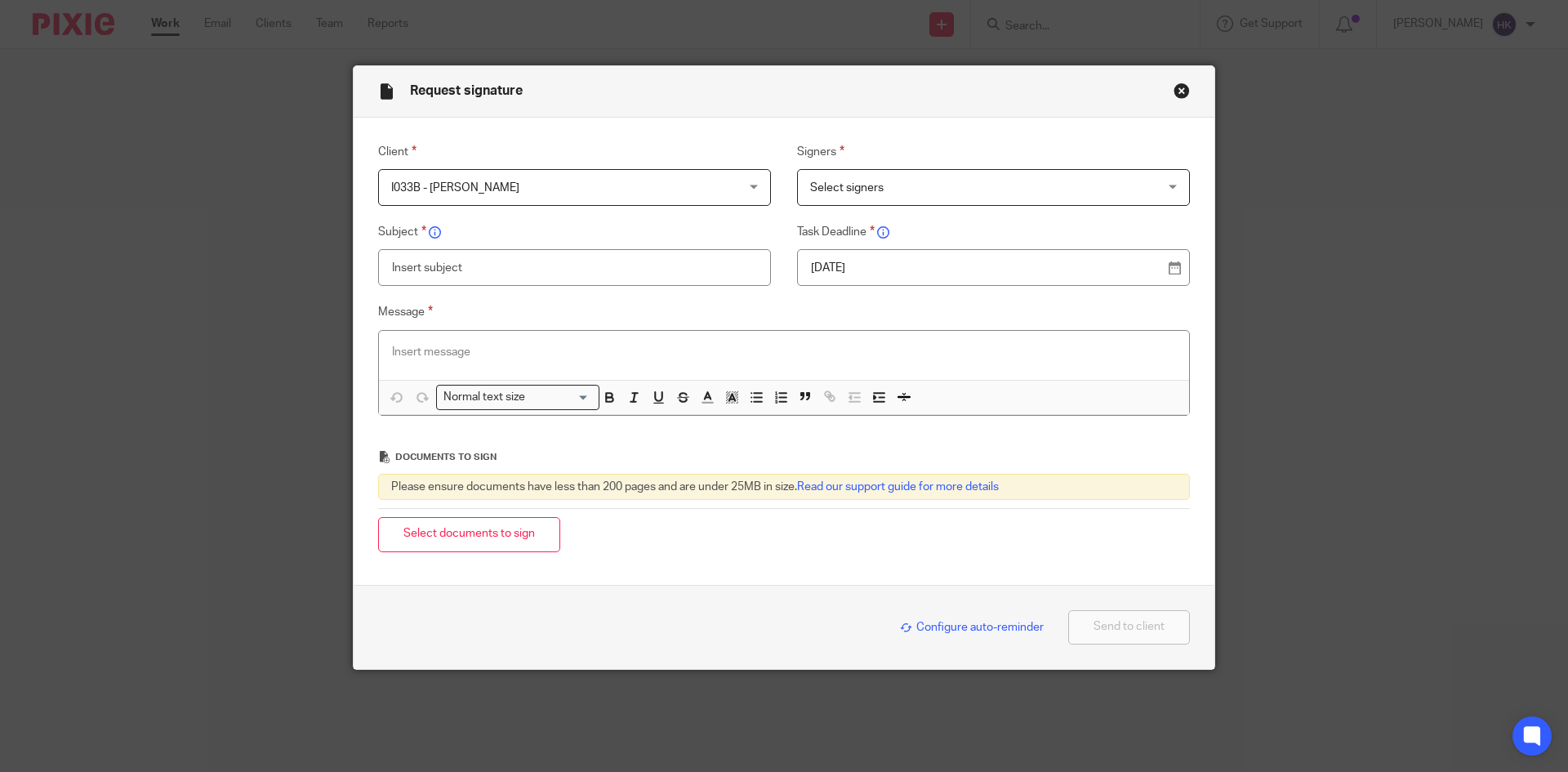
click at [817, 190] on span "Select signers" at bounding box center [847, 188] width 73 height 12
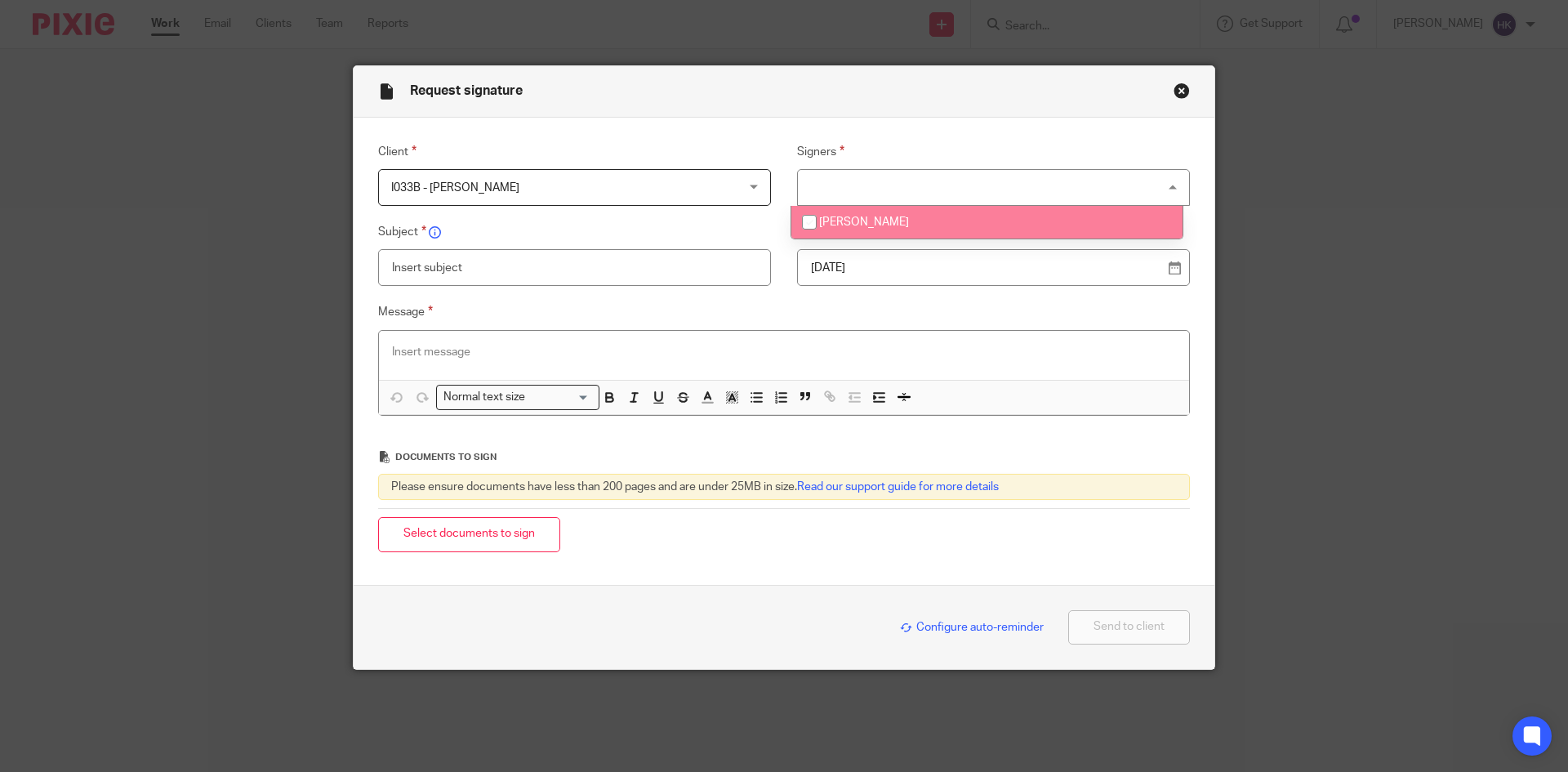
click at [838, 214] on li "Inderjit Singh Dadral" at bounding box center [987, 223] width 392 height 34
checkbox input "true"
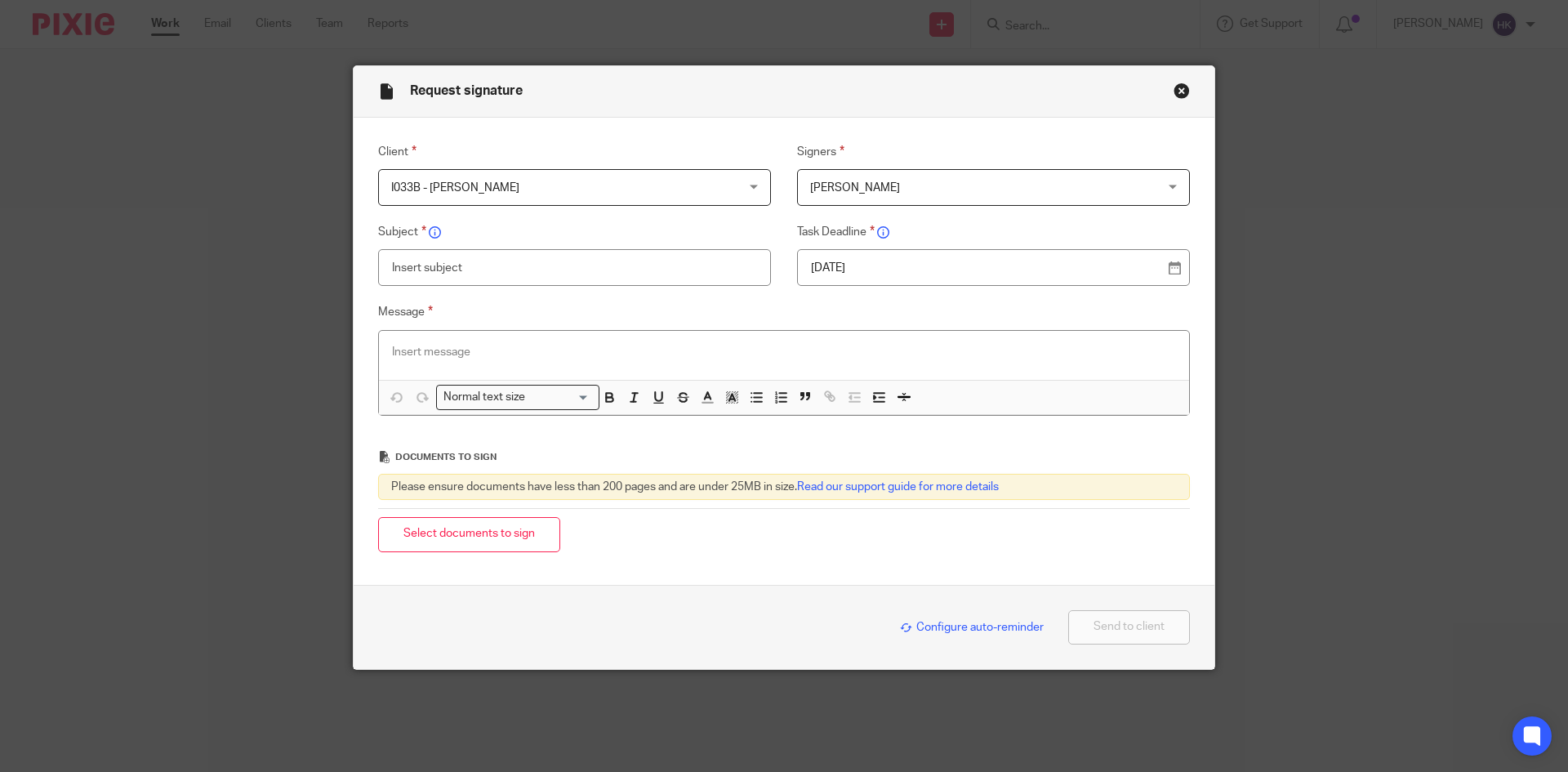
click at [865, 269] on p "20 Aug 2025" at bounding box center [987, 268] width 352 height 16
click at [417, 266] on input "text" at bounding box center [575, 267] width 393 height 37
type input "I033B - Personal Tax Return Pack"
paste div
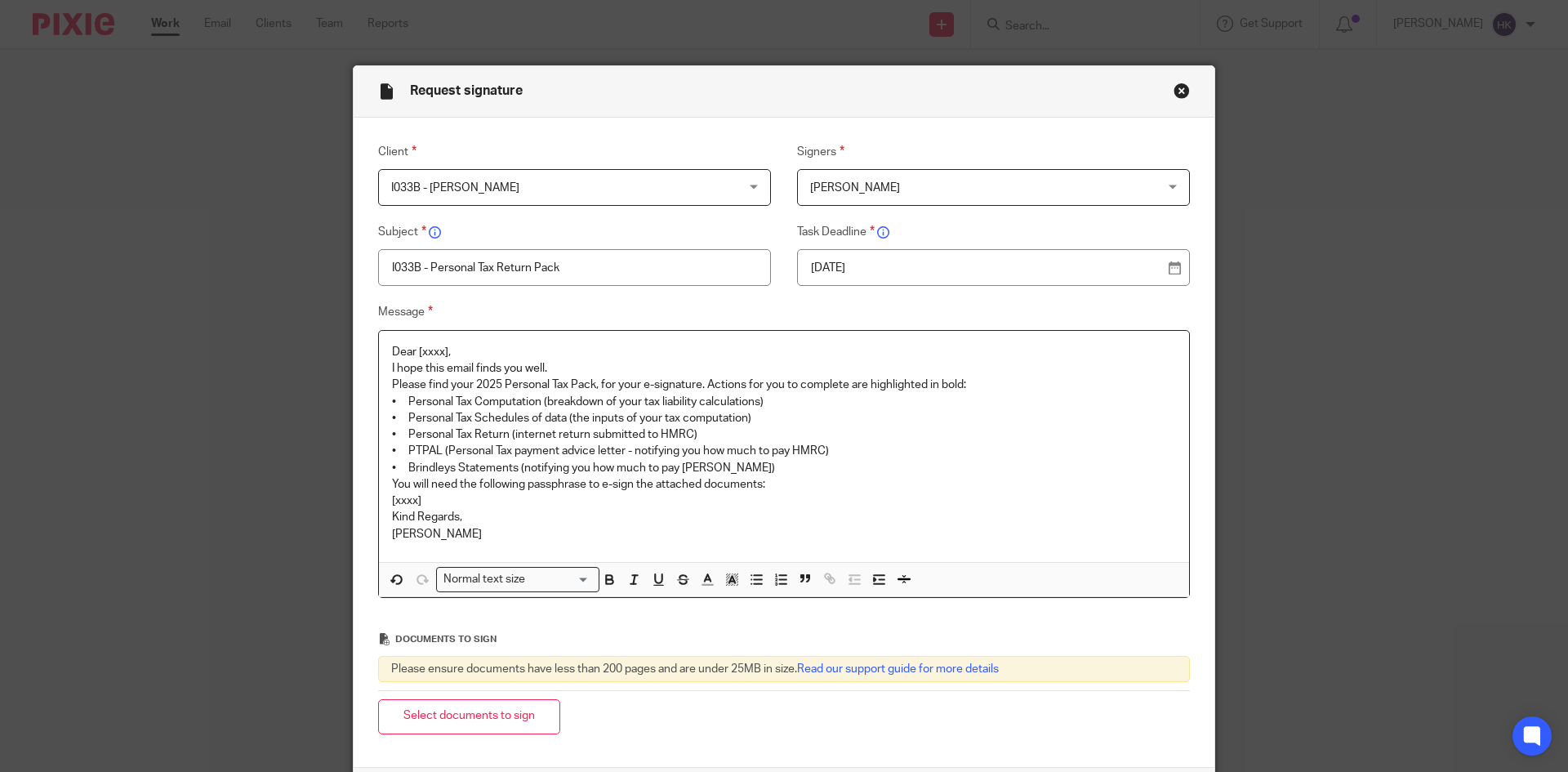
click at [458, 347] on p "Dear [xxxx]," at bounding box center [784, 352] width 784 height 16
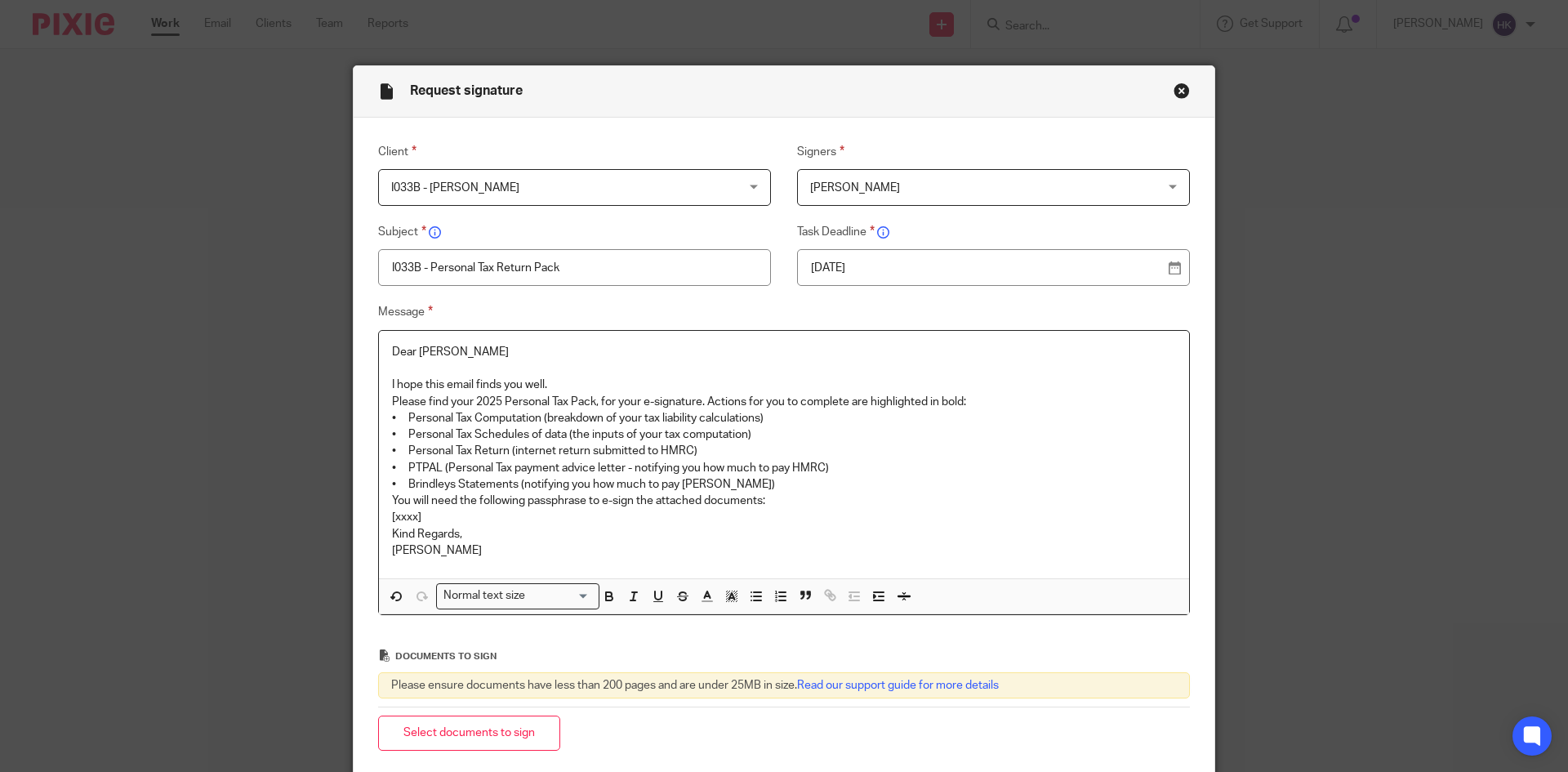
click at [572, 383] on p "I hope this email finds you well." at bounding box center [784, 385] width 784 height 16
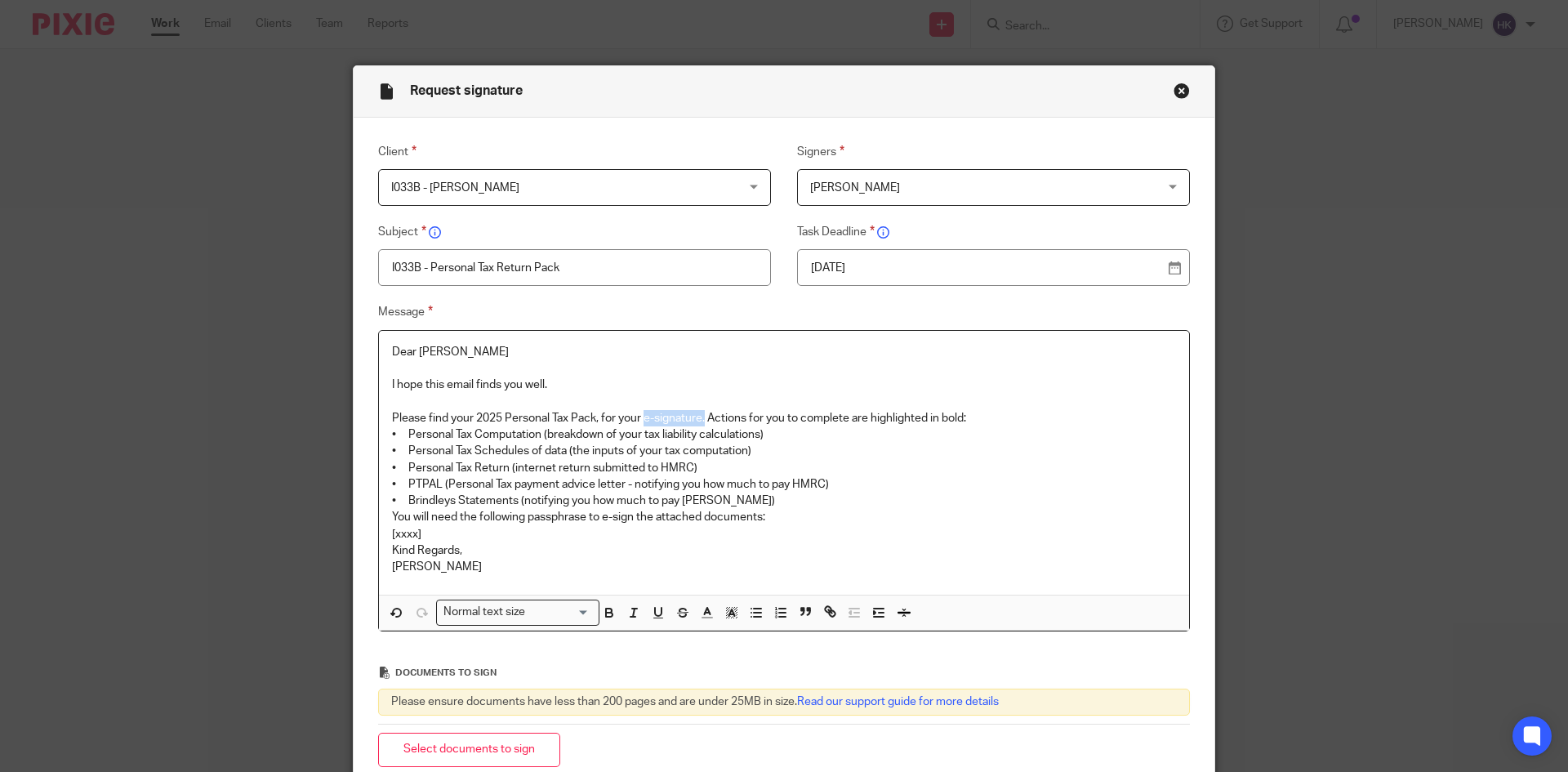
drag, startPoint x: 639, startPoint y: 417, endPoint x: 702, endPoint y: 418, distance: 63.0
click at [702, 418] on p "Please find your 2025 Personal Tax Pack, for your e-signature. Actions for you …" at bounding box center [784, 418] width 784 height 16
click at [984, 412] on p "Please find your 2025 Personal Tax Pack, for your e-signature. Actions for you …" at bounding box center [784, 418] width 784 height 16
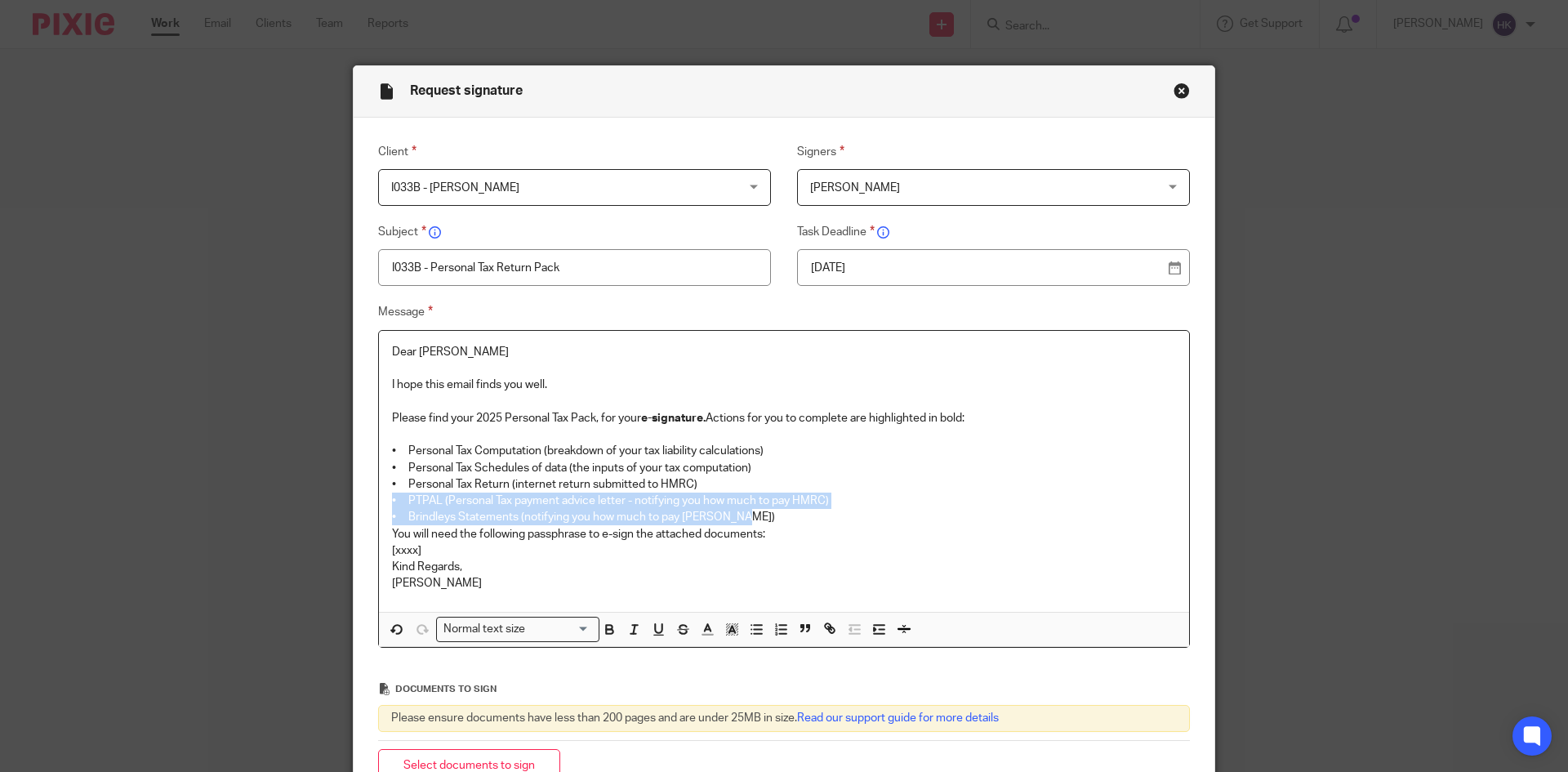
drag, startPoint x: 383, startPoint y: 495, endPoint x: 736, endPoint y: 518, distance: 353.7
click at [736, 518] on div "Dear Inderjit I hope this email finds you well. Please find your 2025 Personal …" at bounding box center [784, 471] width 810 height 281
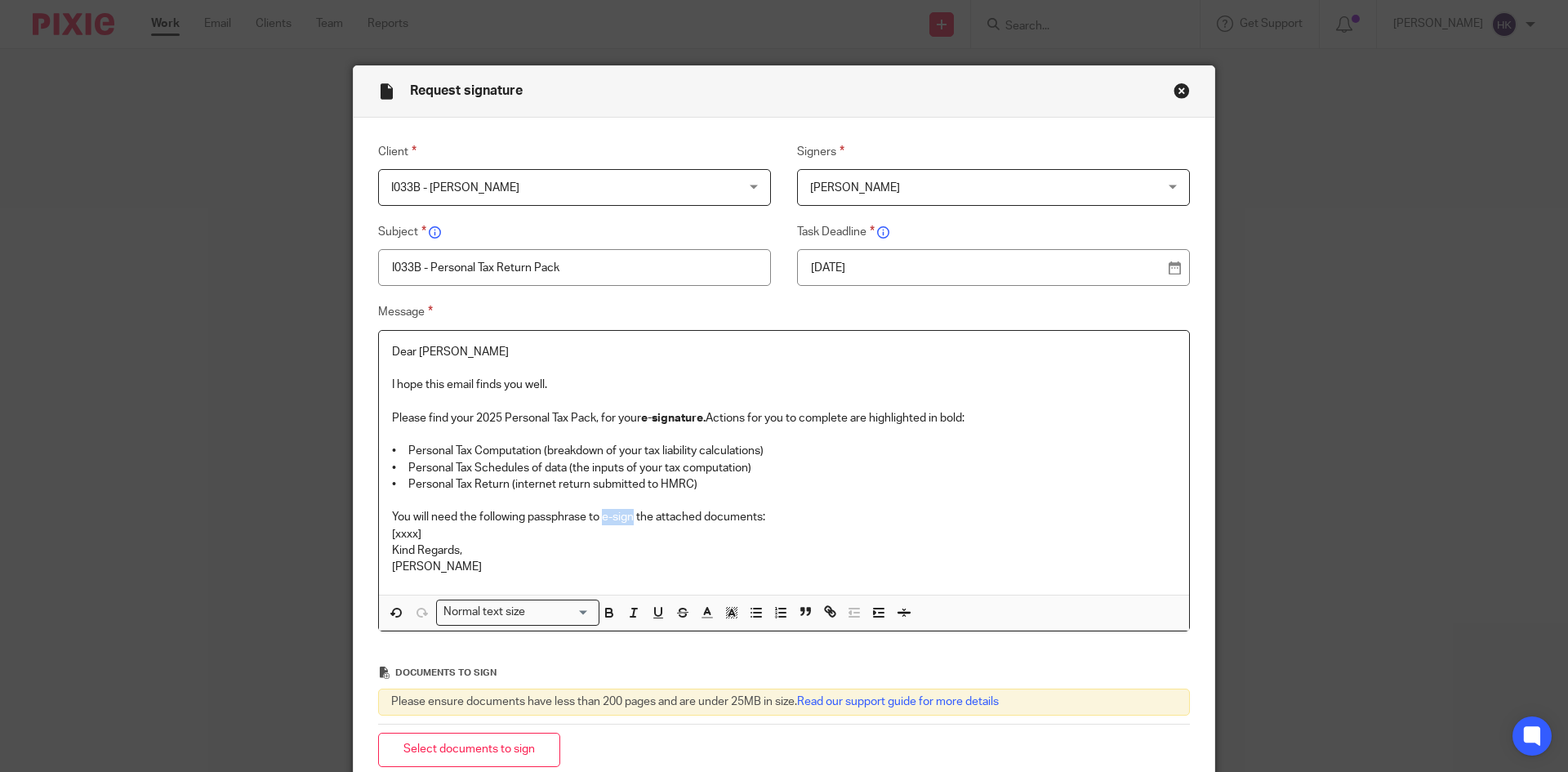
drag, startPoint x: 600, startPoint y: 515, endPoint x: 631, endPoint y: 520, distance: 31.4
click at [631, 520] on p "You will need the following passphrase to e-sign the attached documents:" at bounding box center [784, 517] width 784 height 16
click at [778, 516] on p "You will need the following passphrase to e-sign the attached documents:" at bounding box center [784, 517] width 784 height 16
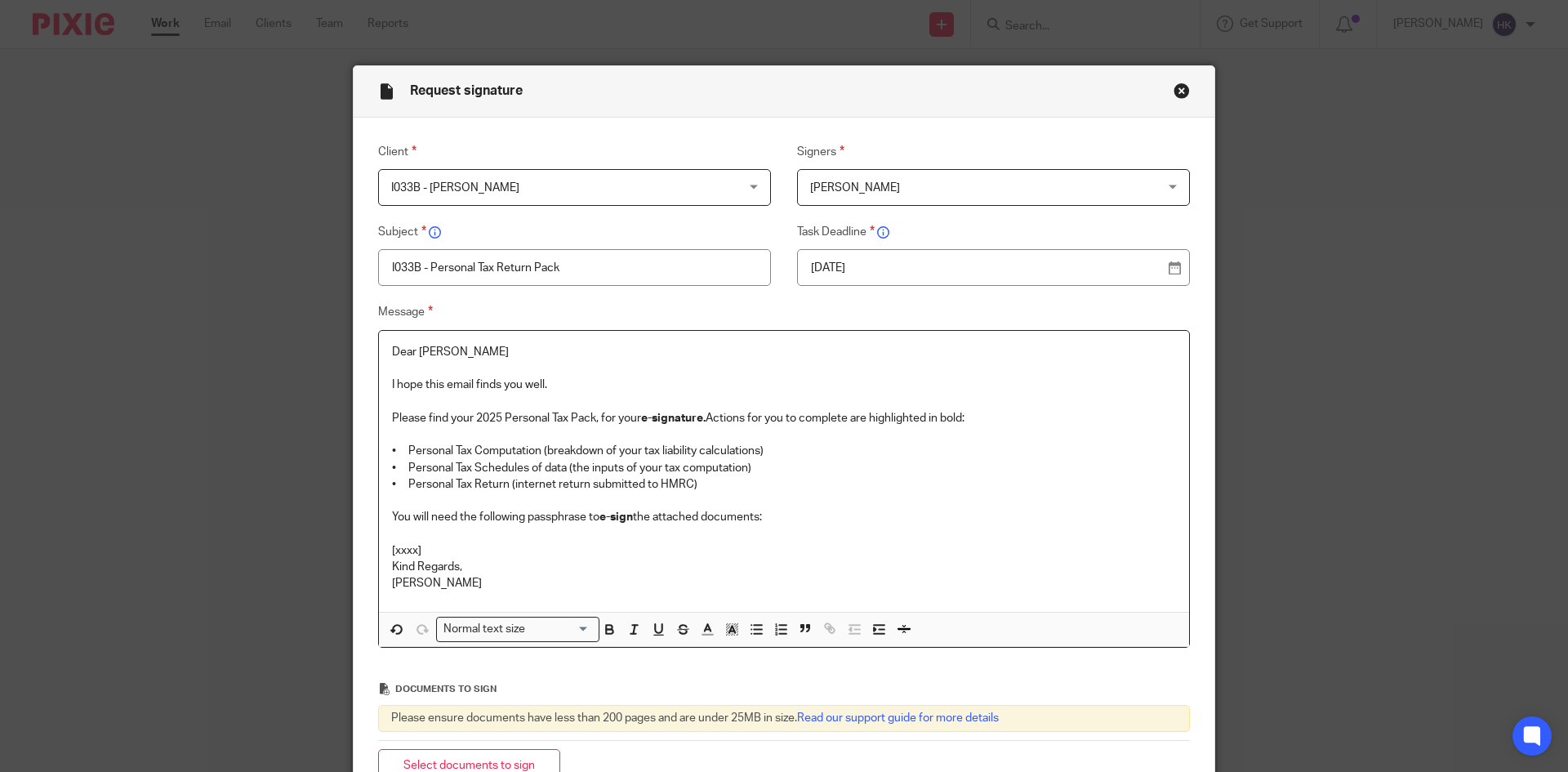
click at [438, 546] on p "[xxxx]" at bounding box center [784, 551] width 784 height 16
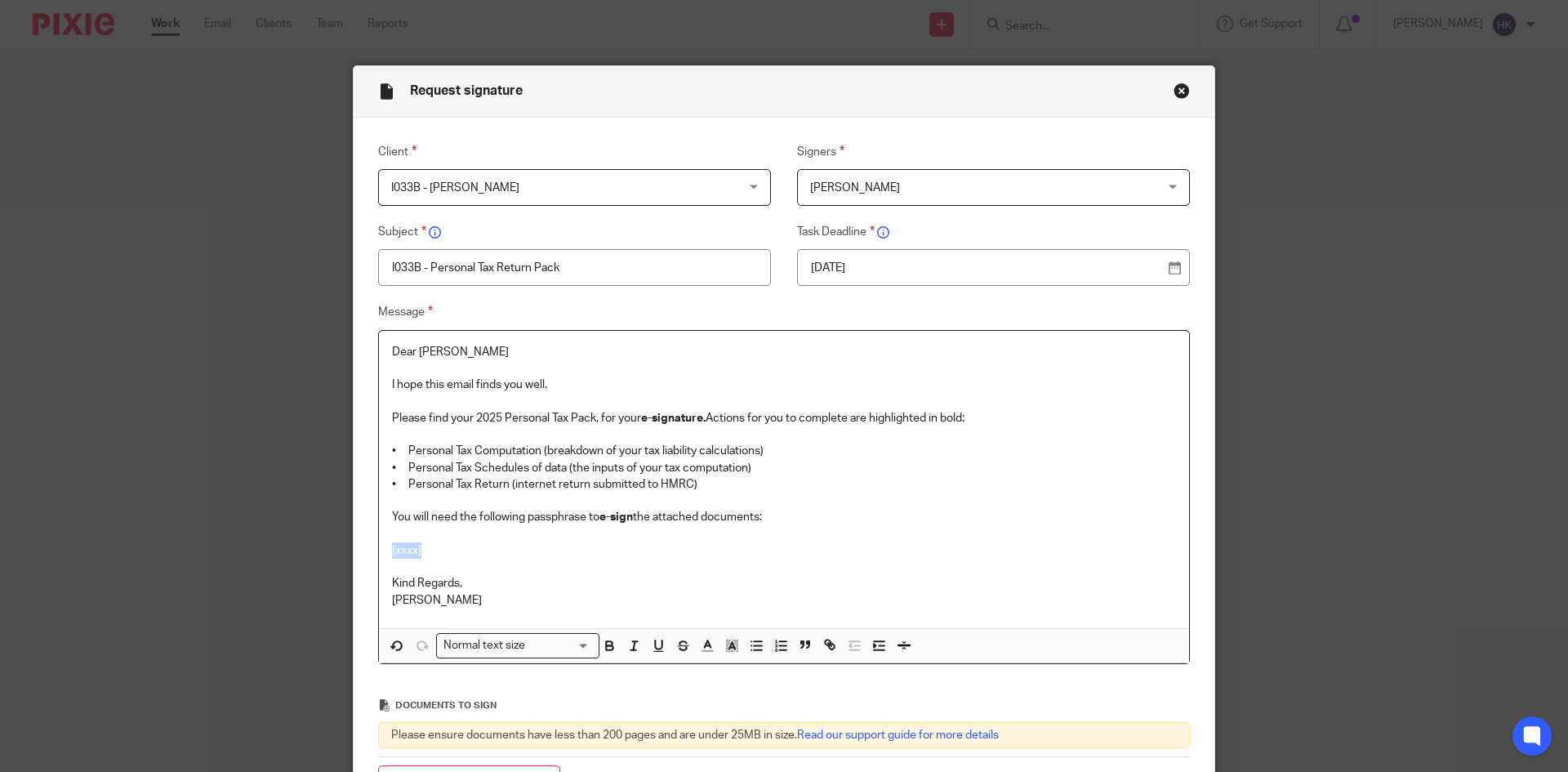
drag, startPoint x: 442, startPoint y: 552, endPoint x: 353, endPoint y: 555, distance: 89.1
click at [353, 555] on div "Message Dear Inderjit I hope this email finds you well. Please find your 2025 P…" at bounding box center [771, 483] width 837 height 362
drag, startPoint x: 540, startPoint y: 547, endPoint x: 369, endPoint y: 548, distance: 171.0
click at [369, 548] on div "Message Dear Inderjit I hope this email finds you well. Please find your 2025 P…" at bounding box center [771, 483] width 837 height 362
click at [544, 651] on input "Search for option" at bounding box center [560, 646] width 59 height 17
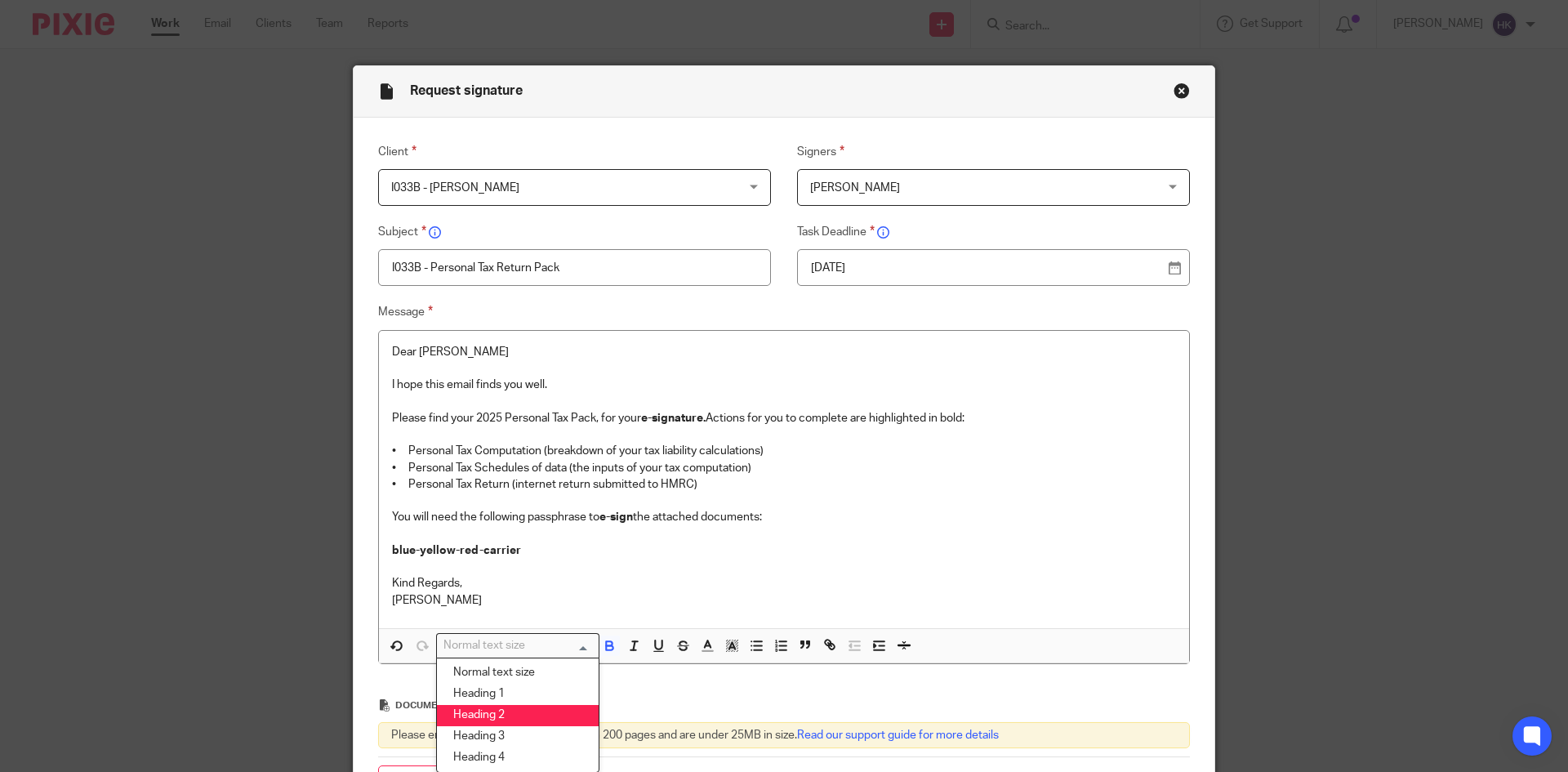
click at [540, 719] on li "Heading 2" at bounding box center [518, 716] width 162 height 21
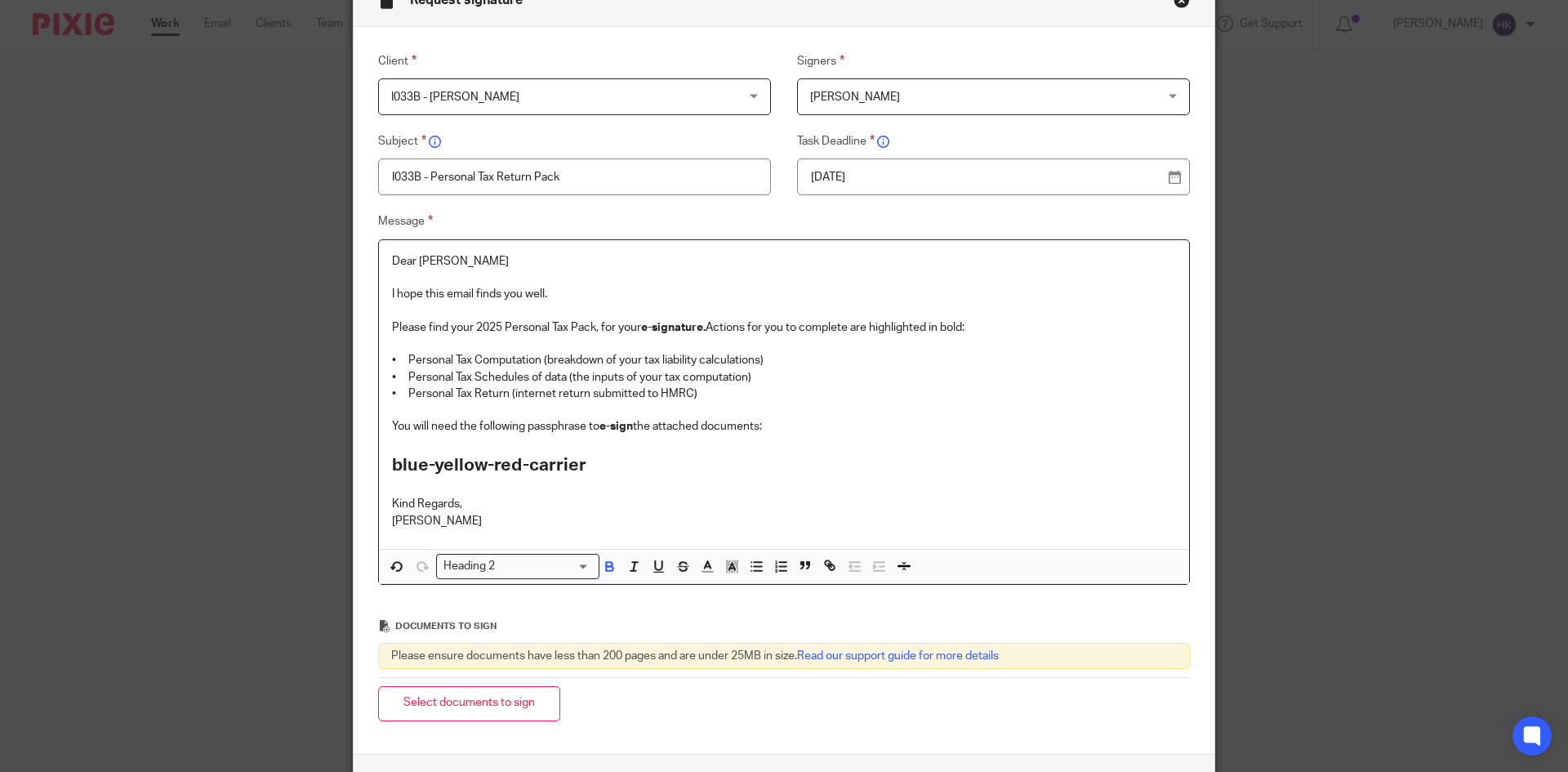
scroll to position [223, 0]
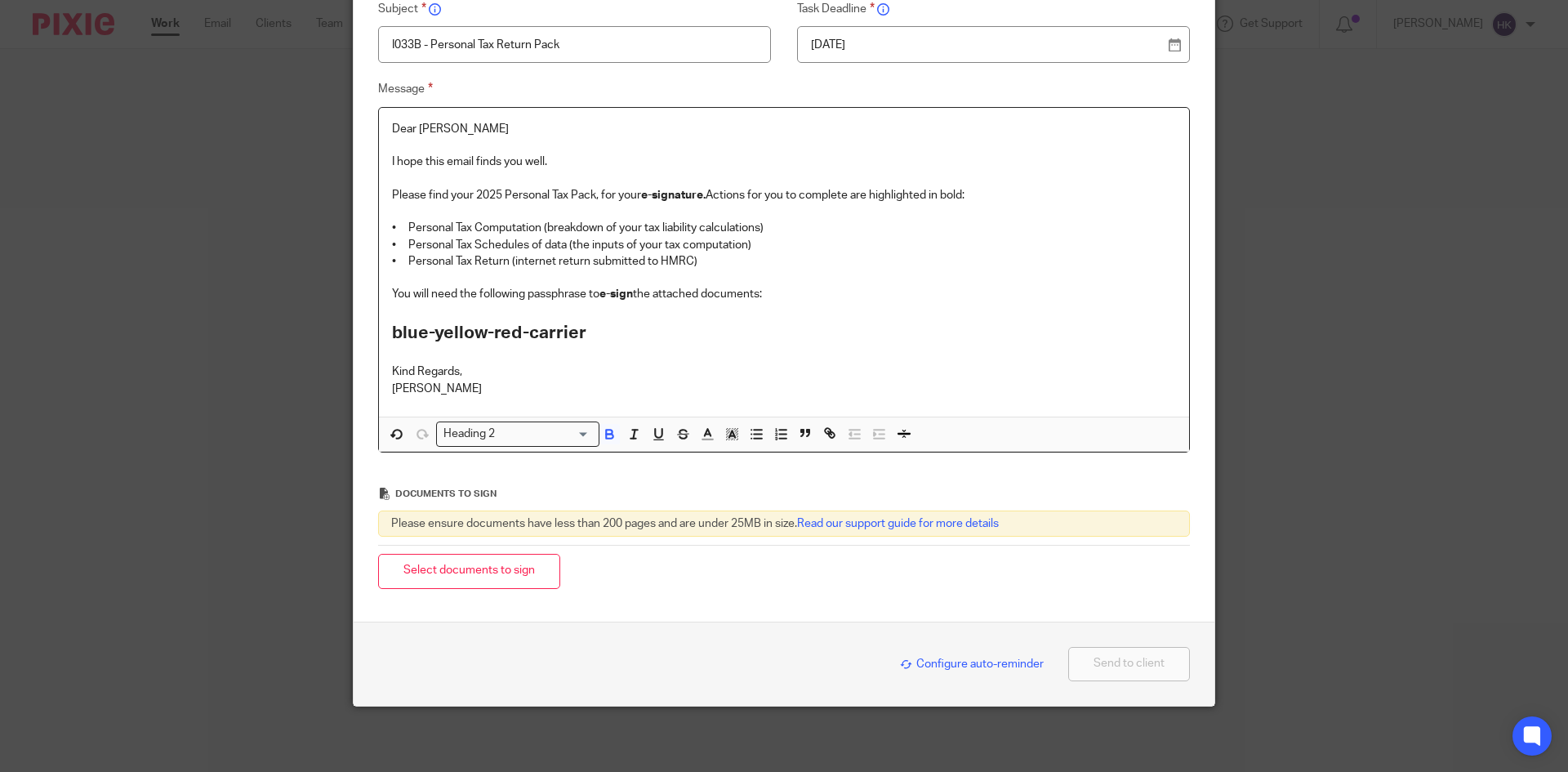
drag, startPoint x: 497, startPoint y: 585, endPoint x: 672, endPoint y: 520, distance: 186.7
click at [500, 585] on button "Select documents to sign" at bounding box center [469, 572] width 182 height 35
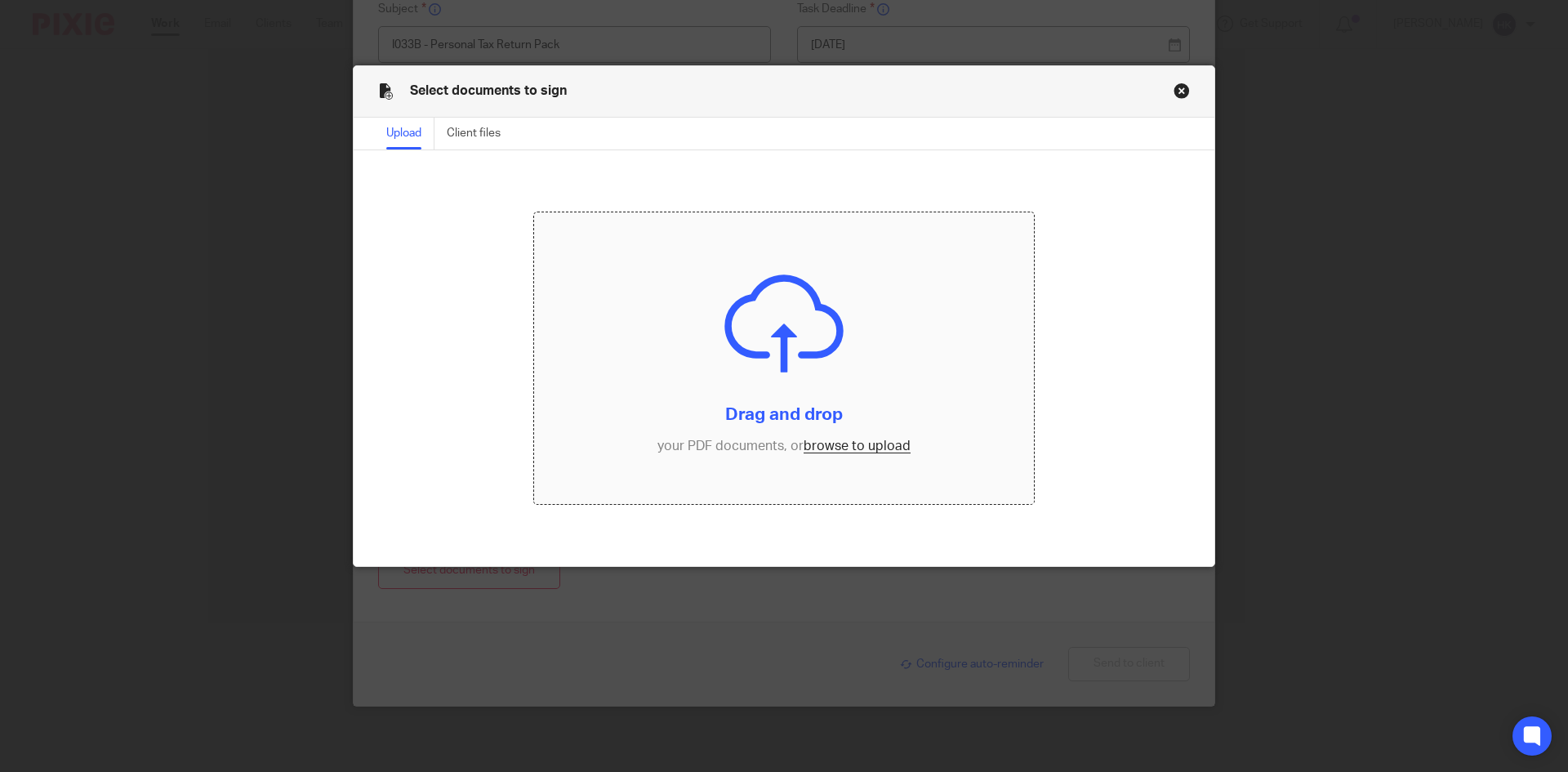
click at [829, 447] on input "file" at bounding box center [784, 359] width 500 height 293
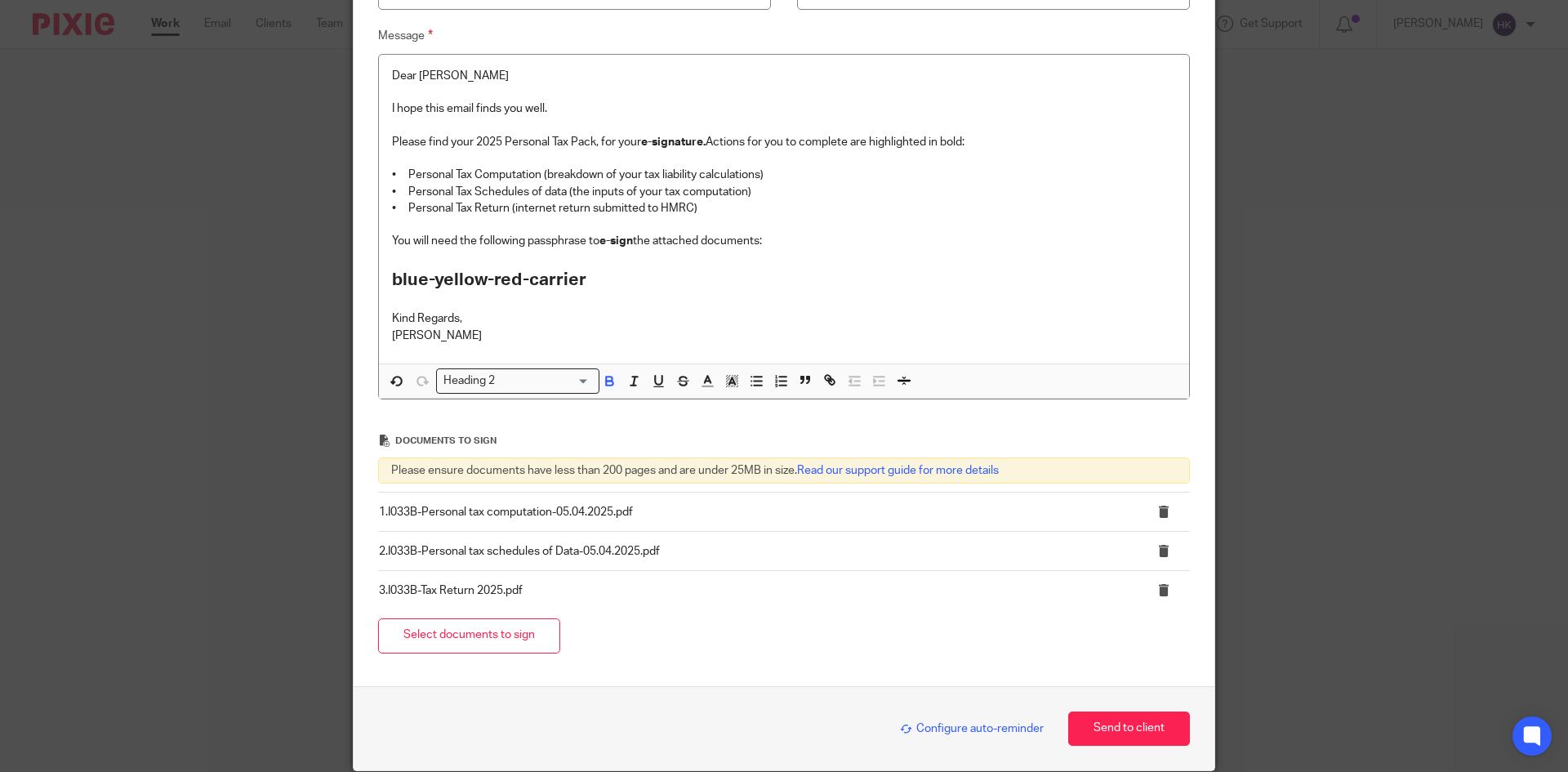
scroll to position [341, 0]
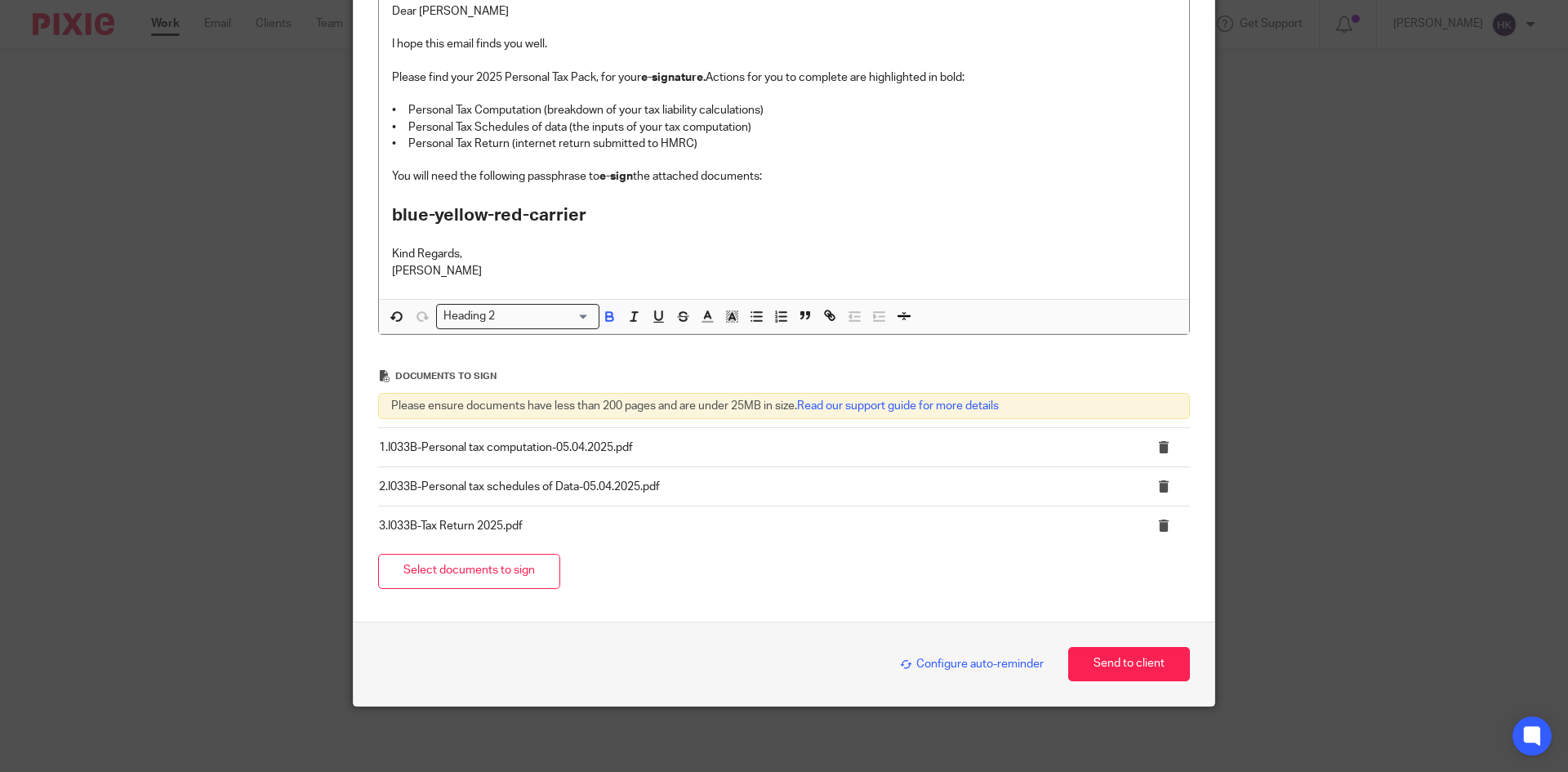
click at [951, 664] on span "Configure auto-reminder" at bounding box center [972, 664] width 143 height 12
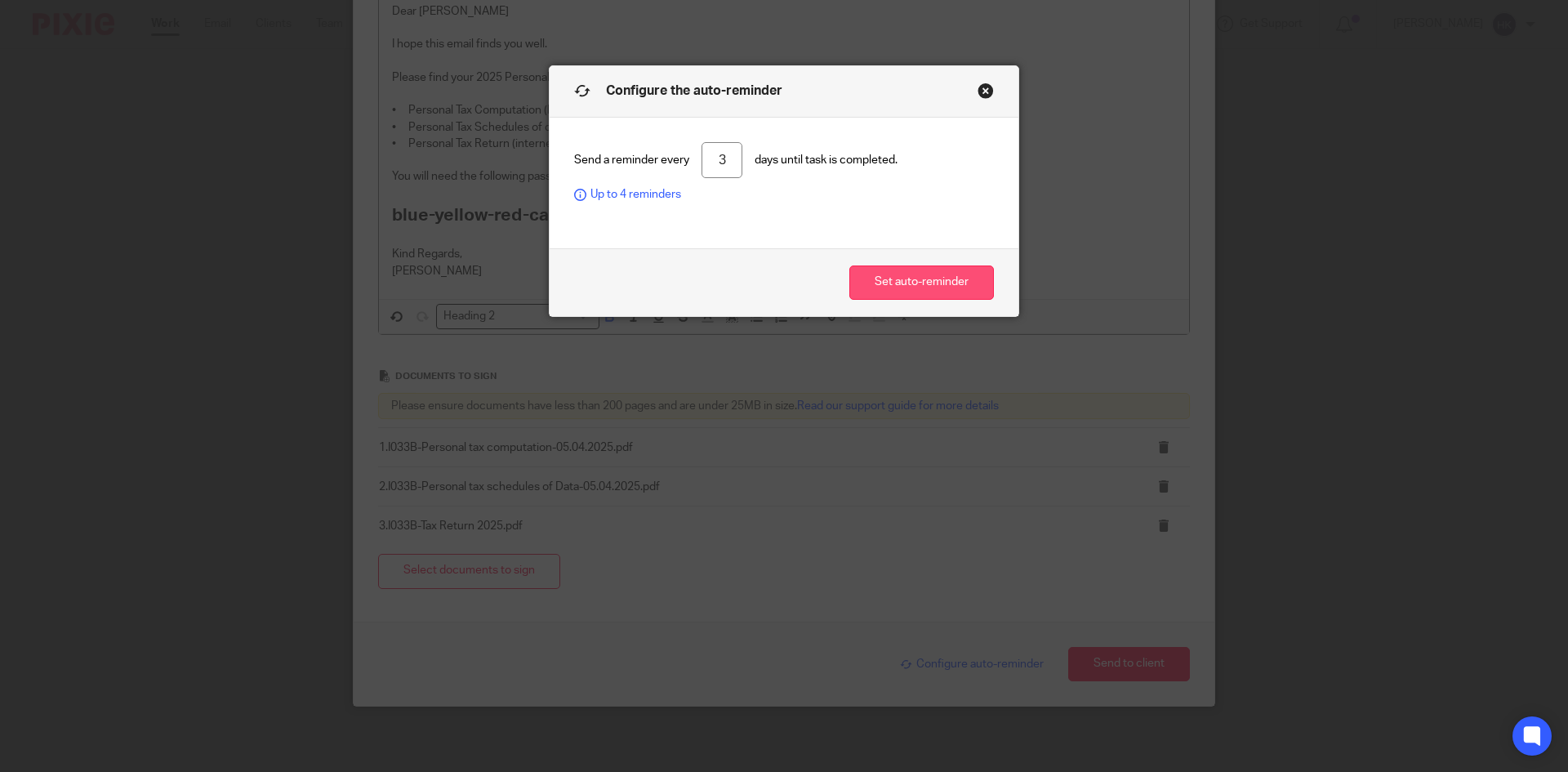
click at [888, 275] on button "Set auto-reminder" at bounding box center [921, 283] width 144 height 35
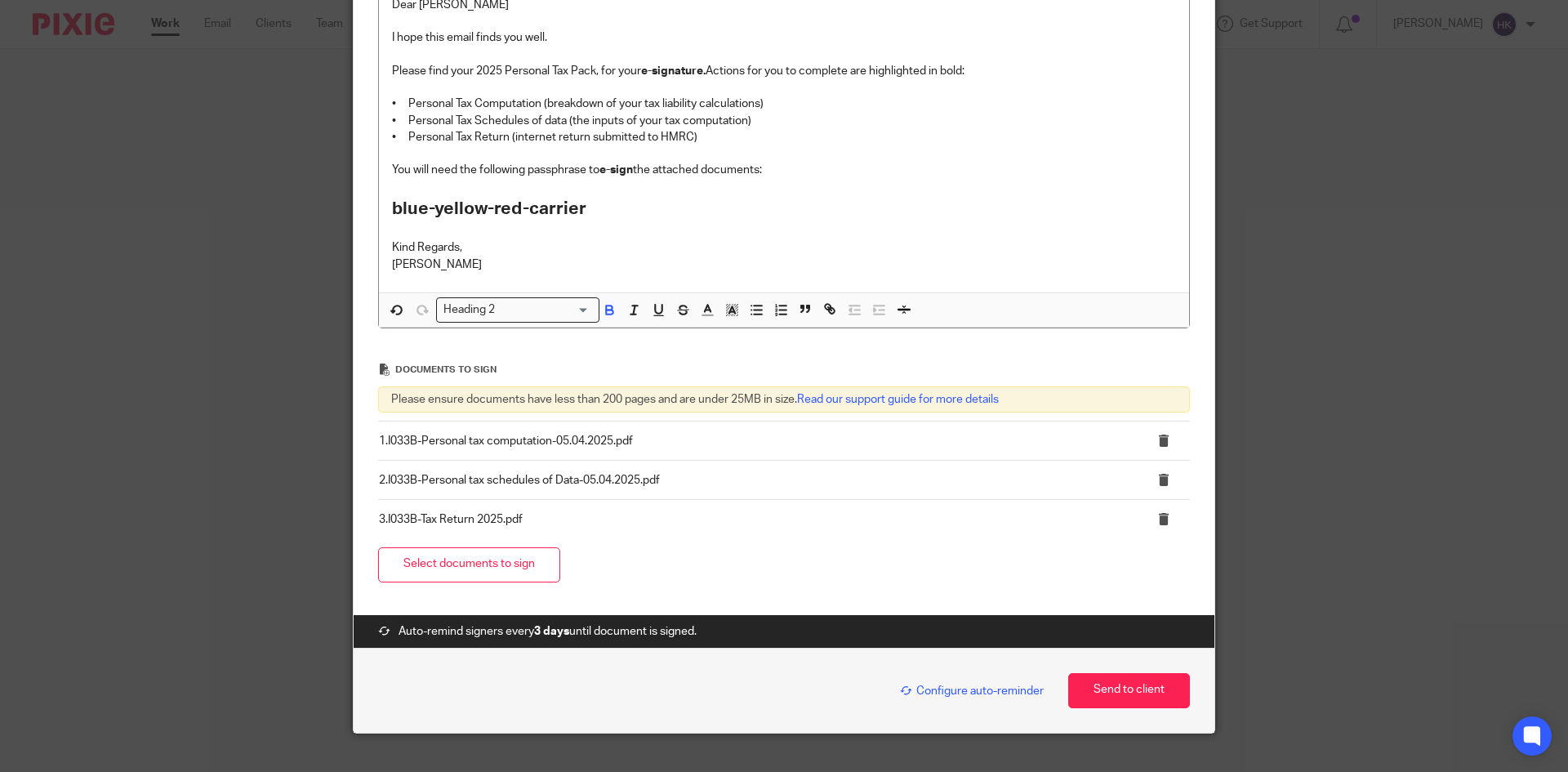
scroll to position [374, 0]
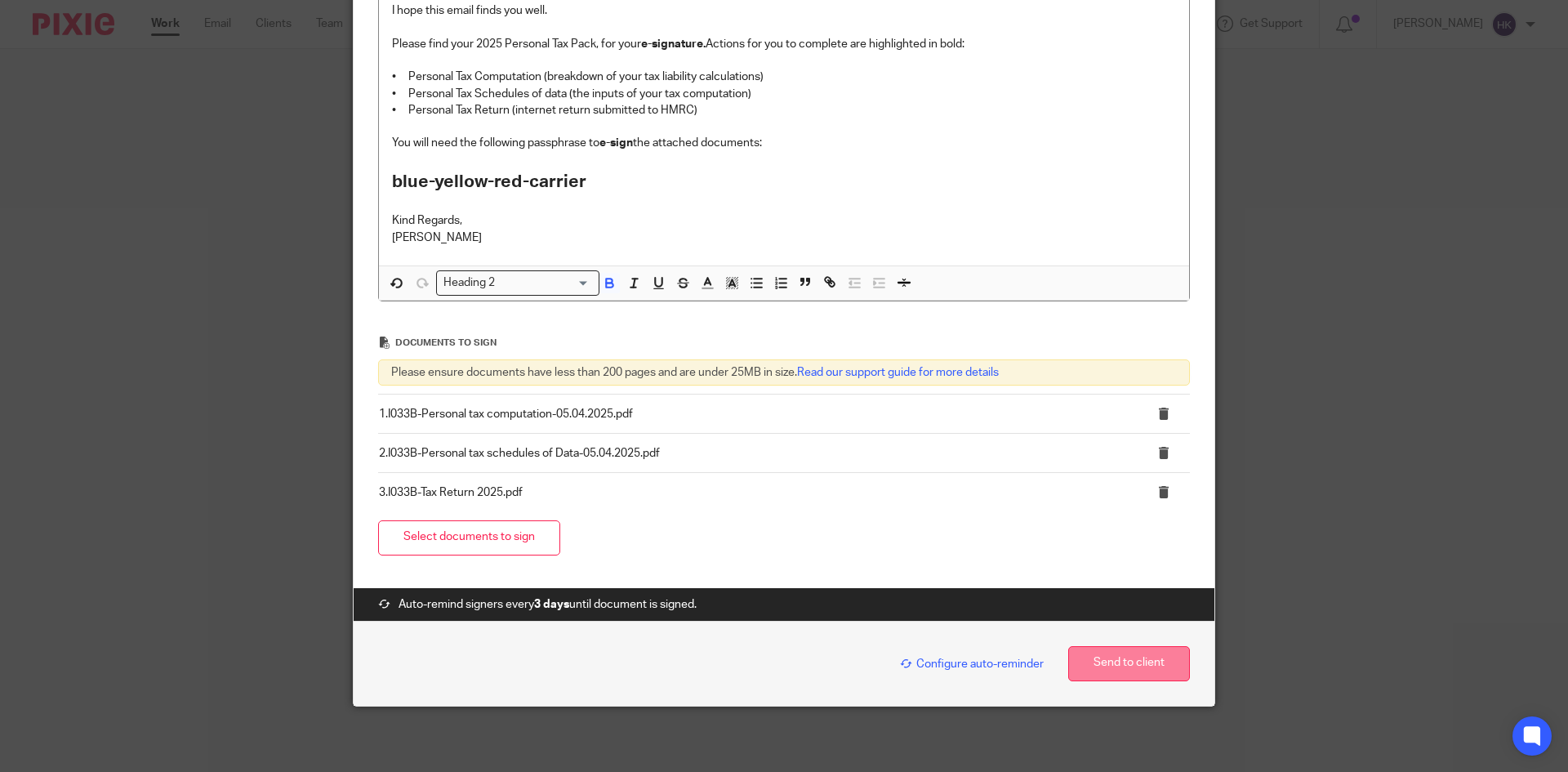
click at [1118, 661] on button "Send to client" at bounding box center [1129, 664] width 122 height 35
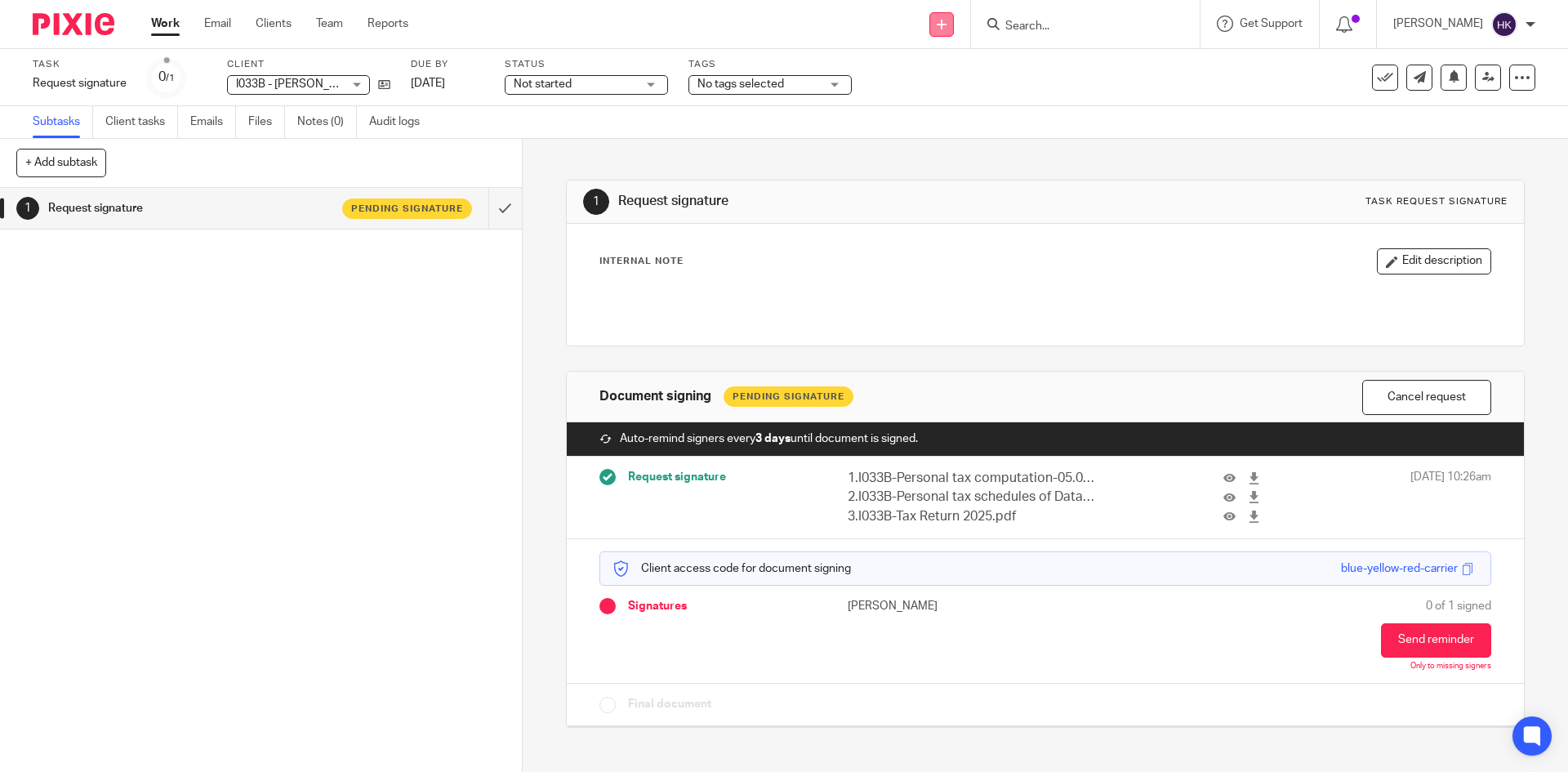
click at [954, 30] on link at bounding box center [941, 25] width 25 height 25
drag, startPoint x: 962, startPoint y: 144, endPoint x: 982, endPoint y: 150, distance: 20.9
click at [962, 144] on link "Request signature" at bounding box center [959, 148] width 115 height 24
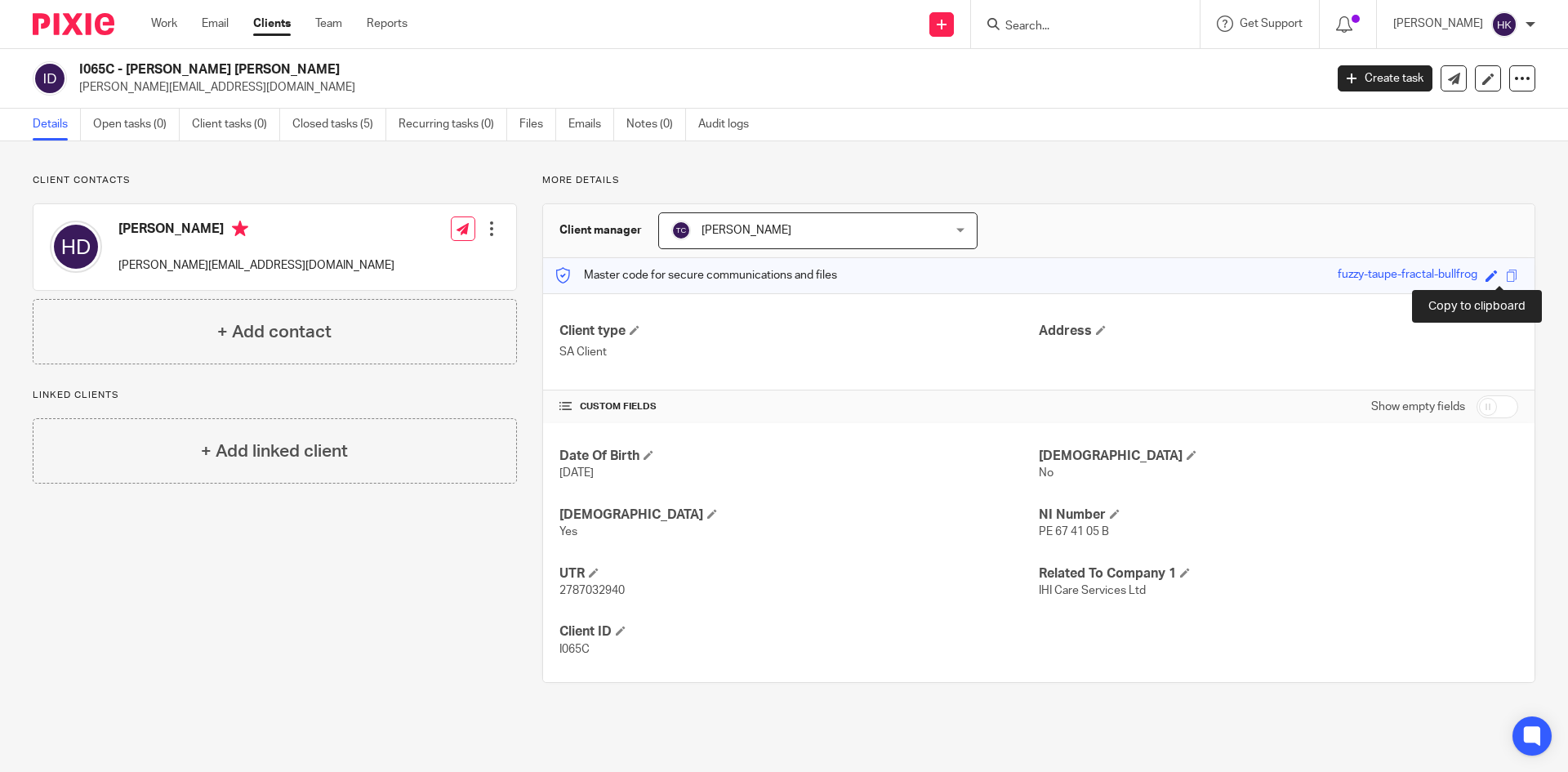
click at [1506, 275] on span at bounding box center [1512, 275] width 12 height 12
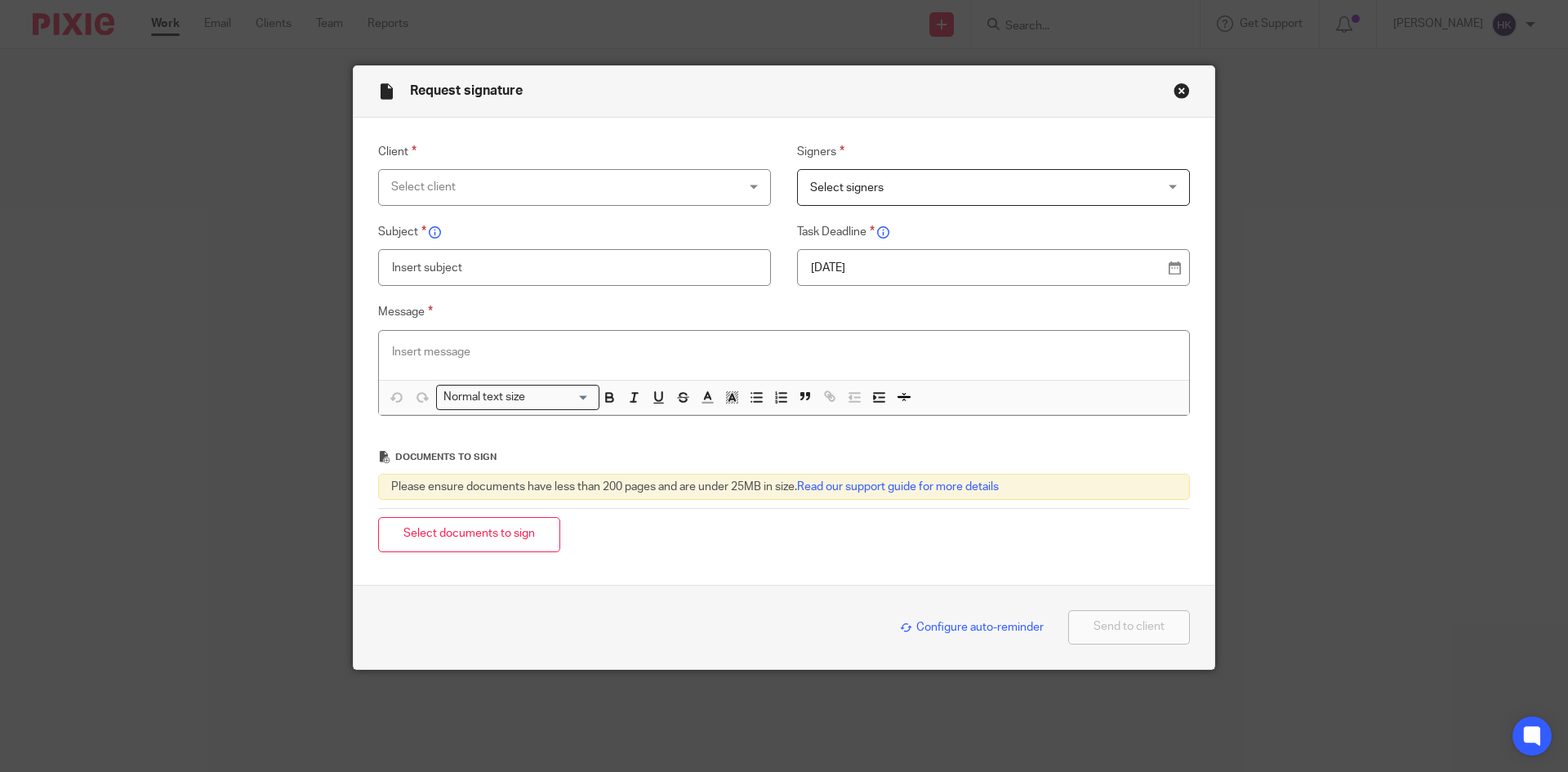
click at [448, 186] on div "Select client" at bounding box center [543, 187] width 304 height 35
type input "i065c"
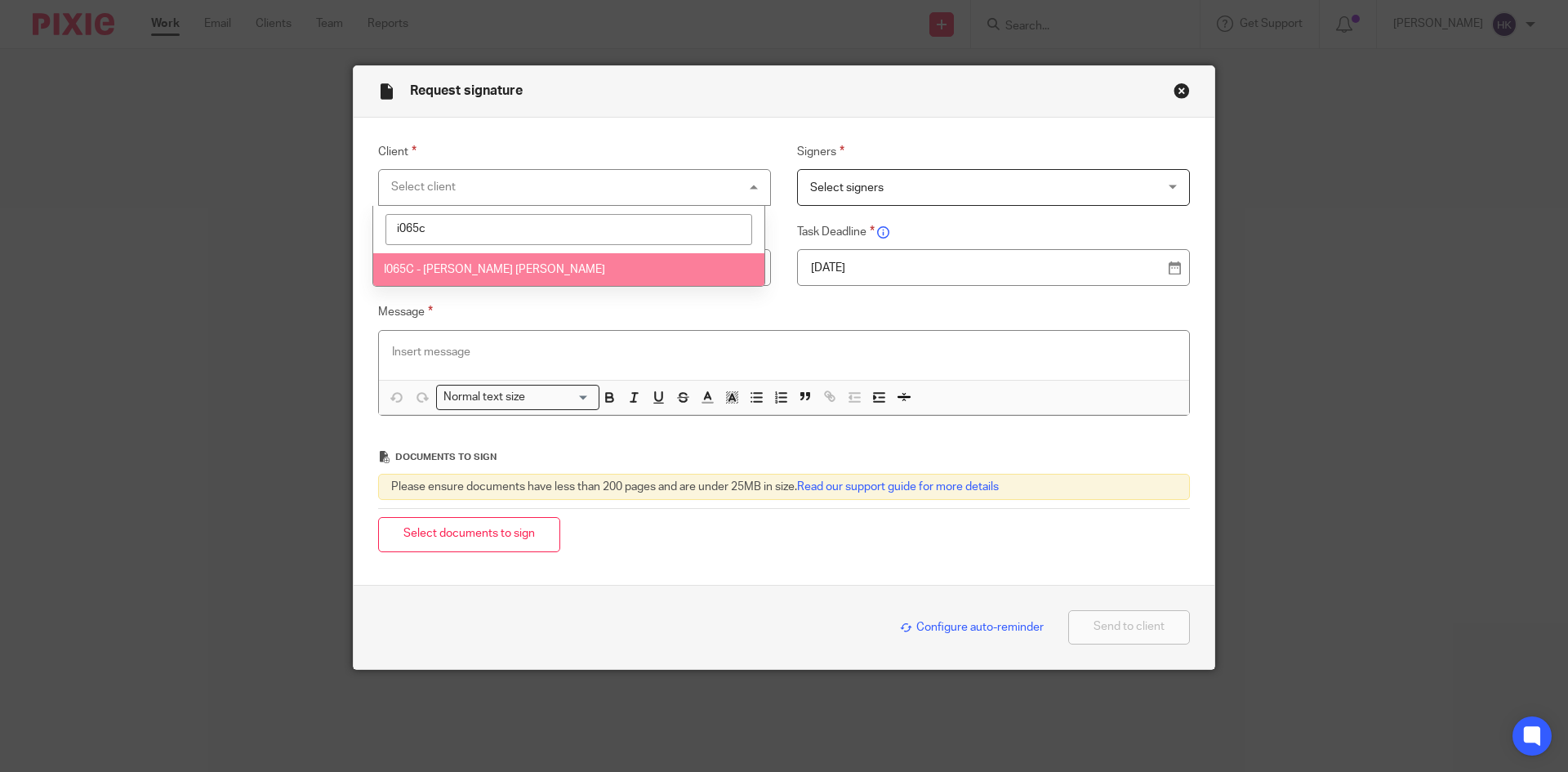
click at [477, 259] on li "I065C - [PERSON_NAME] [PERSON_NAME]" at bounding box center [569, 270] width 392 height 34
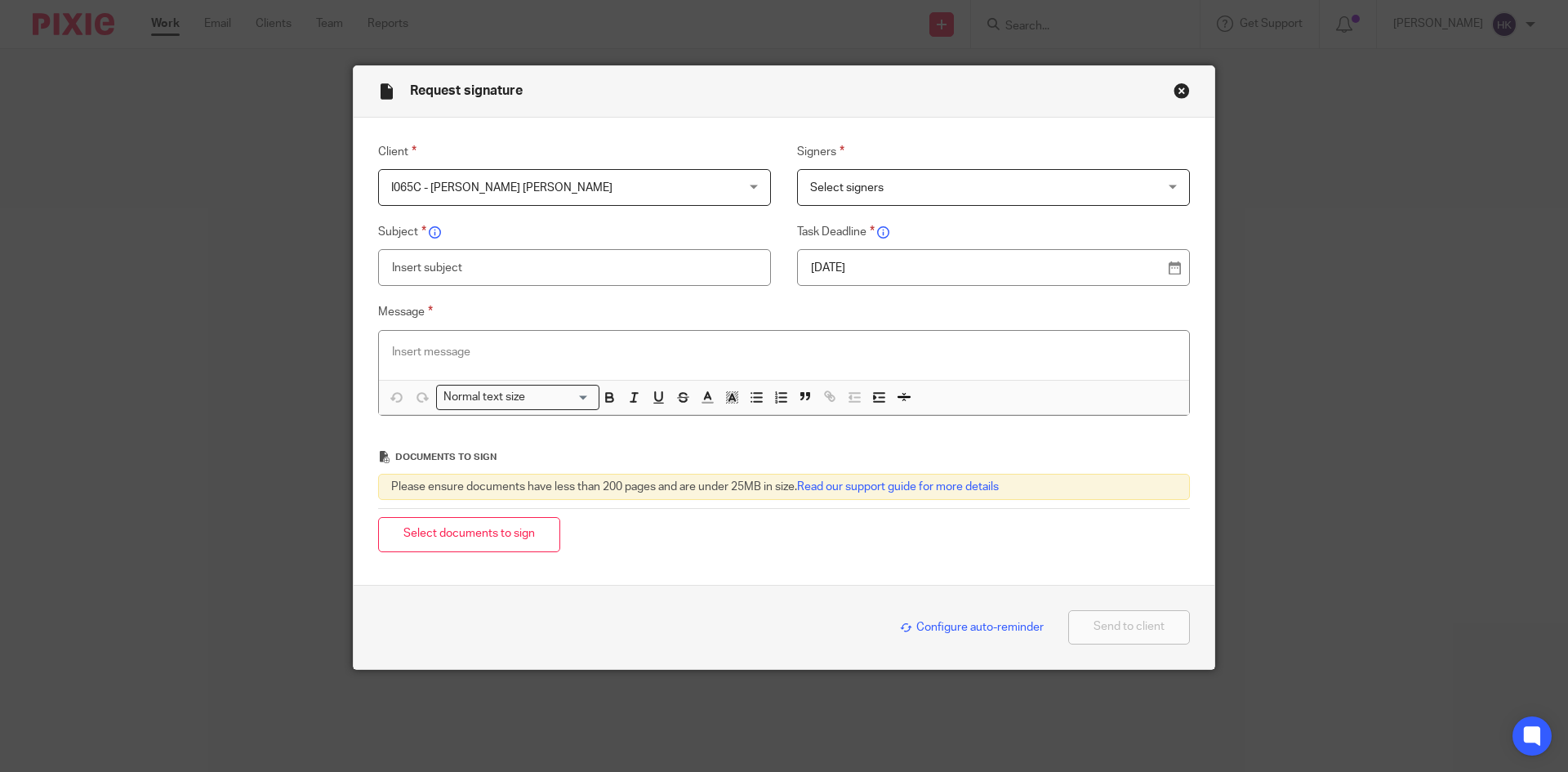
click at [892, 185] on span "Select signers" at bounding box center [962, 187] width 304 height 35
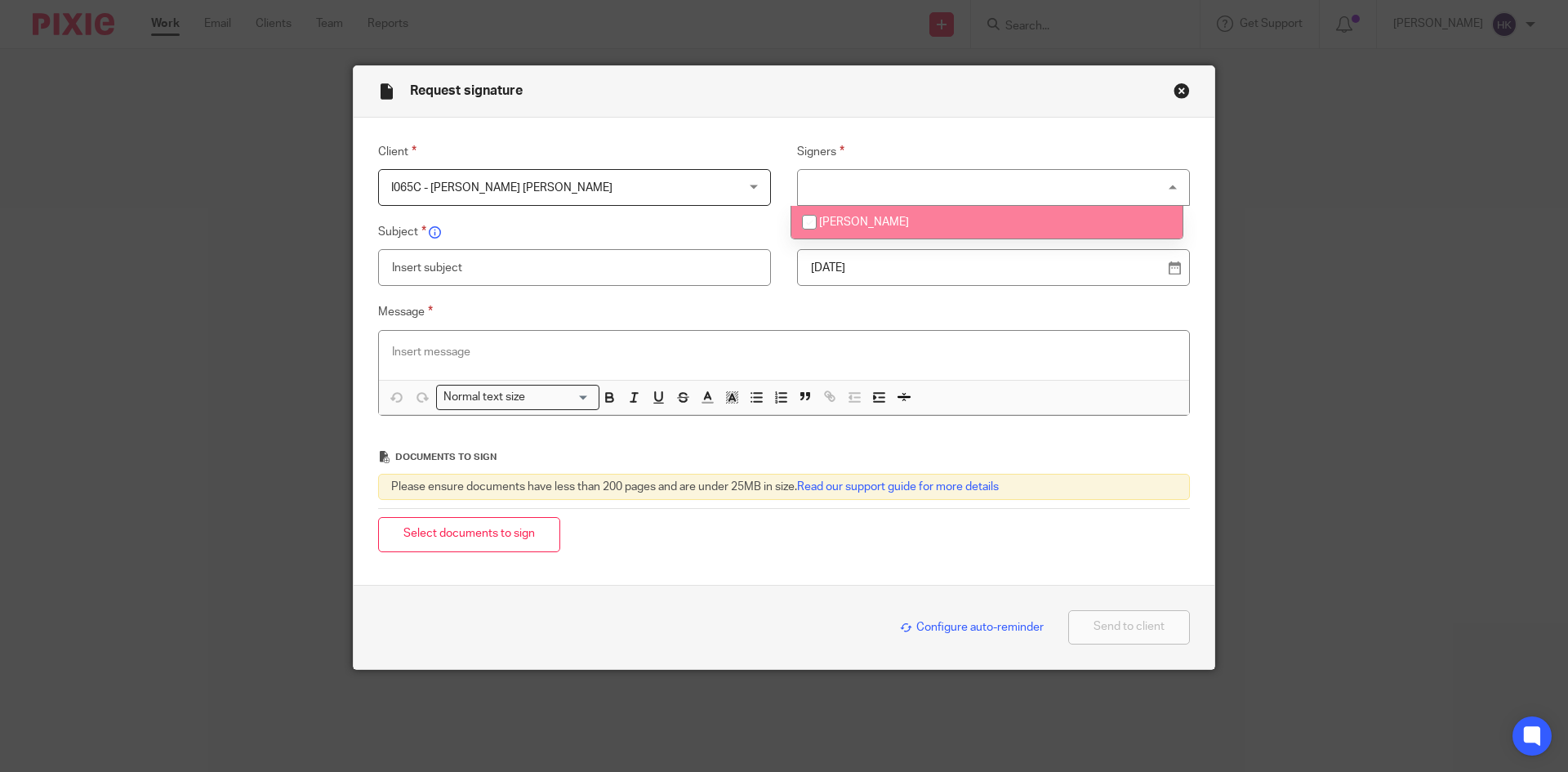
click at [895, 229] on li "[PERSON_NAME]" at bounding box center [987, 223] width 392 height 34
checkbox input "true"
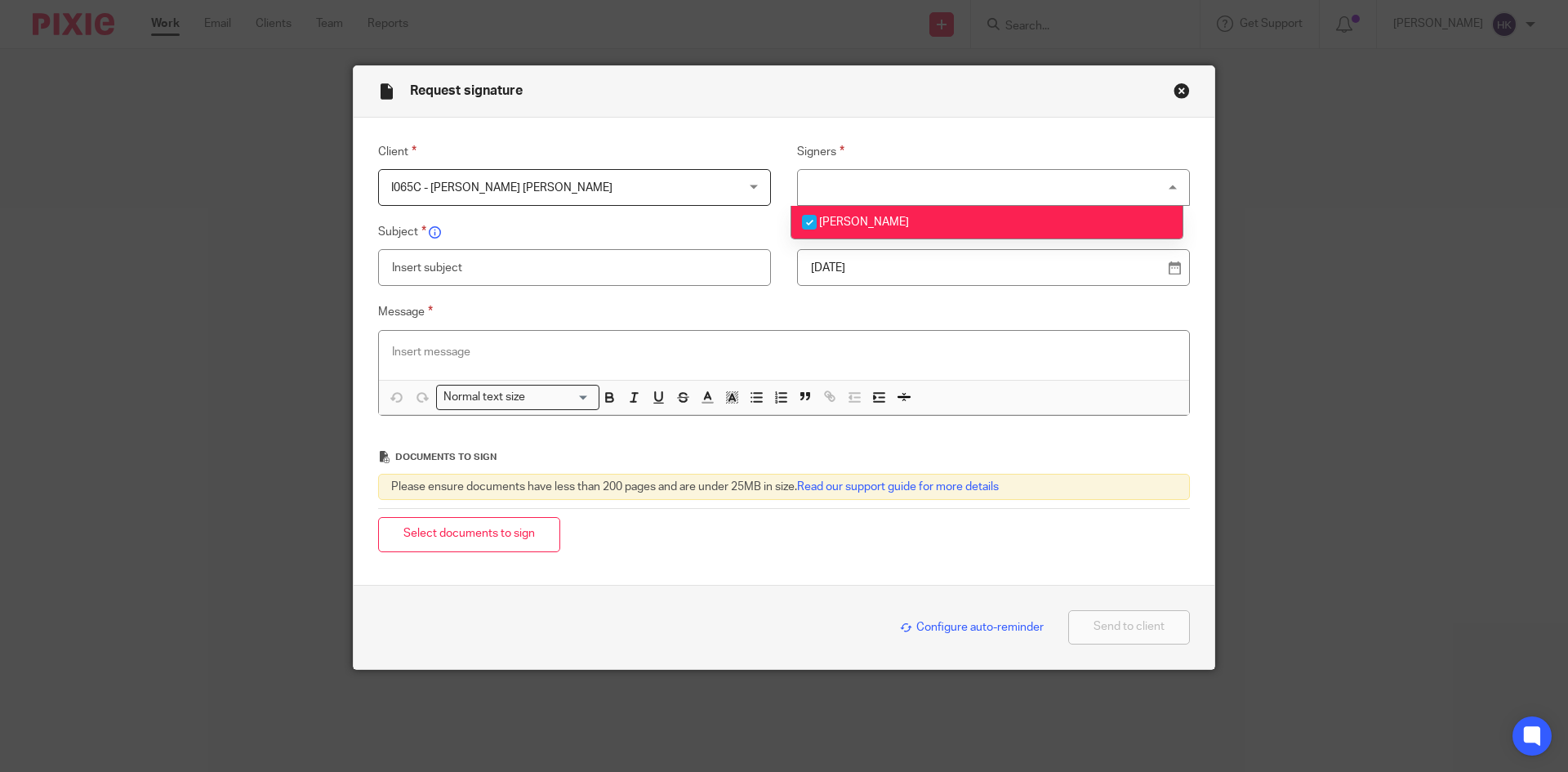
click at [908, 275] on p "[DATE]" at bounding box center [987, 268] width 352 height 16
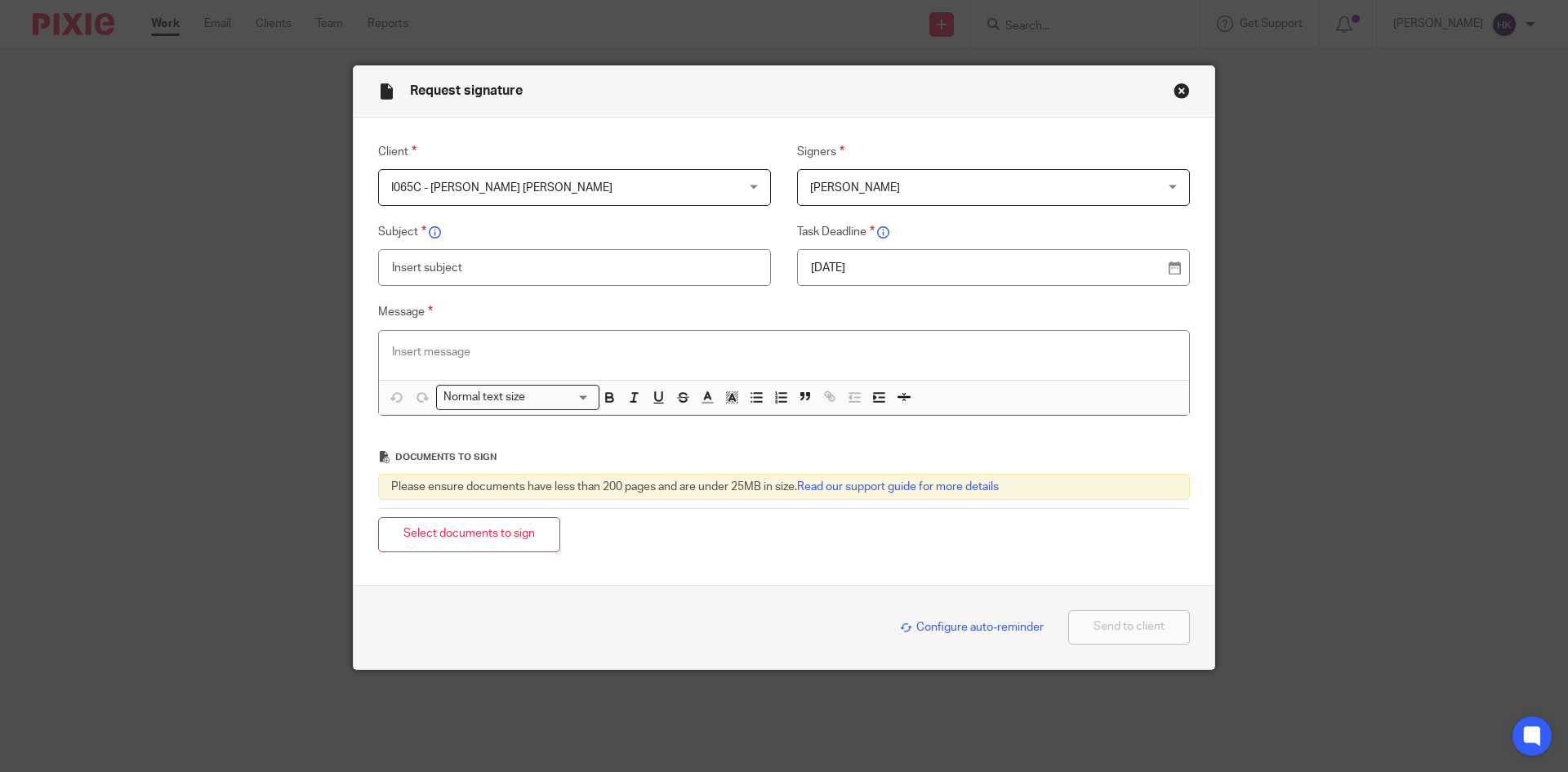
click at [437, 275] on input "text" at bounding box center [575, 267] width 393 height 37
drag, startPoint x: 533, startPoint y: 263, endPoint x: 427, endPoint y: 261, distance: 106.0
click at [427, 261] on input "I065C - [PERSON_NAME]" at bounding box center [575, 267] width 393 height 37
type input "I065C - Personal Tax Return Pack"
click at [404, 350] on p at bounding box center [784, 352] width 784 height 16
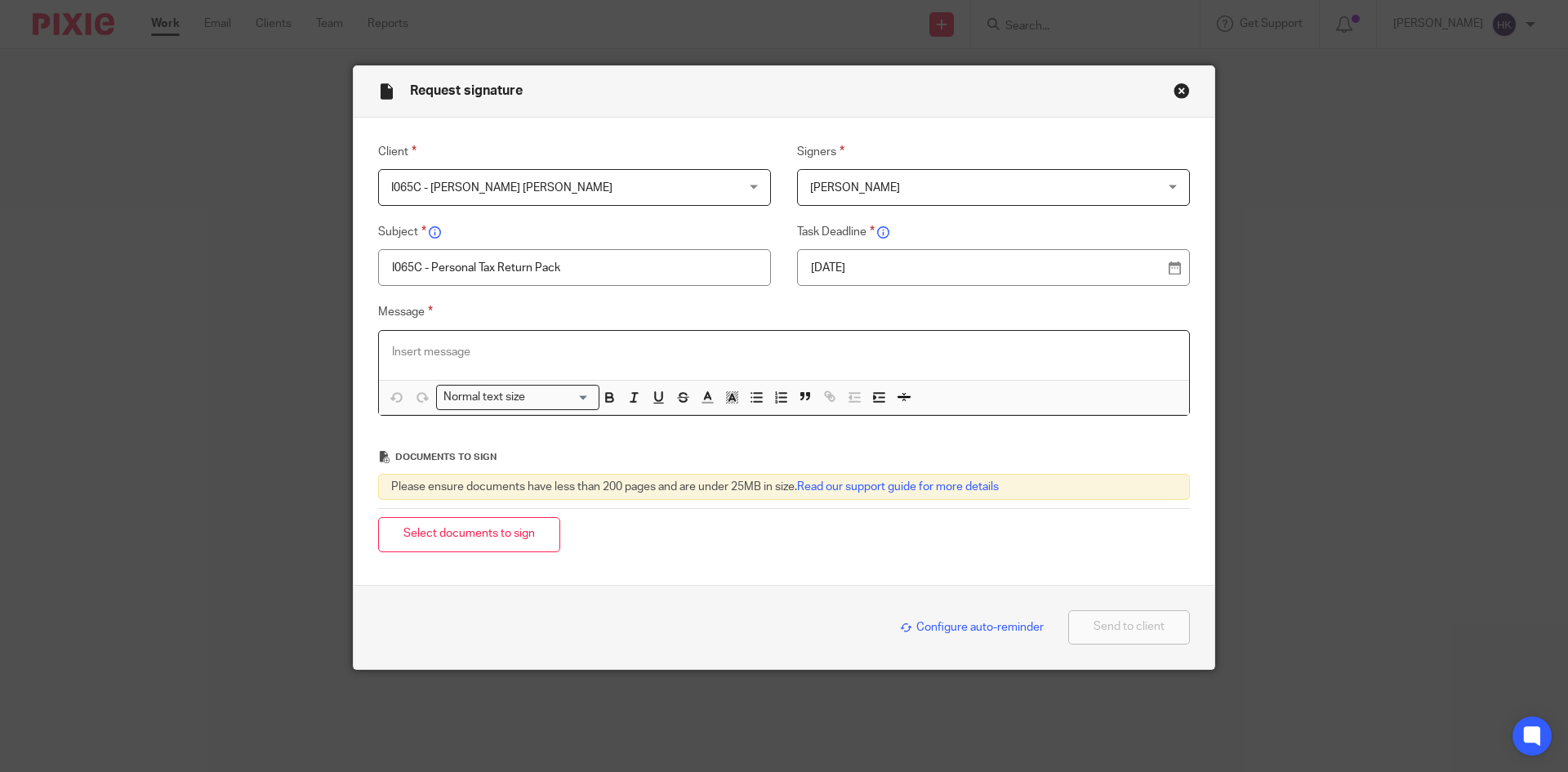
paste div
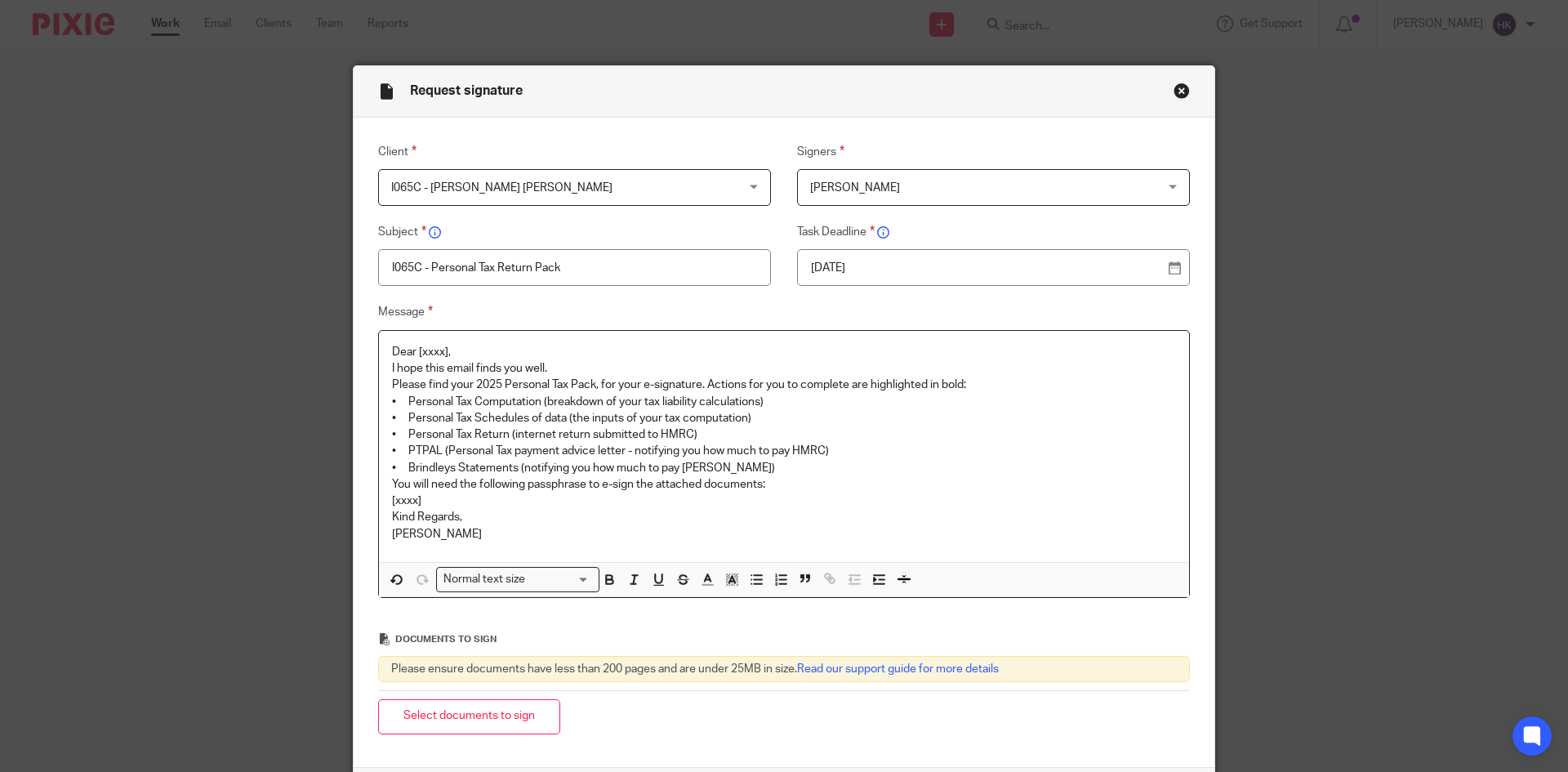
click at [460, 353] on p "Dear [xxxx]," at bounding box center [784, 352] width 784 height 16
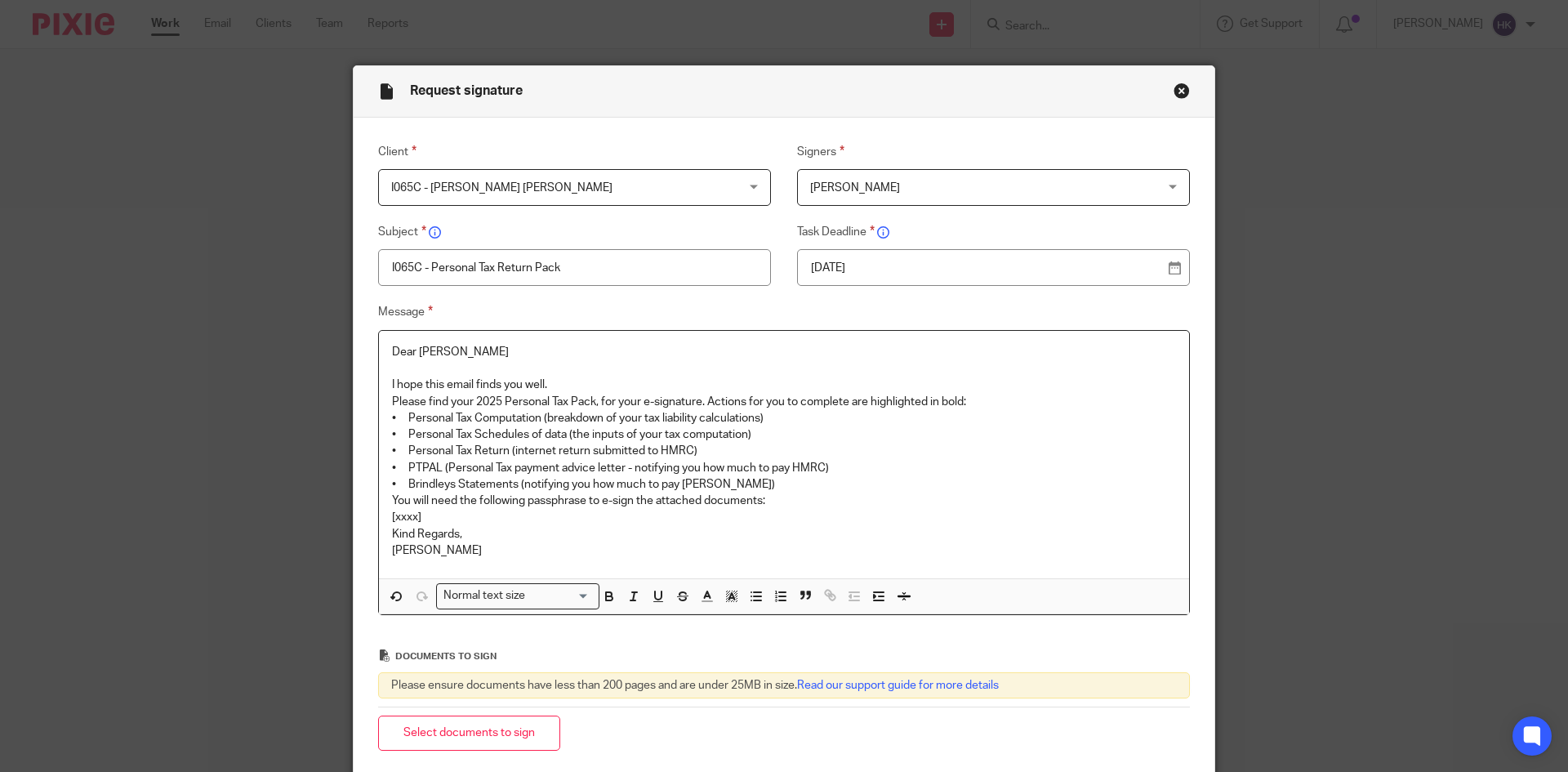
click at [557, 382] on p "I hope this email finds you well." at bounding box center [784, 385] width 784 height 16
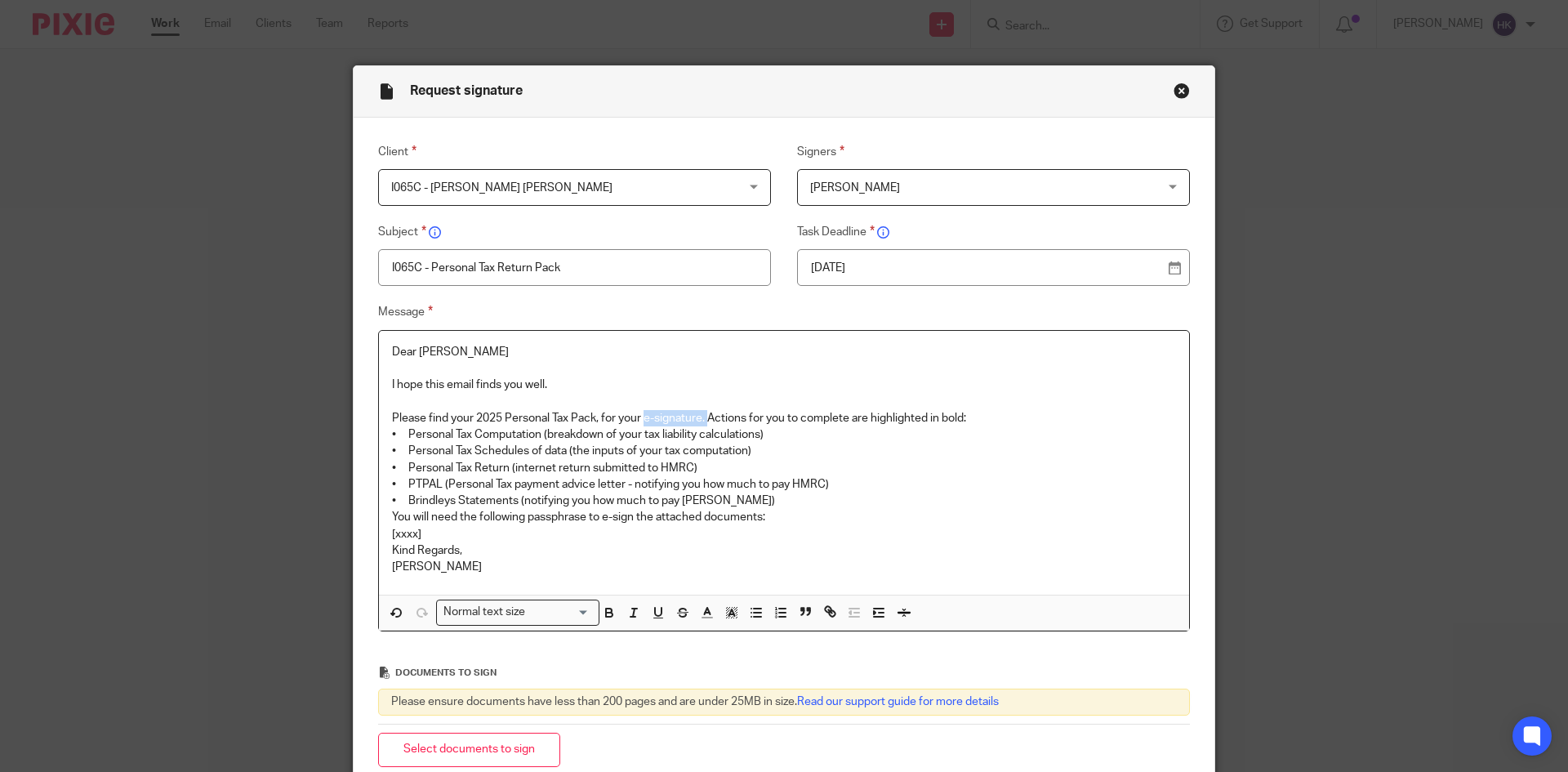
drag, startPoint x: 643, startPoint y: 413, endPoint x: 703, endPoint y: 415, distance: 60.0
click at [703, 415] on p "Please find your 2025 Personal Tax Pack, for your e-signature. Actions for you …" at bounding box center [784, 418] width 784 height 16
click at [976, 417] on p "Please find your 2025 Personal Tax Pack, for your e-signature. Actions for you …" at bounding box center [784, 418] width 784 height 16
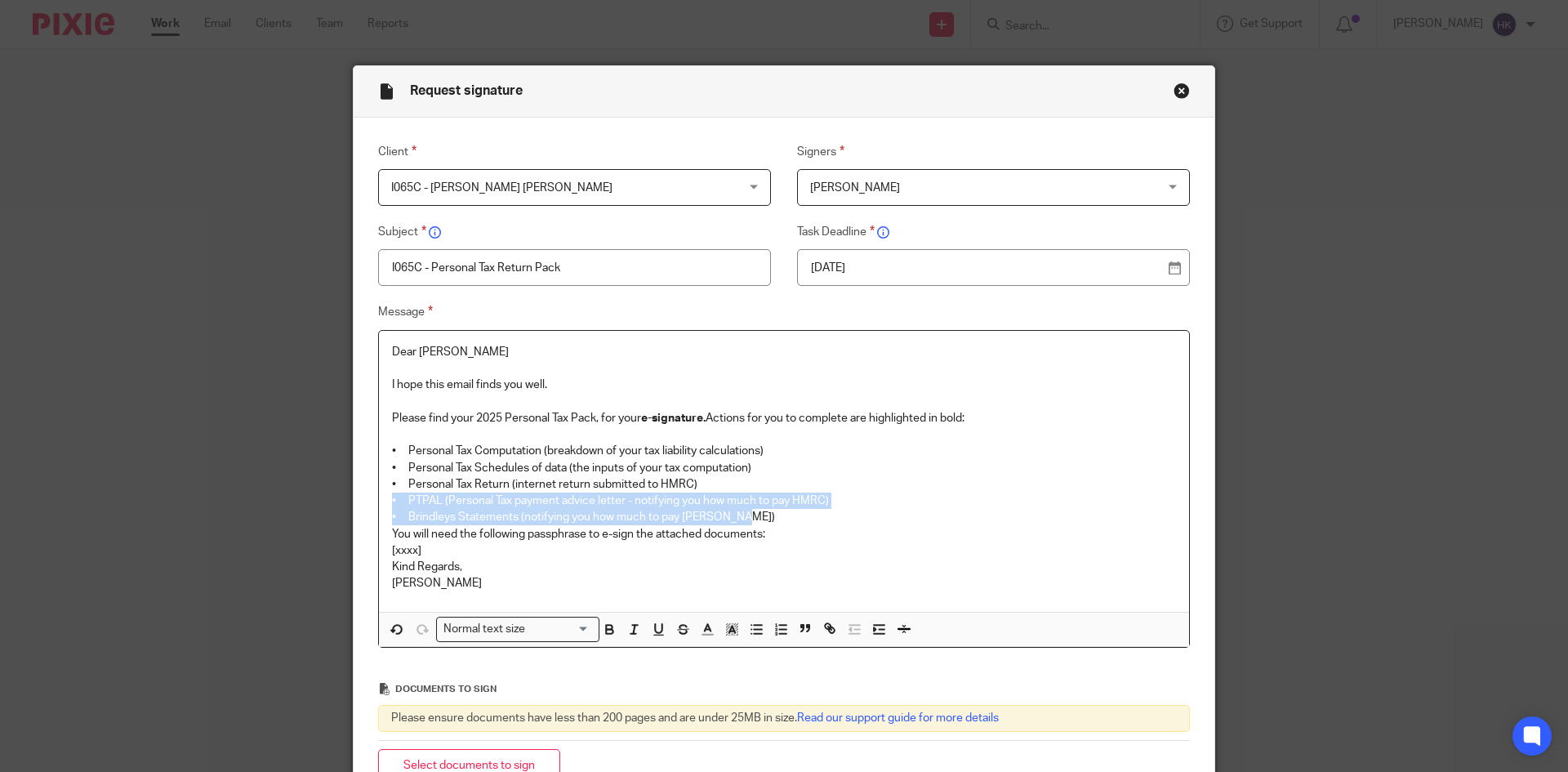
drag, startPoint x: 380, startPoint y: 499, endPoint x: 753, endPoint y: 515, distance: 373.3
click at [753, 515] on div "Dear Hussein I hope this email finds you well. Please find your 2025 Personal T…" at bounding box center [784, 471] width 810 height 281
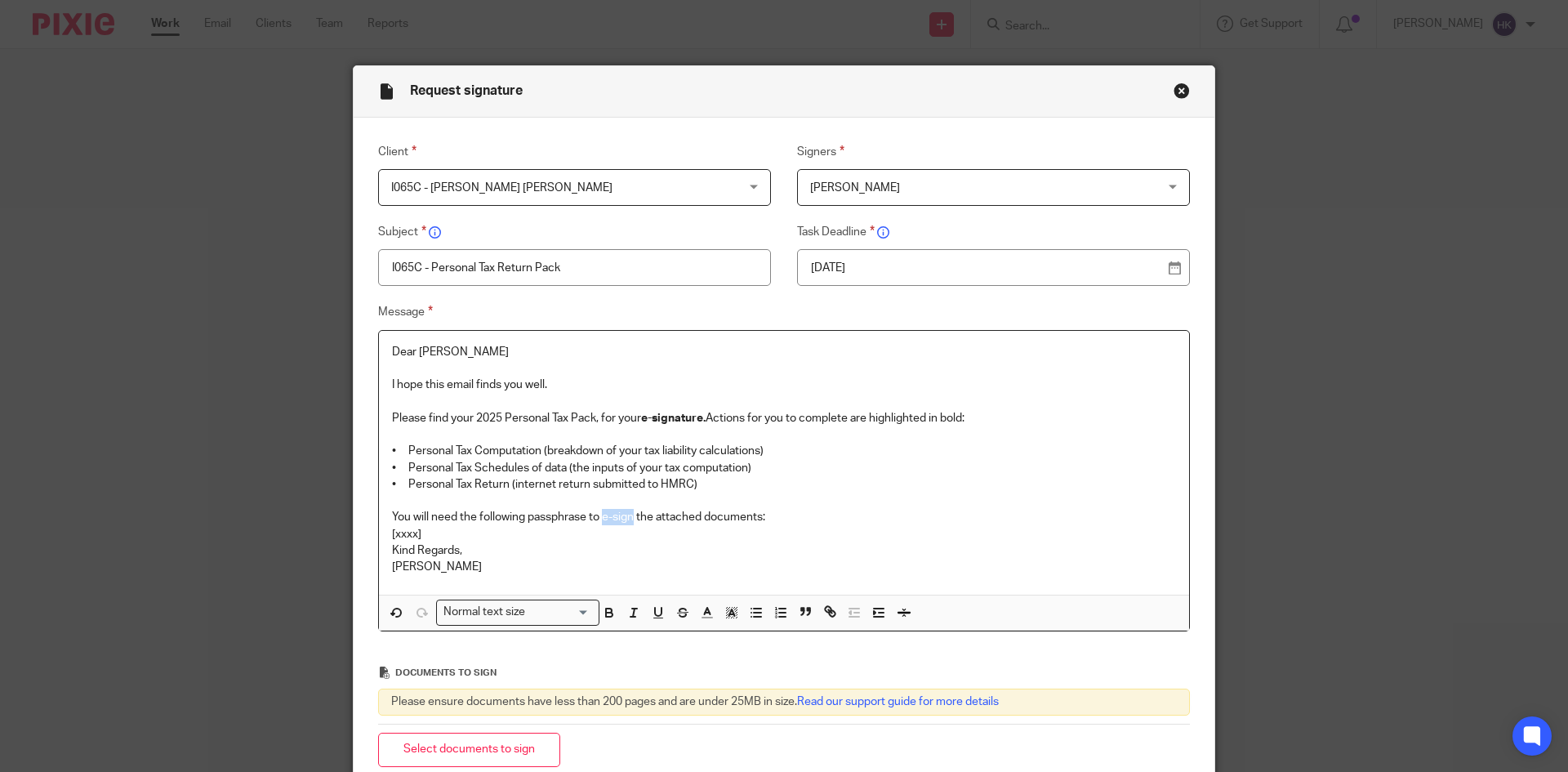
drag, startPoint x: 599, startPoint y: 512, endPoint x: 629, endPoint y: 518, distance: 30.6
click at [629, 518] on p "You will need the following passphrase to e-sign the attached documents:" at bounding box center [784, 517] width 784 height 16
click at [786, 516] on p "You will need the following passphrase to e-sign the attached documents:" at bounding box center [784, 517] width 784 height 16
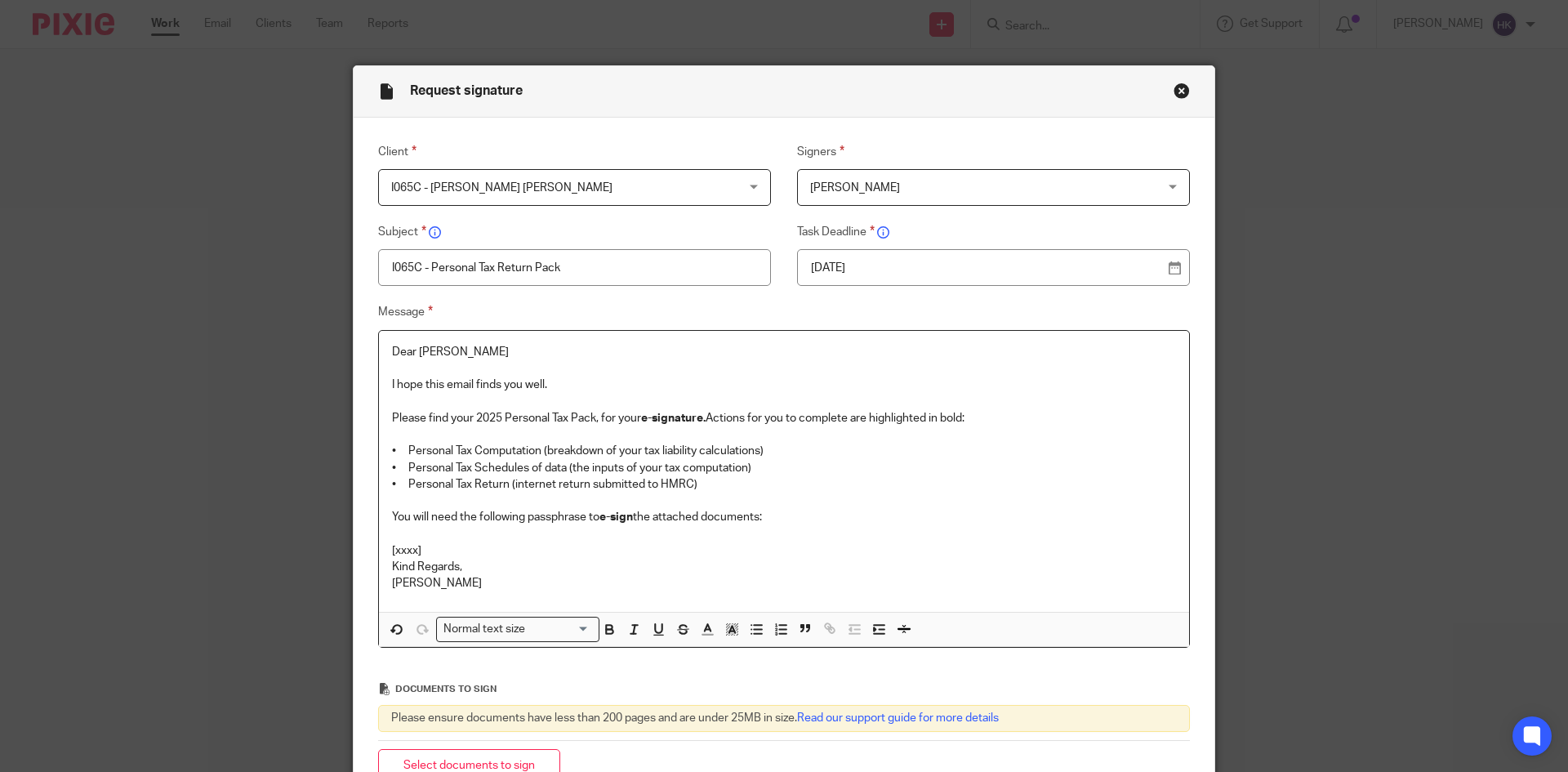
click at [440, 543] on p "[xxxx]" at bounding box center [784, 551] width 784 height 16
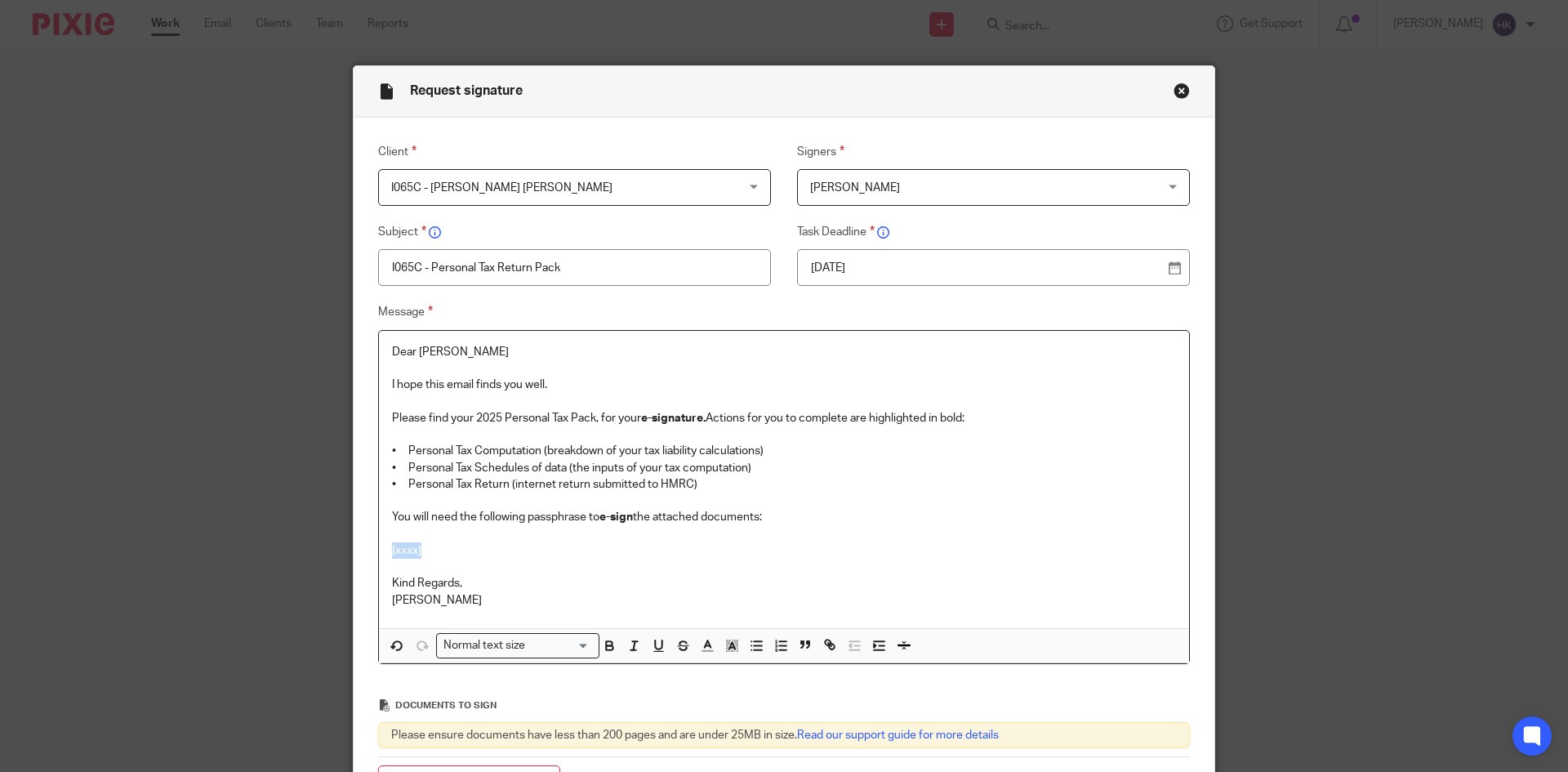
drag, startPoint x: 393, startPoint y: 546, endPoint x: 353, endPoint y: 549, distance: 40.1
click at [353, 549] on div "Message Dear Hussein I hope this email finds you well. Please find your 2025 Pe…" at bounding box center [771, 483] width 837 height 362
drag, startPoint x: 555, startPoint y: 552, endPoint x: 369, endPoint y: 550, distance: 186.0
click at [369, 550] on div "Message Dear Hussein I hope this email finds you well. Please find your 2025 Pe…" at bounding box center [771, 483] width 837 height 362
click at [500, 646] on div "Normal text size" at bounding box center [514, 644] width 154 height 21
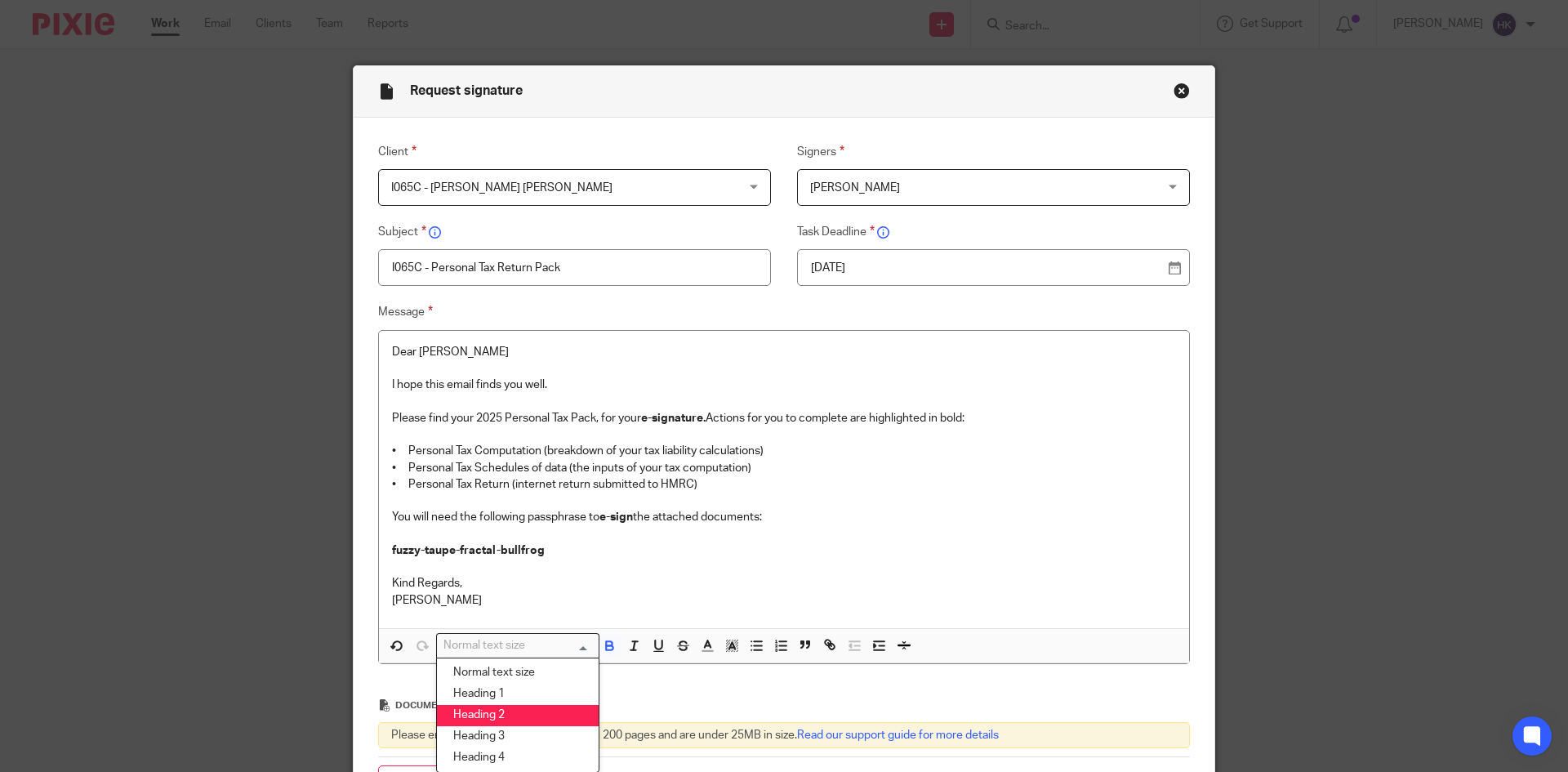
click at [509, 713] on li "Heading 2" at bounding box center [518, 716] width 162 height 21
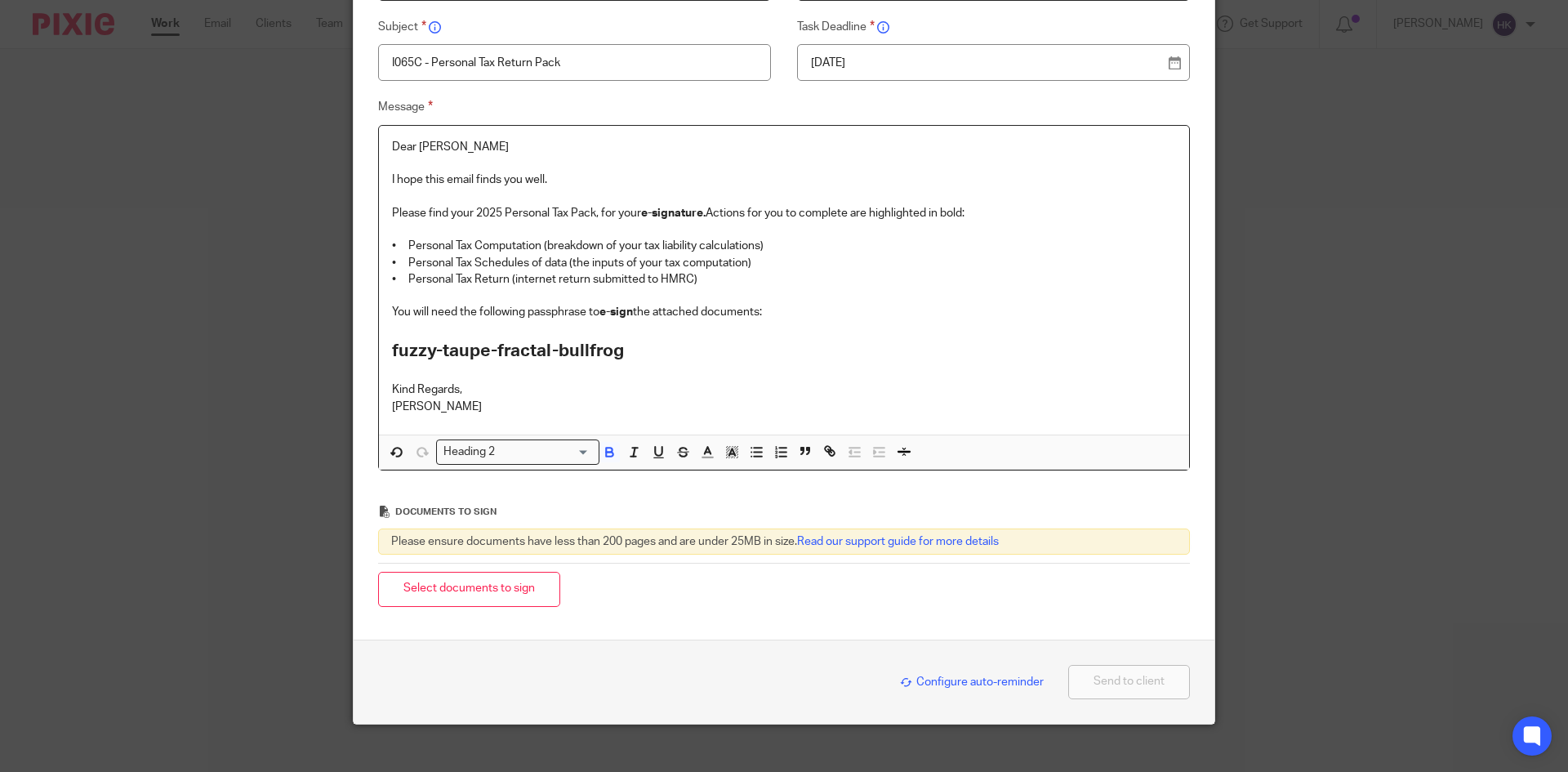
scroll to position [223, 0]
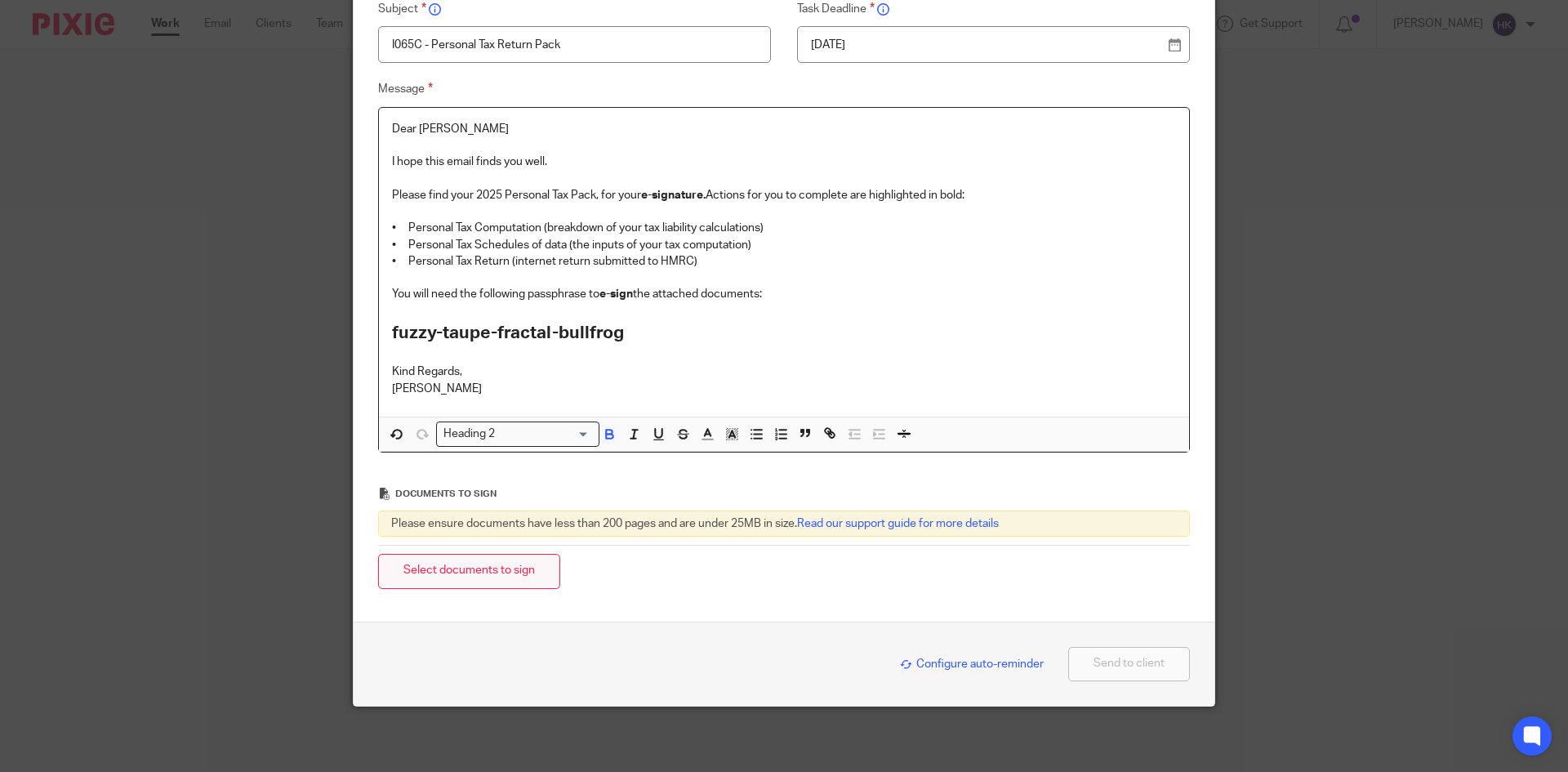
click at [489, 579] on button "Select documents to sign" at bounding box center [469, 572] width 182 height 35
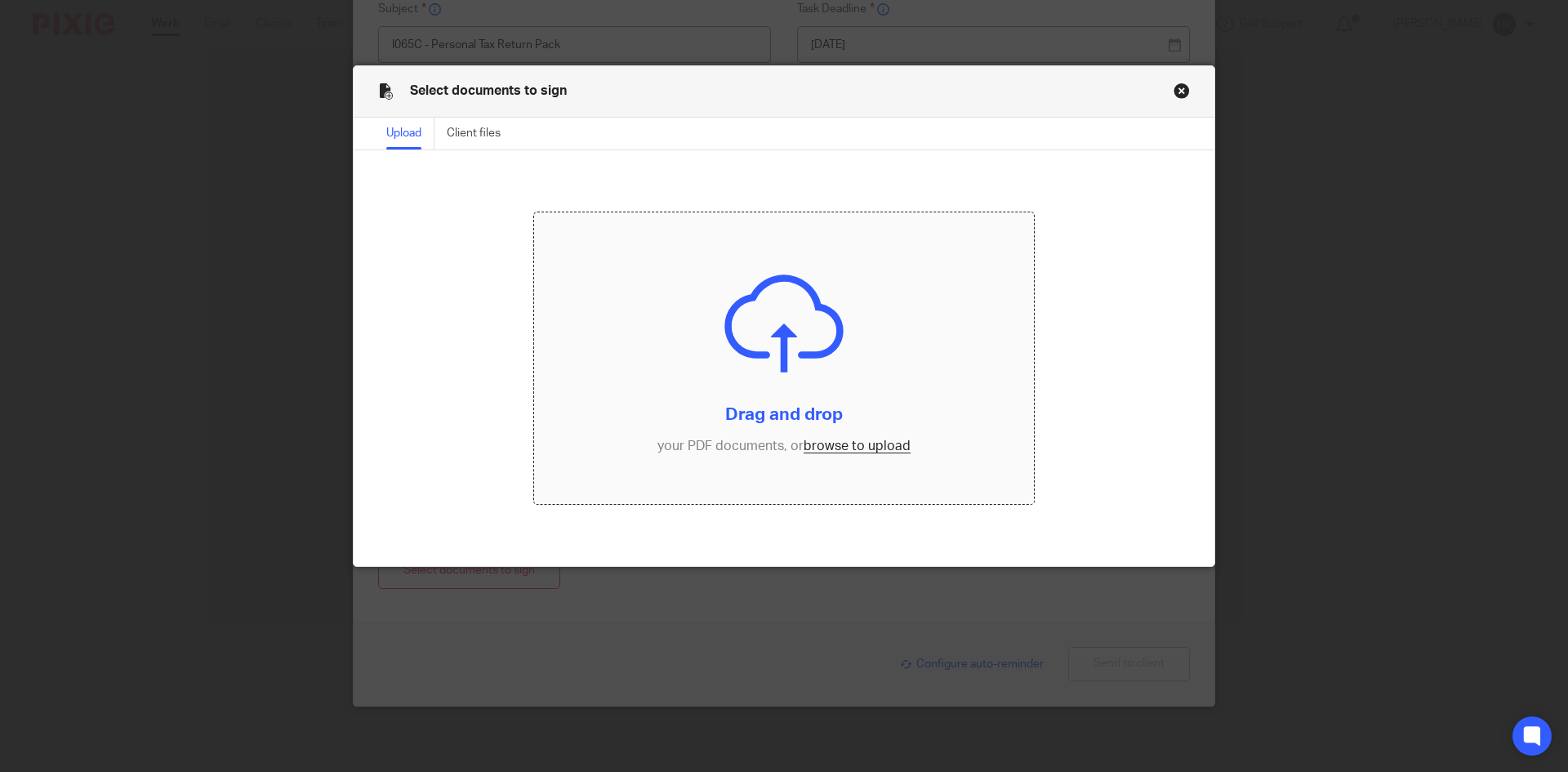
click at [831, 449] on input "file" at bounding box center [784, 359] width 500 height 293
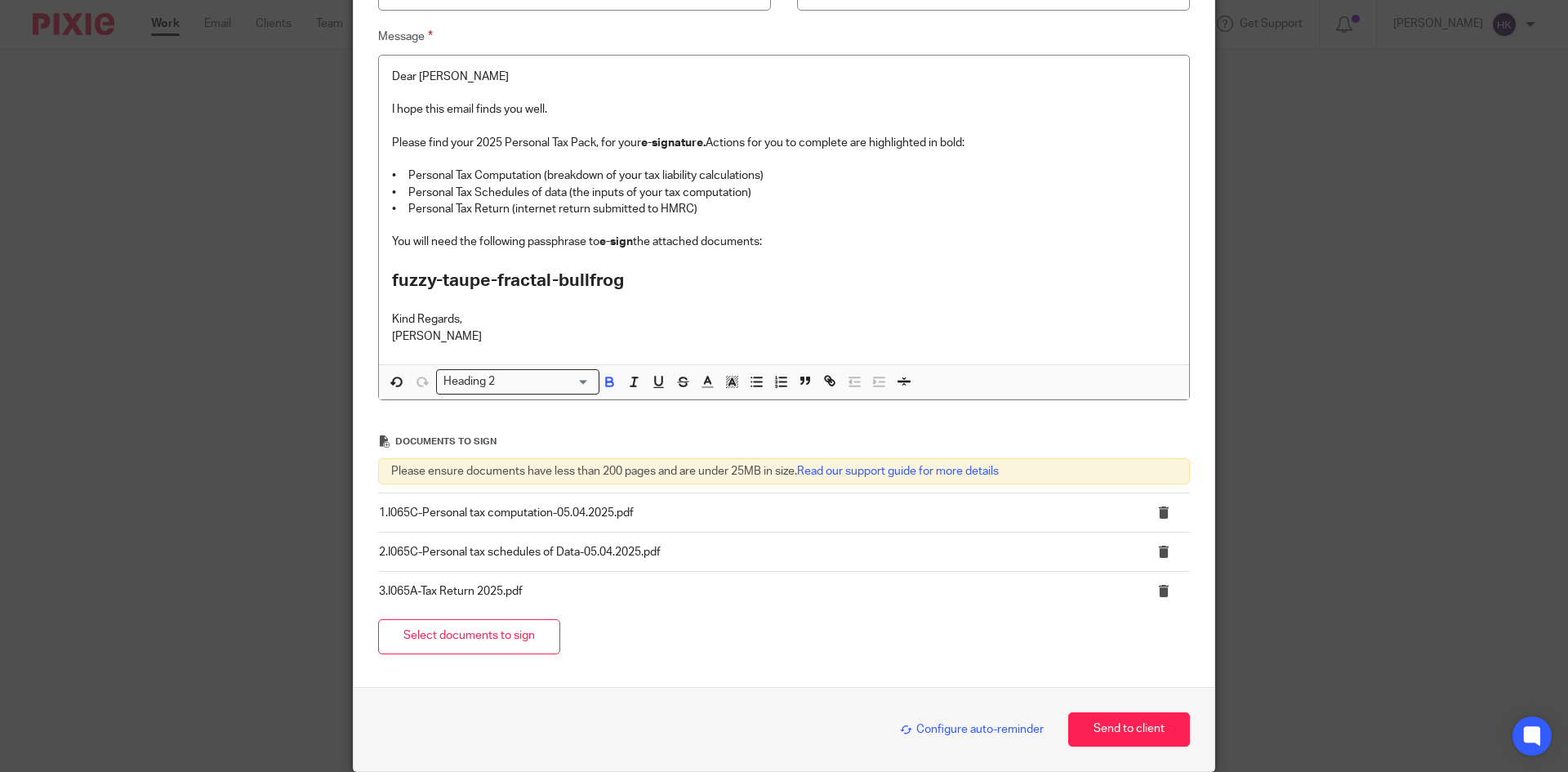
scroll to position [305, 0]
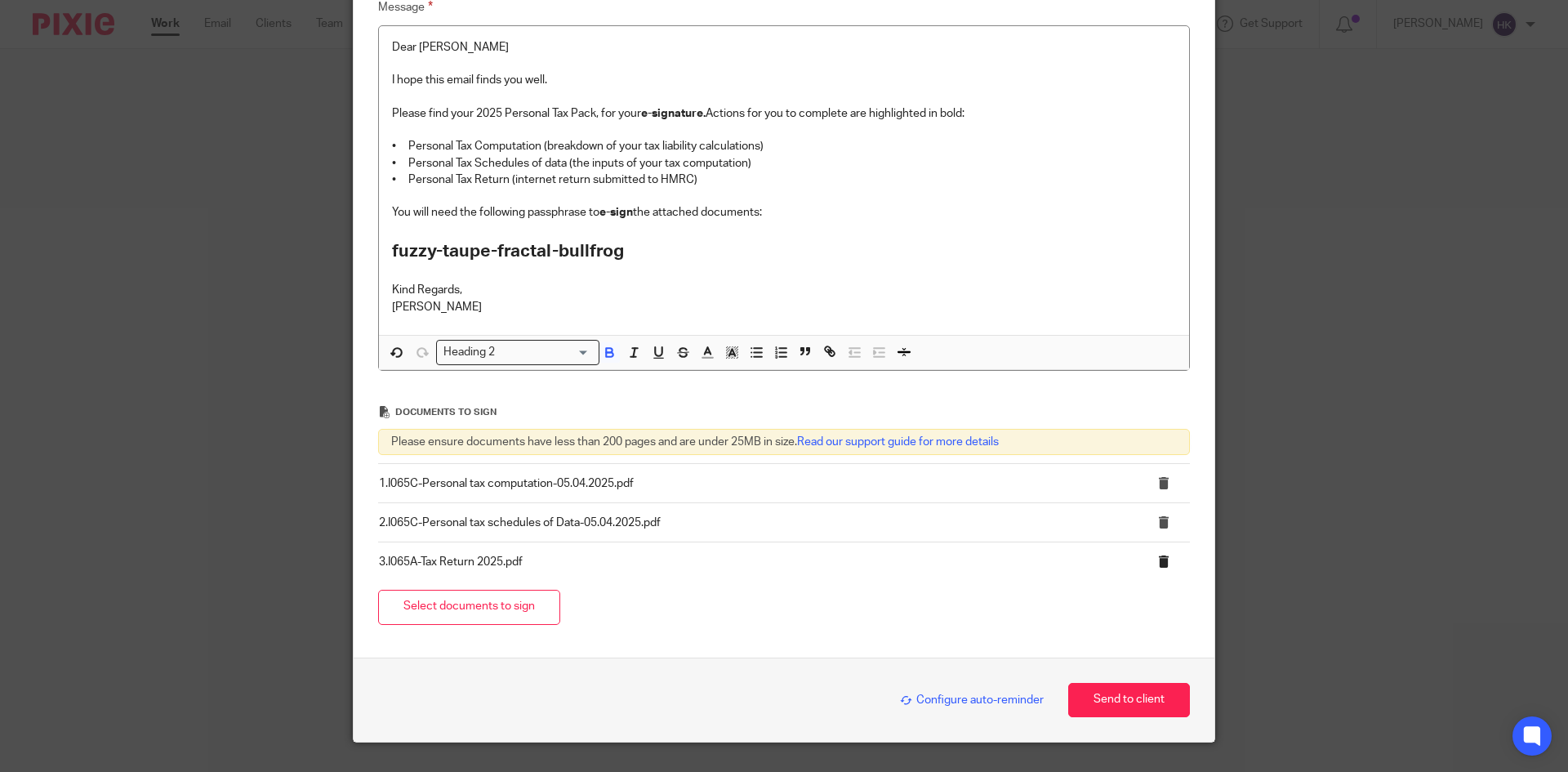
click at [1157, 568] on icon at bounding box center [1163, 562] width 12 height 12
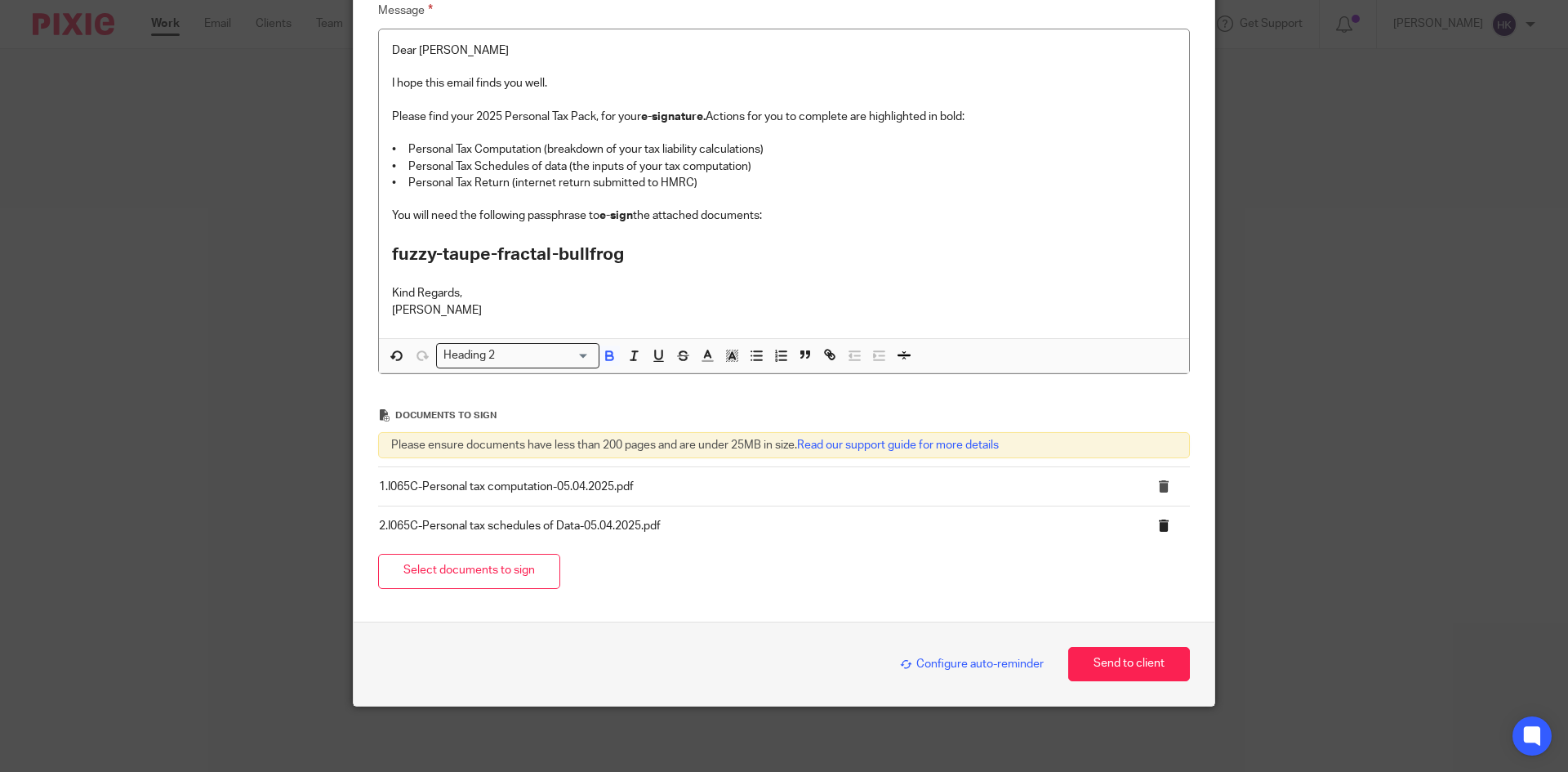
click at [1157, 525] on icon at bounding box center [1163, 525] width 12 height 12
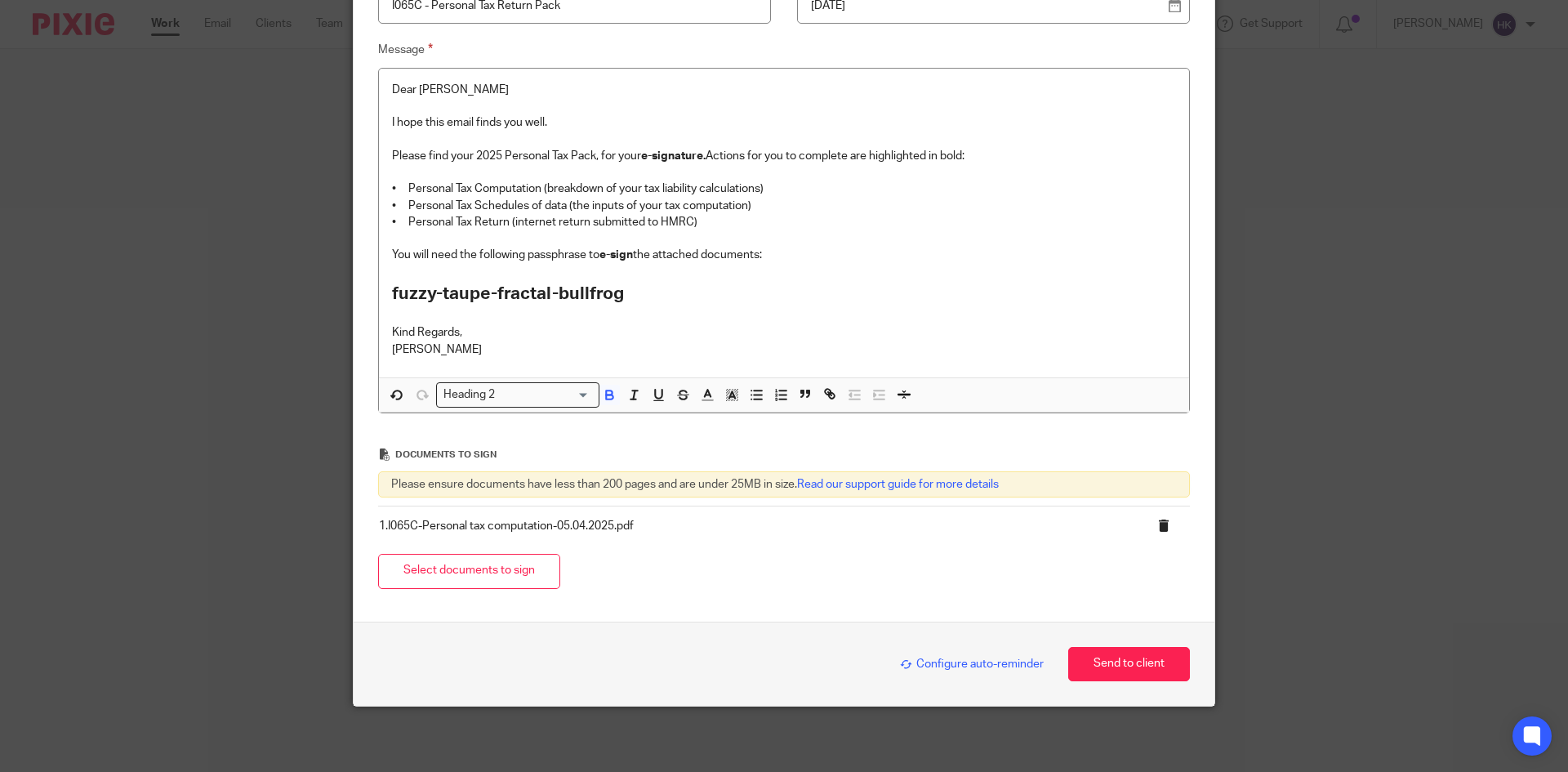
click at [1159, 530] on icon at bounding box center [1163, 525] width 12 height 12
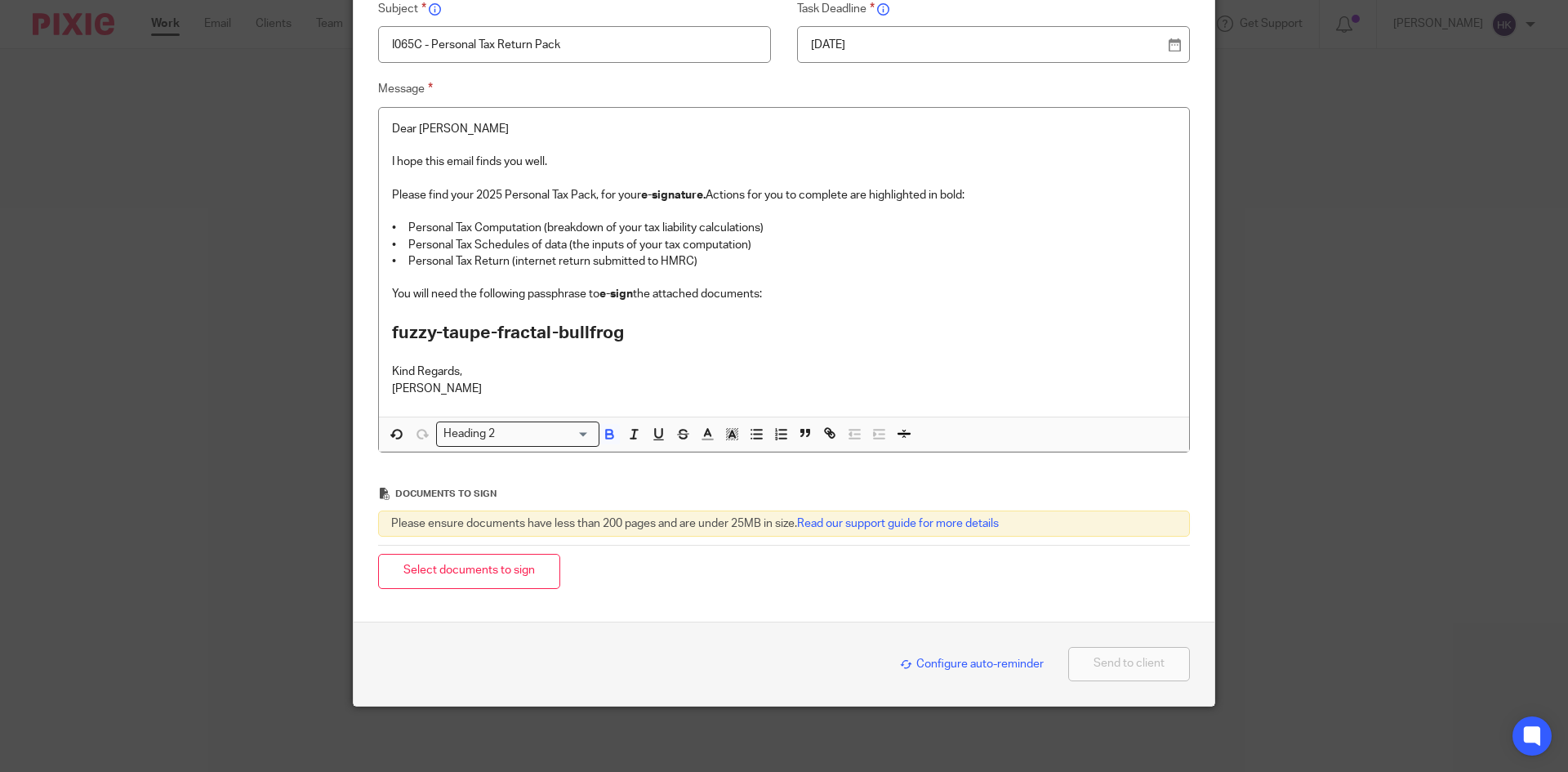
click at [470, 586] on button "Select documents to sign" at bounding box center [469, 572] width 182 height 35
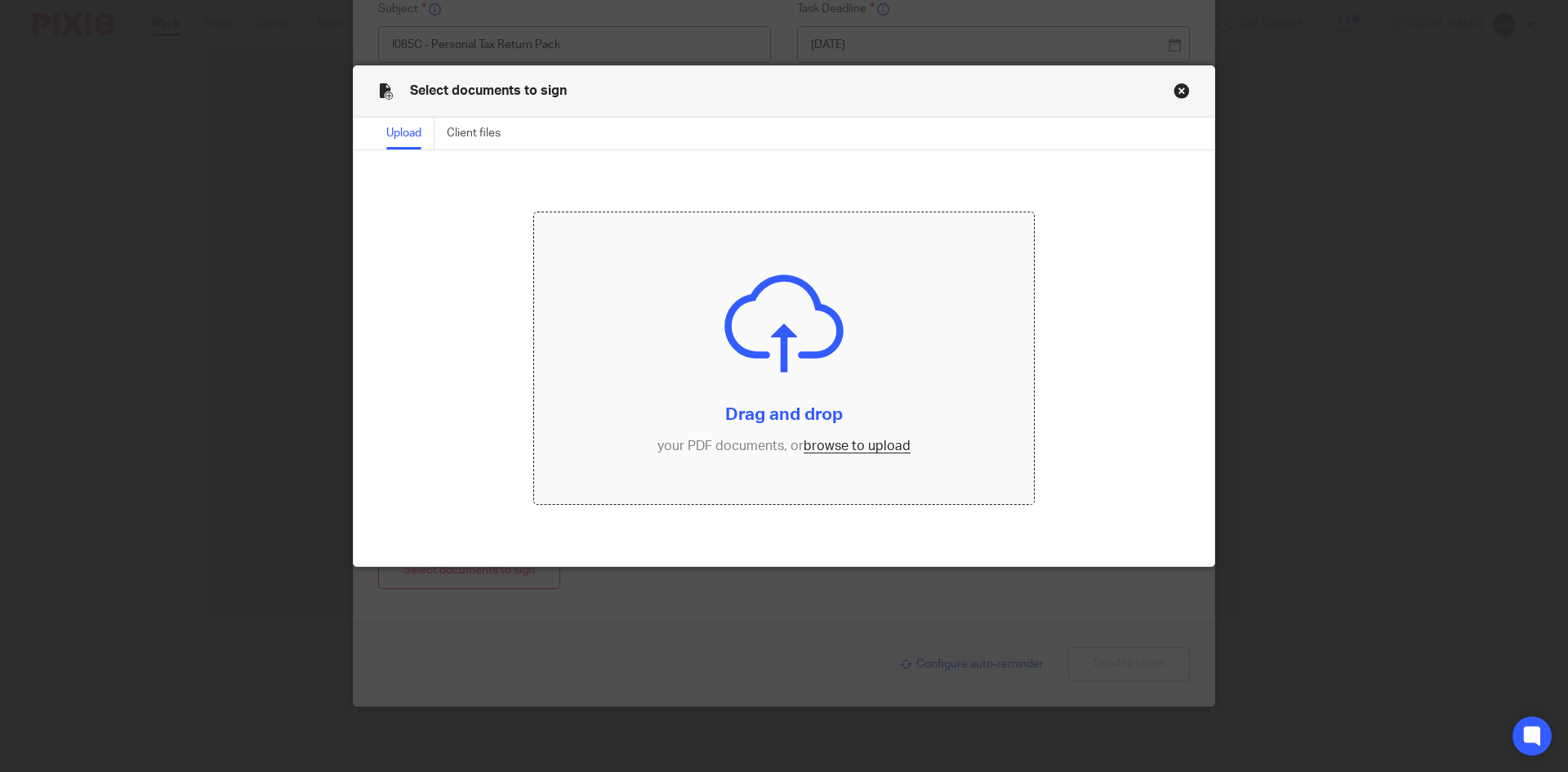
click at [847, 449] on input "file" at bounding box center [784, 359] width 500 height 293
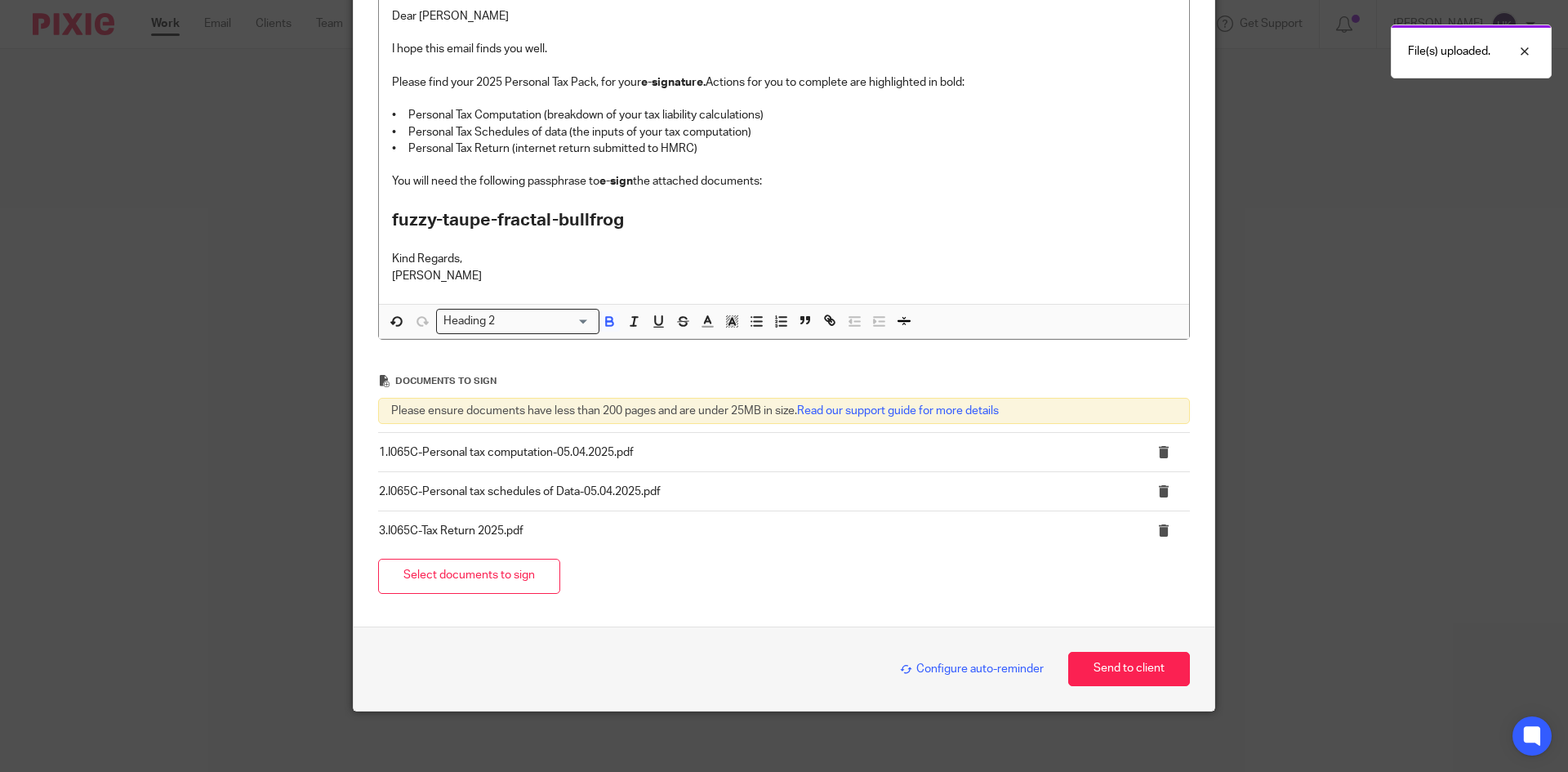
scroll to position [341, 0]
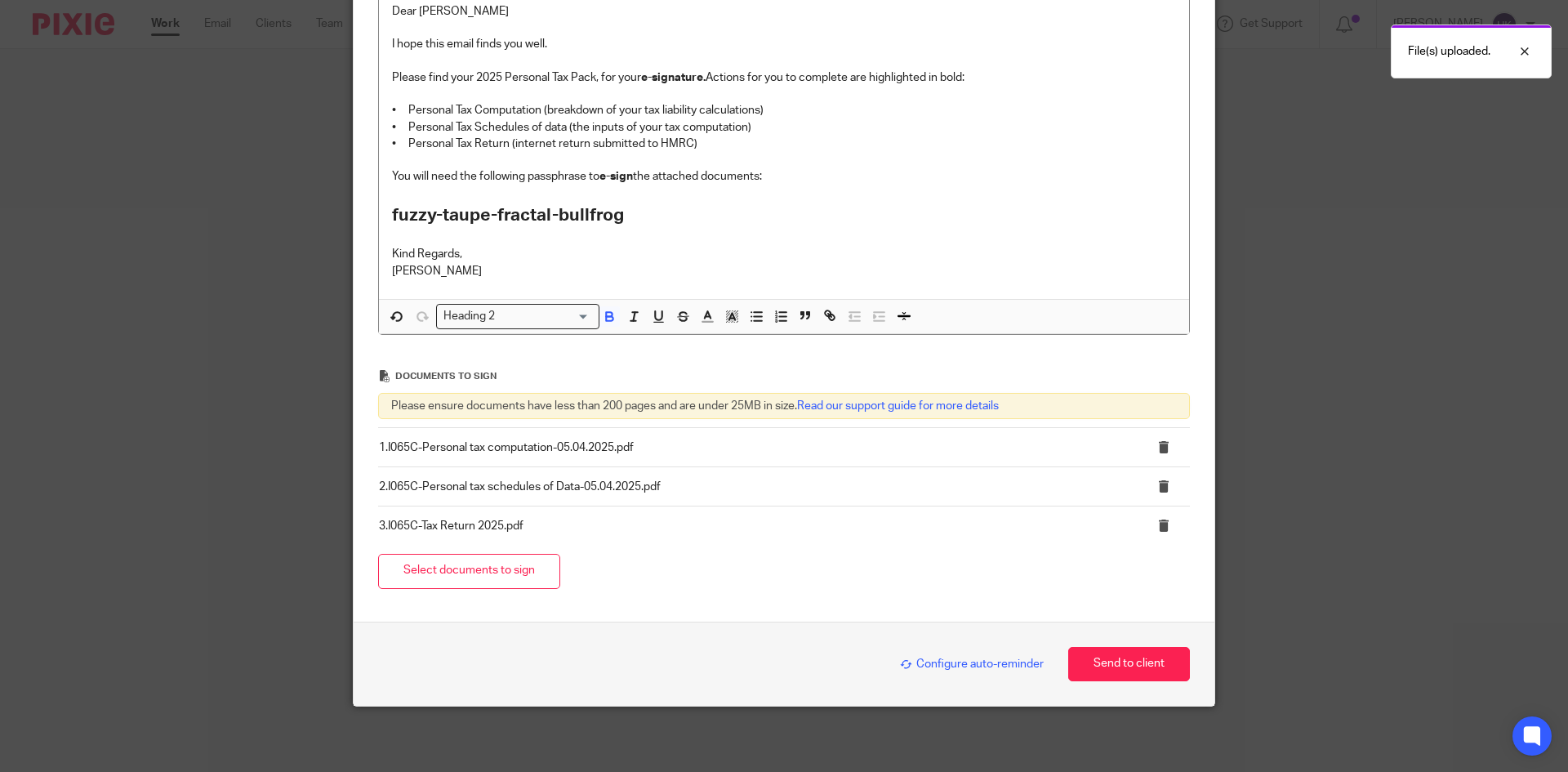
click at [937, 660] on span "Configure auto-reminder" at bounding box center [972, 664] width 143 height 12
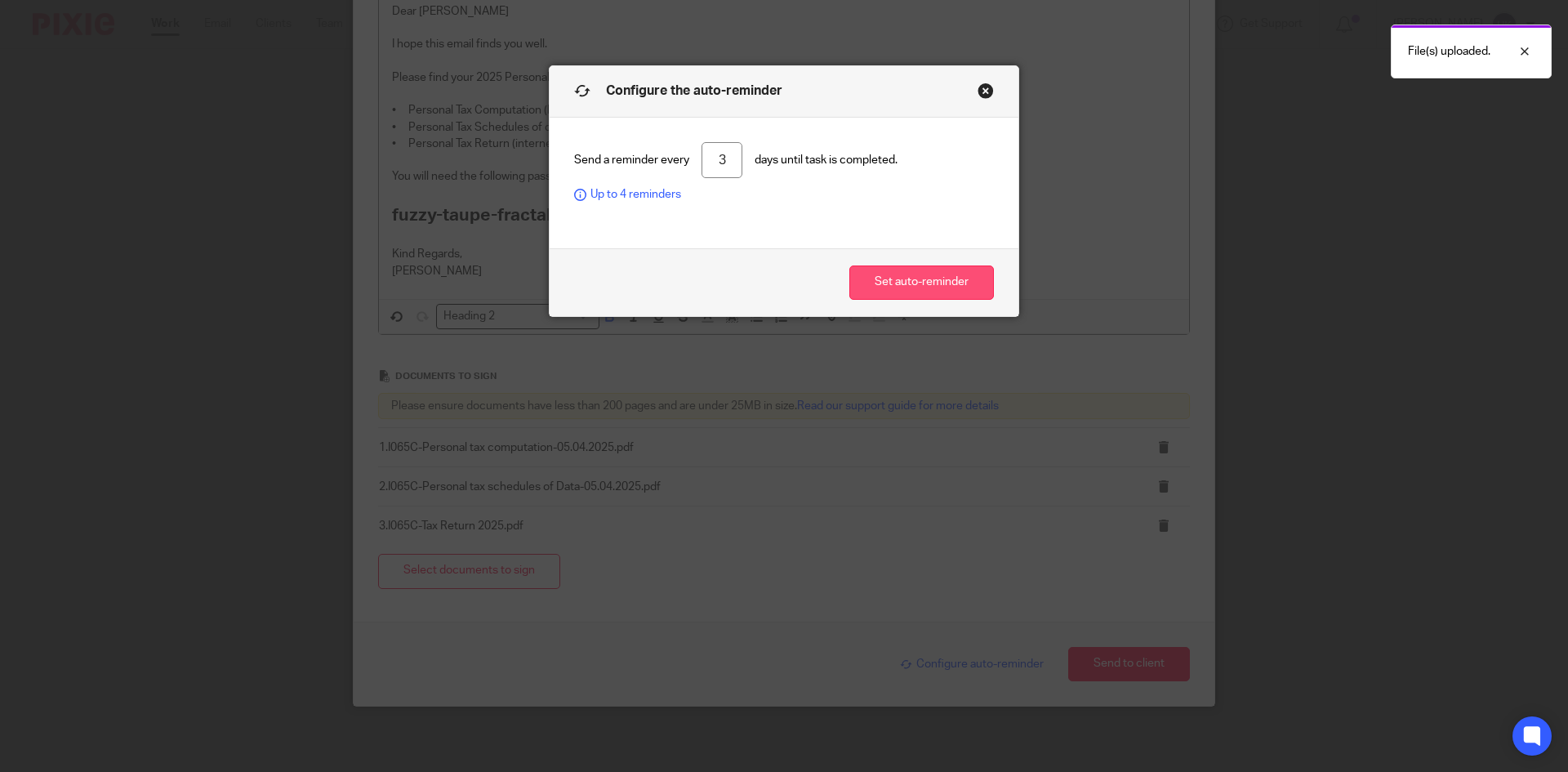
click at [894, 275] on button "Set auto-reminder" at bounding box center [921, 283] width 144 height 35
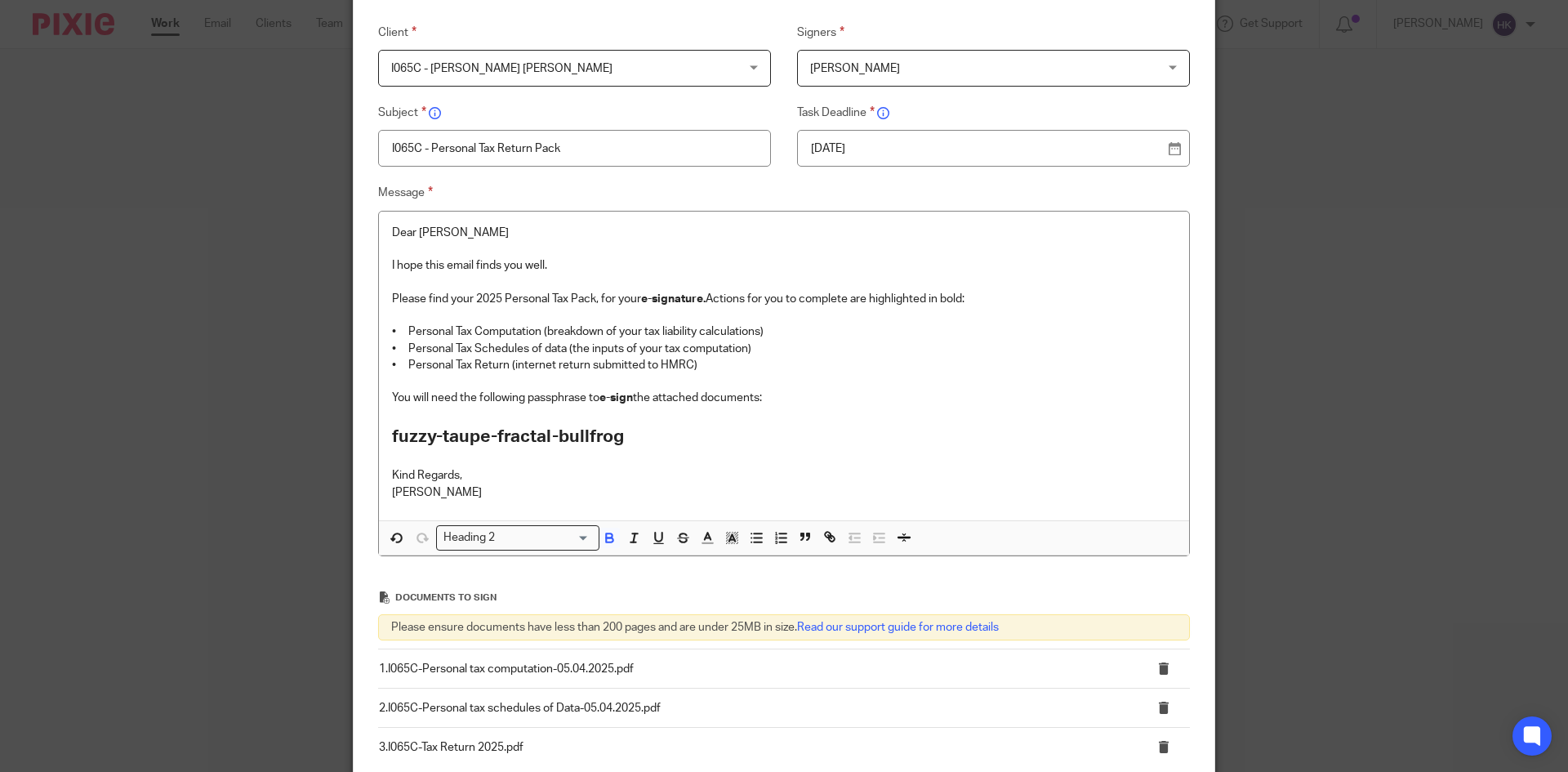
scroll to position [327, 0]
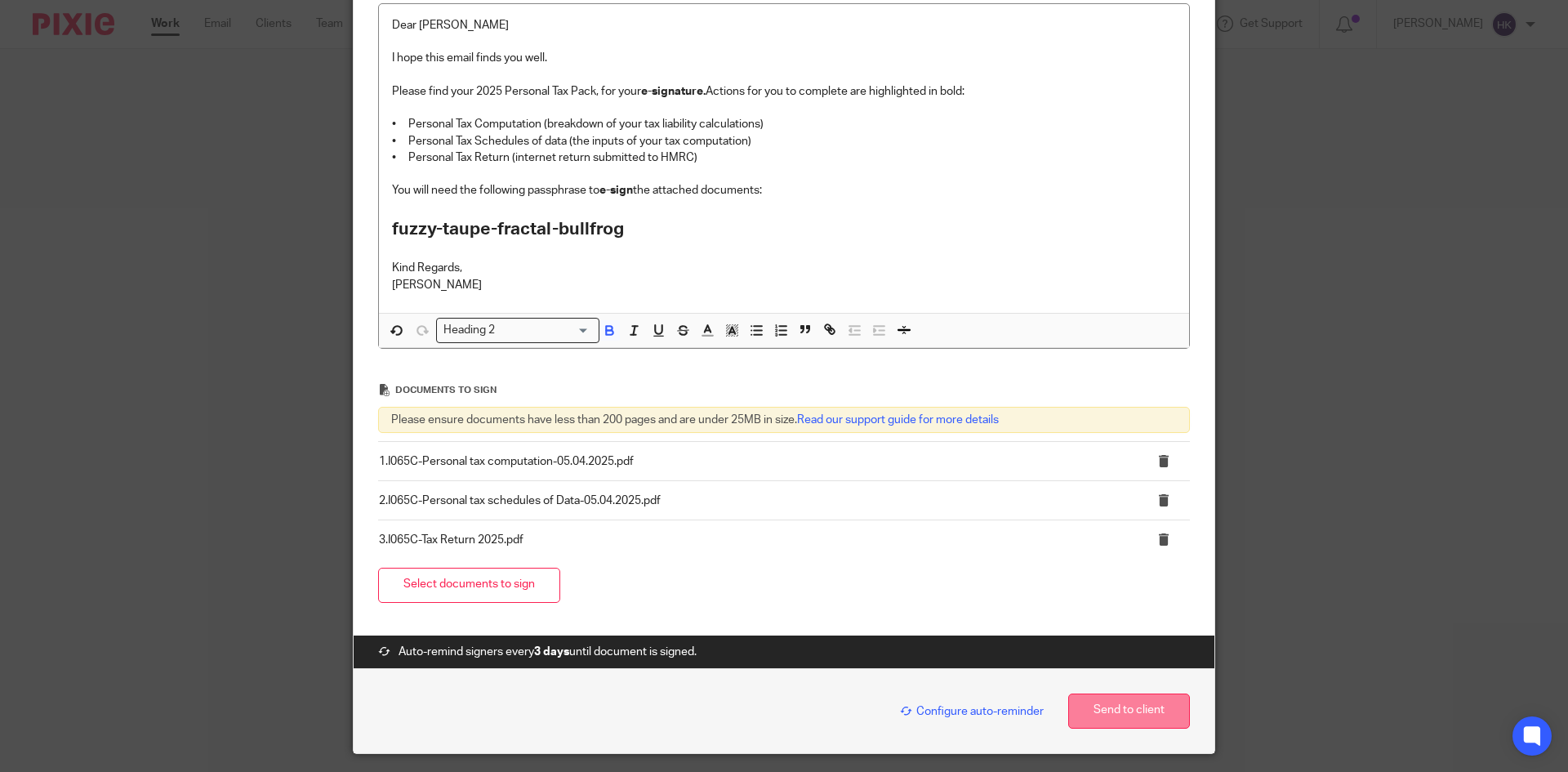
click at [1102, 719] on button "Send to client" at bounding box center [1129, 711] width 122 height 35
